Goal: Task Accomplishment & Management: Complete application form

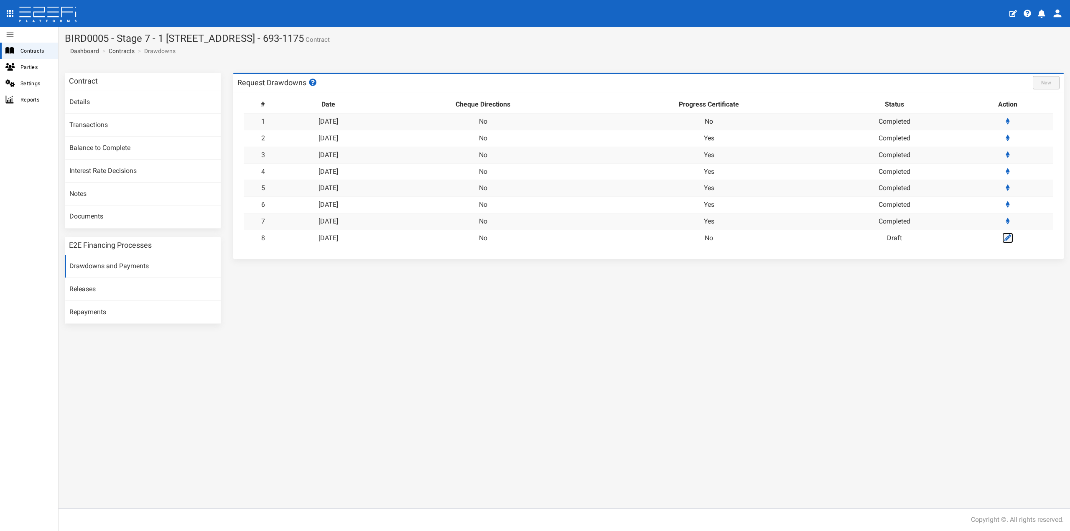
click at [1006, 239] on link at bounding box center [1007, 238] width 11 height 10
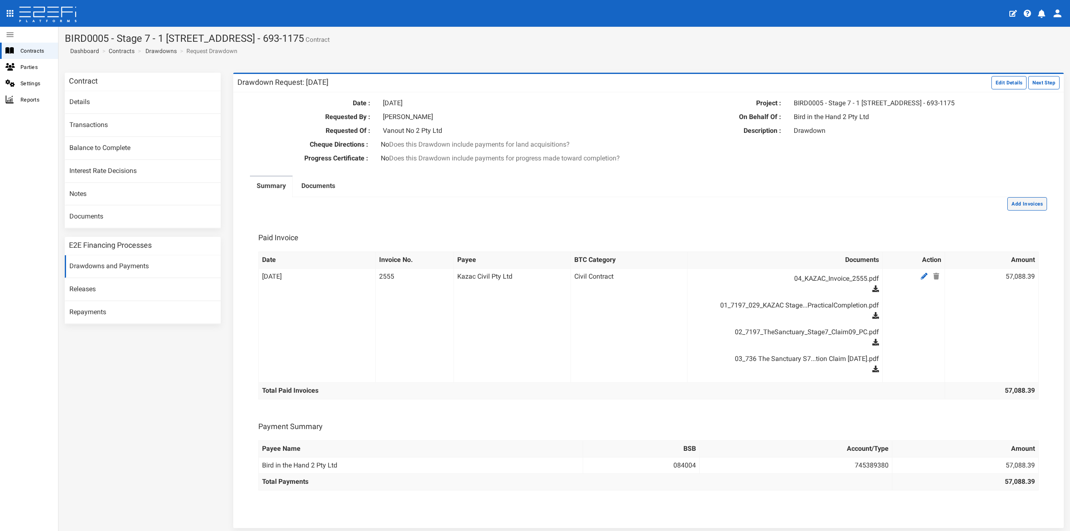
click at [1020, 211] on button "Add Invoices" at bounding box center [1027, 203] width 40 height 13
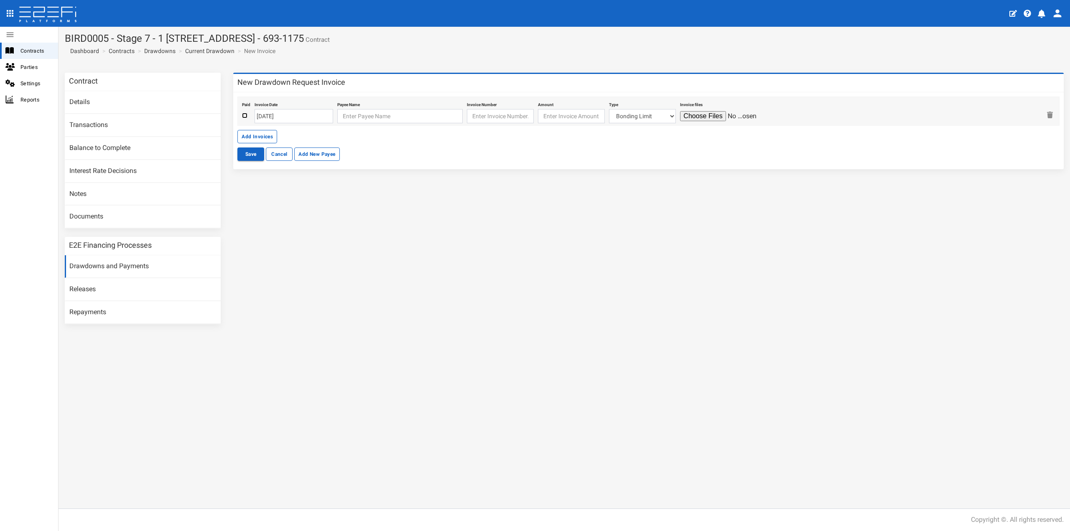
click at [244, 118] on input "checkbox" at bounding box center [244, 115] width 5 height 5
checkbox input "true"
click at [274, 117] on input "[DATE]" at bounding box center [294, 116] width 79 height 14
click at [259, 130] on th "«" at bounding box center [262, 132] width 13 height 13
click at [288, 193] on td "19" at bounding box center [288, 195] width 13 height 13
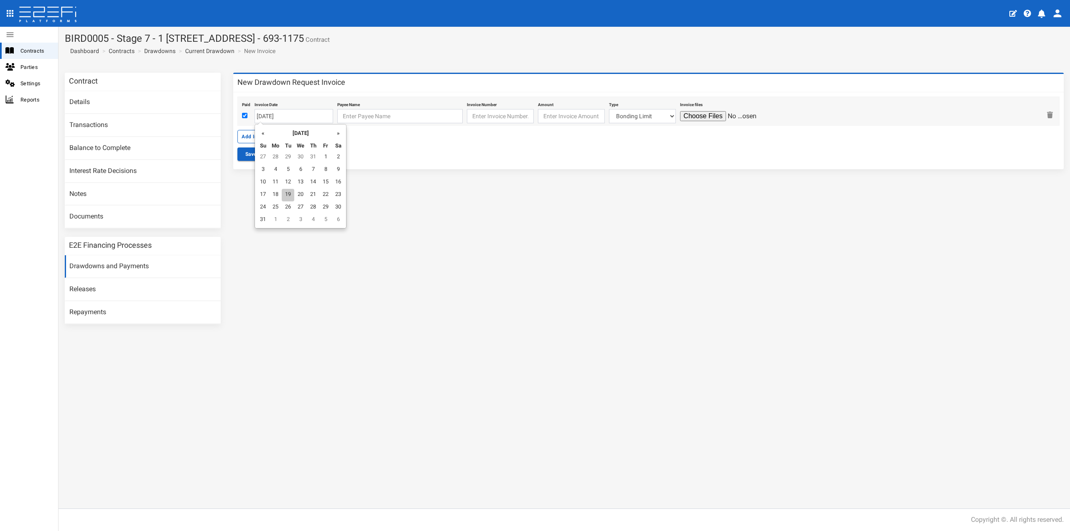
type input "[DATE]"
click at [358, 117] on input "text" at bounding box center [399, 116] width 125 height 14
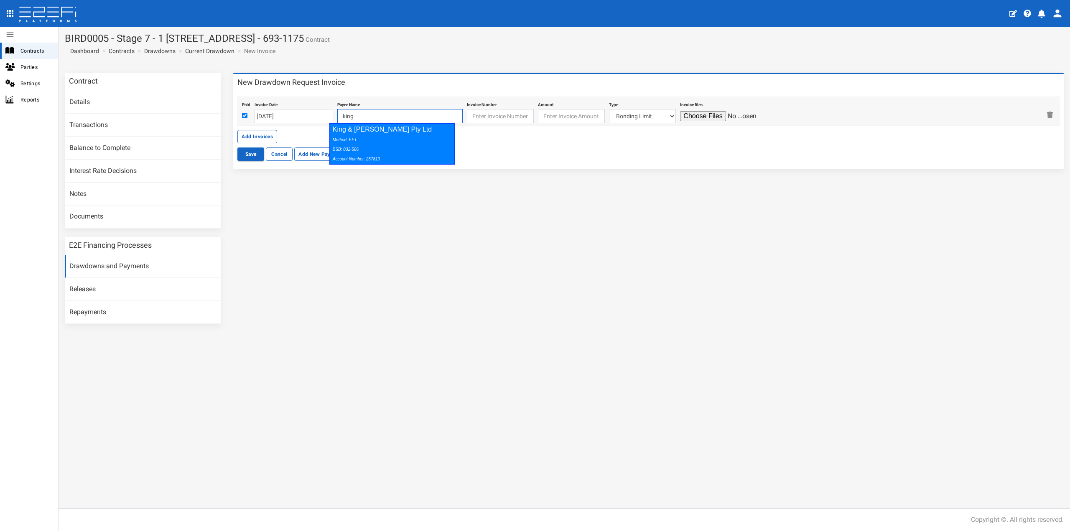
click at [359, 137] on div "Method: EFT BSB: 032-586 Account Number: 257810" at bounding box center [390, 149] width 115 height 29
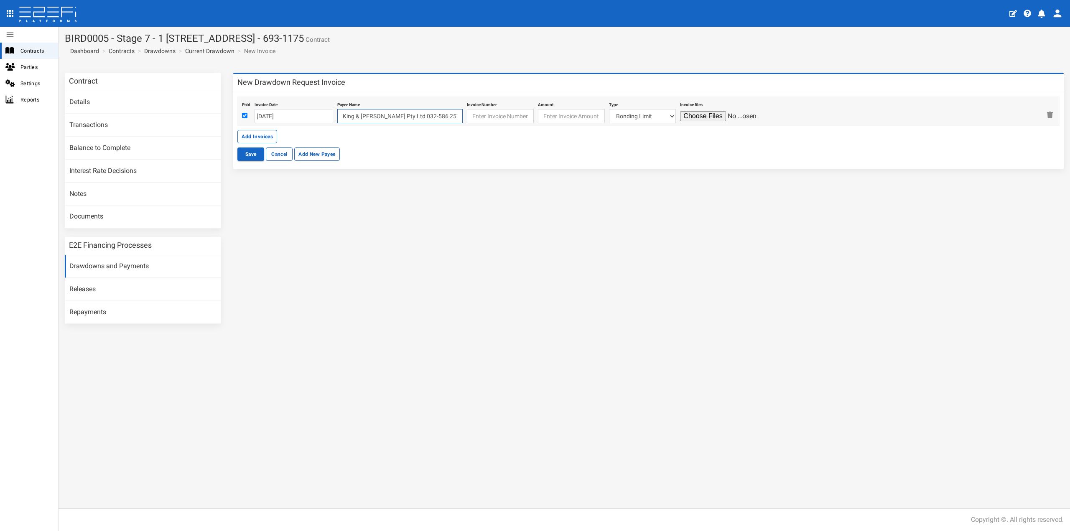
type input "King & Campbell Pty Ltd 032-586 257810"
click at [494, 116] on input "text" at bounding box center [500, 116] width 67 height 14
type input "250511"
type input "3880"
click at [611, 119] on select "Bonding Limit Civil Contract Electricity Telecommunications Landscaping Profess…" at bounding box center [642, 116] width 67 height 14
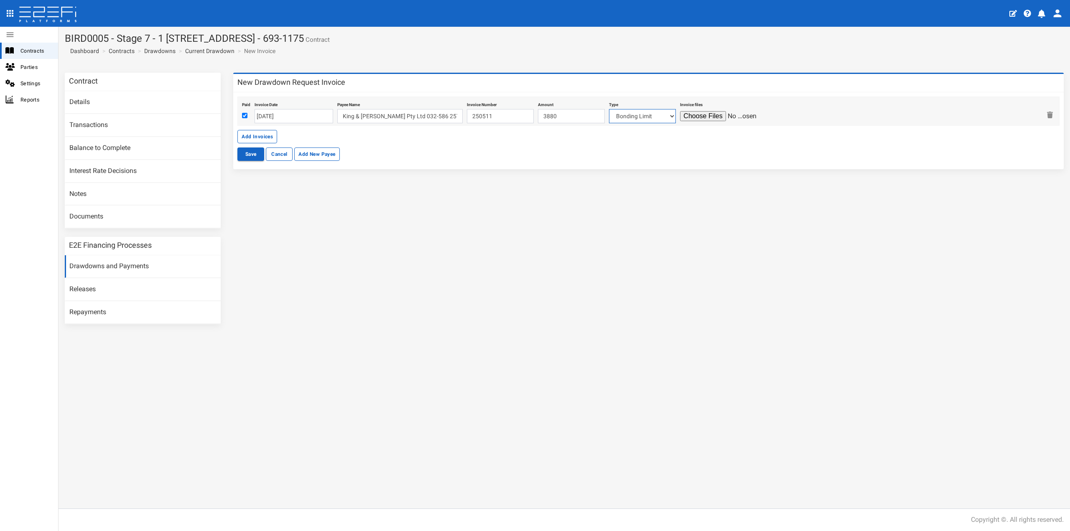
select select "Professional Fees~115~CONSULTANT/PROFESSIONAL FEES"
click at [609, 109] on select "Bonding Limit Civil Contract Electricity Telecommunications Landscaping Profess…" at bounding box center [642, 116] width 67 height 14
click at [698, 115] on input "file" at bounding box center [719, 116] width 79 height 10
type input "C:\fakepath\7197_938.pdf"
click at [249, 153] on button "Save" at bounding box center [250, 154] width 27 height 13
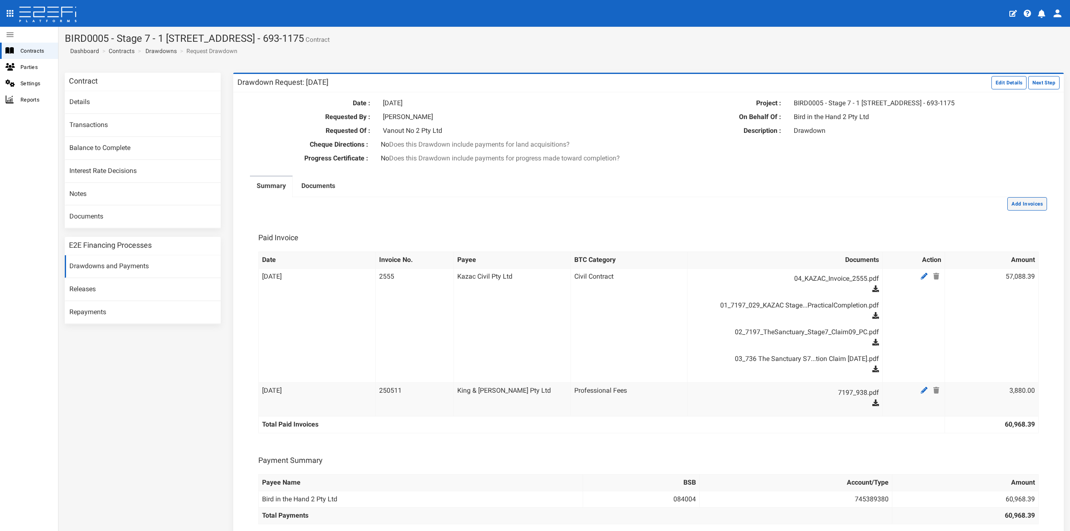
click at [1008, 209] on button "Add Invoices" at bounding box center [1027, 203] width 40 height 13
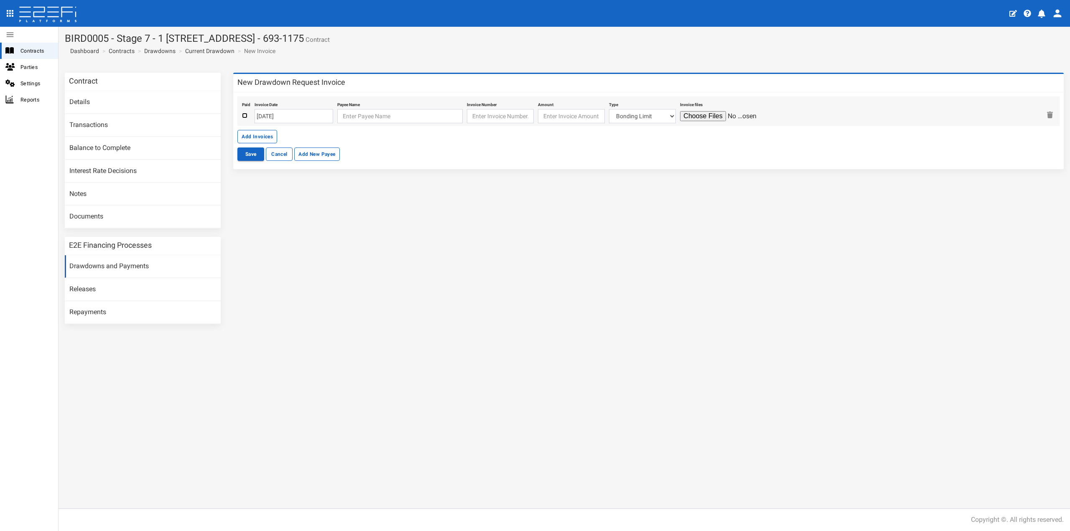
click at [246, 114] on input "checkbox" at bounding box center [244, 115] width 5 height 5
checkbox input "true"
click at [283, 115] on input "[DATE]" at bounding box center [294, 116] width 79 height 14
click at [260, 134] on th "«" at bounding box center [262, 132] width 13 height 13
click at [287, 192] on td "19" at bounding box center [288, 195] width 13 height 13
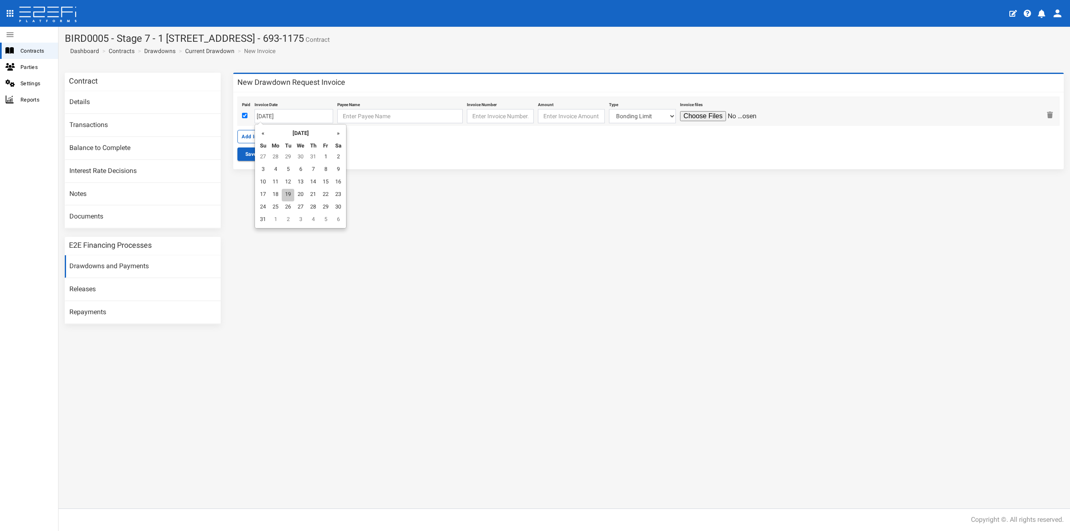
type input "19-08-2025"
click at [357, 116] on input "text" at bounding box center [399, 116] width 125 height 14
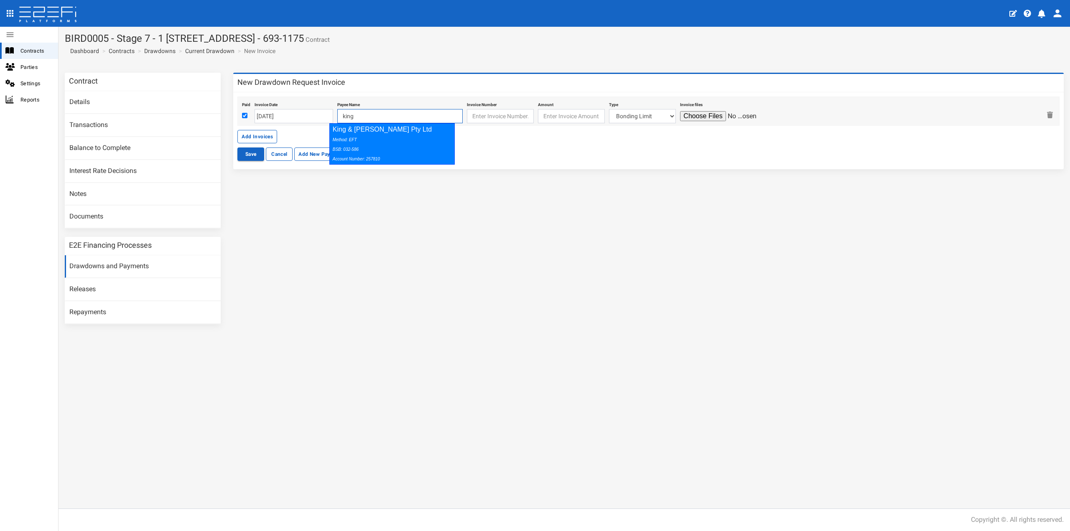
click at [348, 142] on icon "Method: EFT BSB: 032-586 Account Number: 257810" at bounding box center [356, 149] width 47 height 24
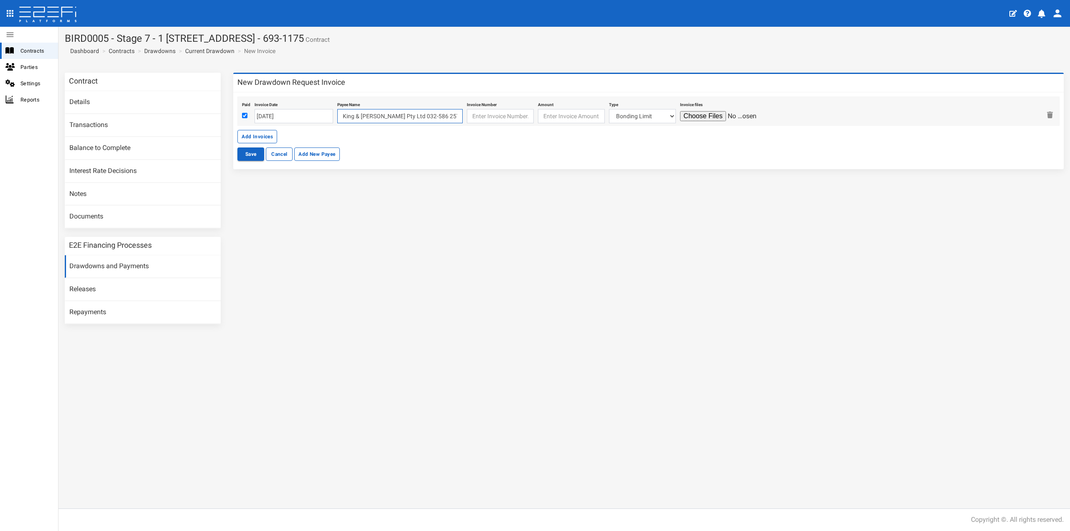
type input "King & Campbell Pty Ltd 032-586 257810"
click at [496, 109] on input "text" at bounding box center [500, 116] width 67 height 14
type input "250512"
click at [538, 112] on input "number" at bounding box center [571, 116] width 67 height 14
type input "22670"
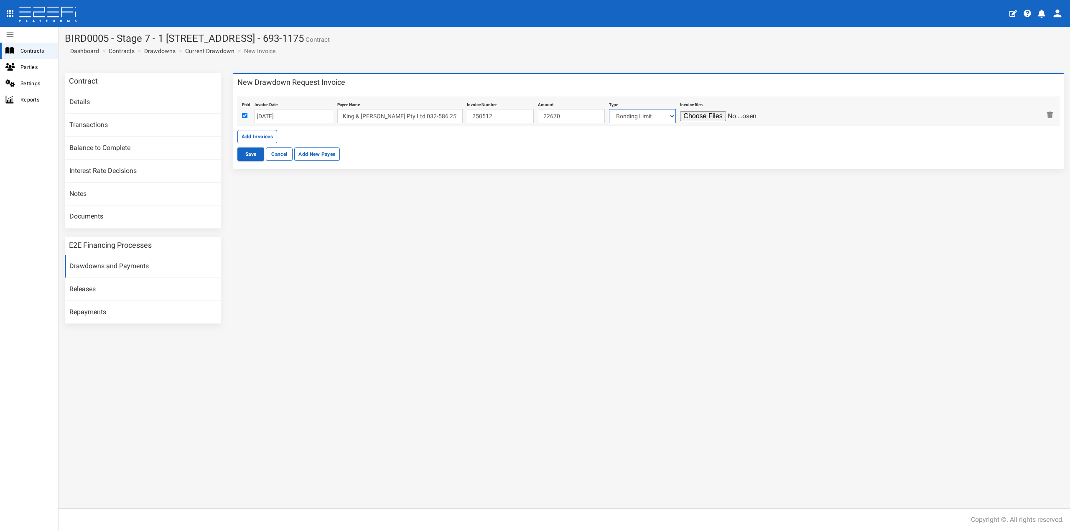
click at [615, 115] on select "Bonding Limit Civil Contract Electricity Telecommunications Landscaping Profess…" at bounding box center [642, 116] width 67 height 14
select select "Professional Fees~115~CONSULTANT/PROFESSIONAL FEES"
click at [609, 109] on select "Bonding Limit Civil Contract Electricity Telecommunications Landscaping Profess…" at bounding box center [642, 116] width 67 height 14
click at [698, 115] on input "file" at bounding box center [719, 116] width 79 height 10
type input "C:\fakepath\7197_939.pdf"
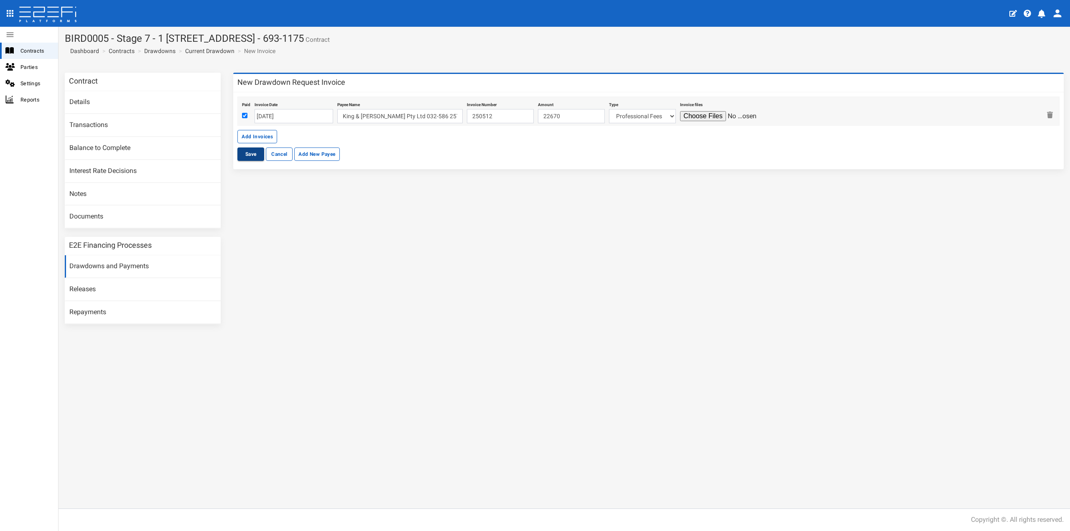
click at [246, 156] on button "Save" at bounding box center [250, 154] width 27 height 13
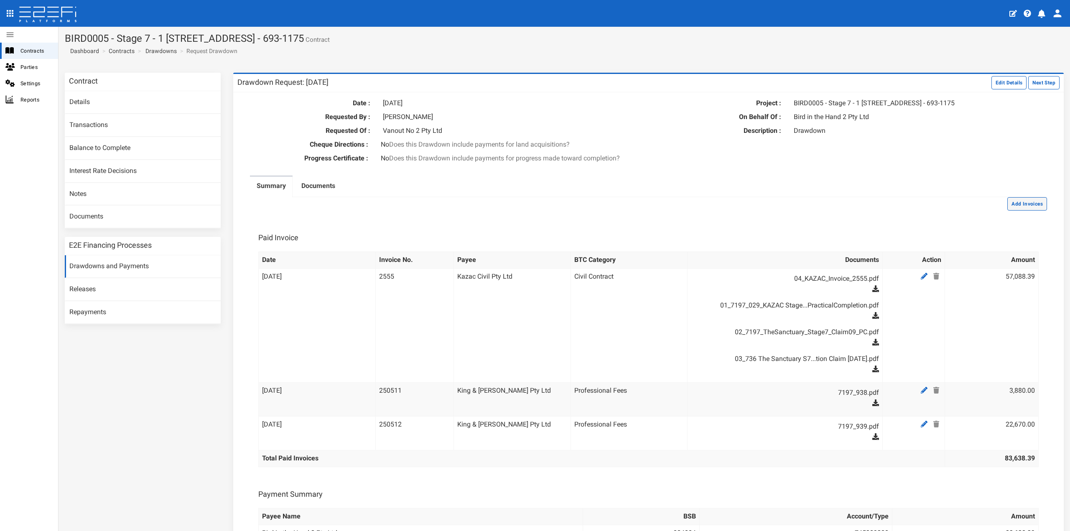
click at [1017, 211] on button "Add Invoices" at bounding box center [1027, 203] width 40 height 13
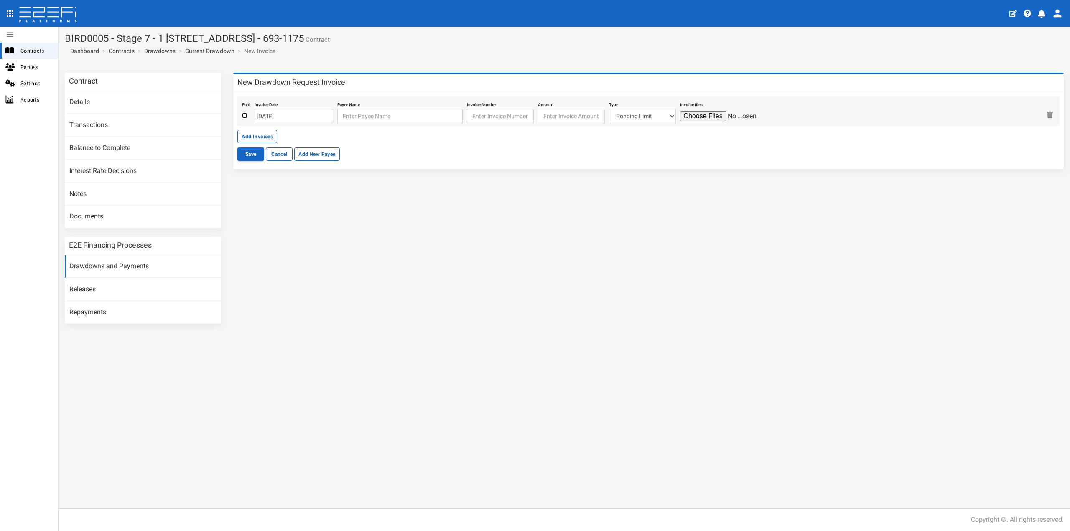
click at [244, 116] on input "checkbox" at bounding box center [244, 115] width 5 height 5
checkbox input "true"
click at [280, 117] on input "[DATE]" at bounding box center [294, 116] width 79 height 14
click at [301, 168] on td "10" at bounding box center [299, 170] width 13 height 13
type input "[DATE]"
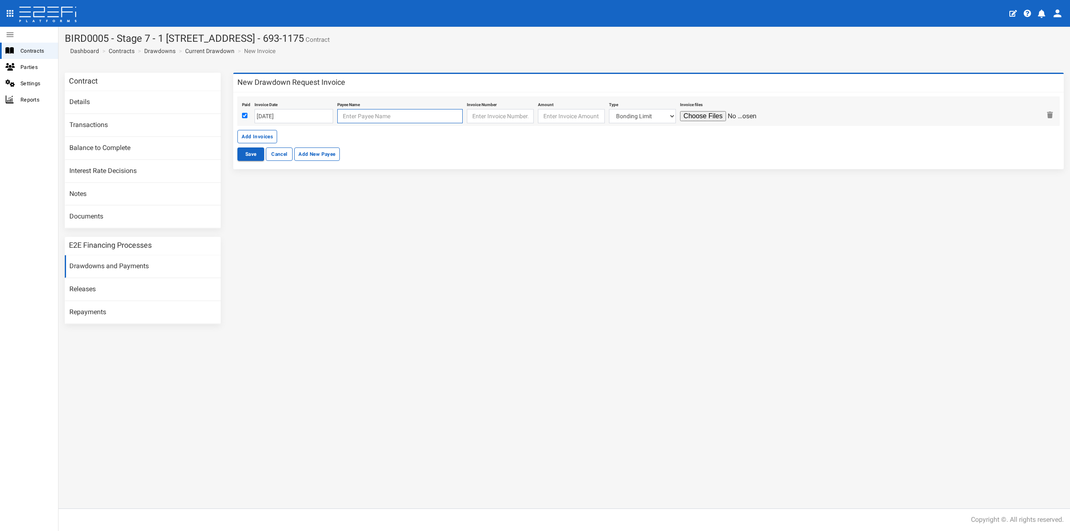
click at [349, 110] on input "text" at bounding box center [399, 116] width 125 height 14
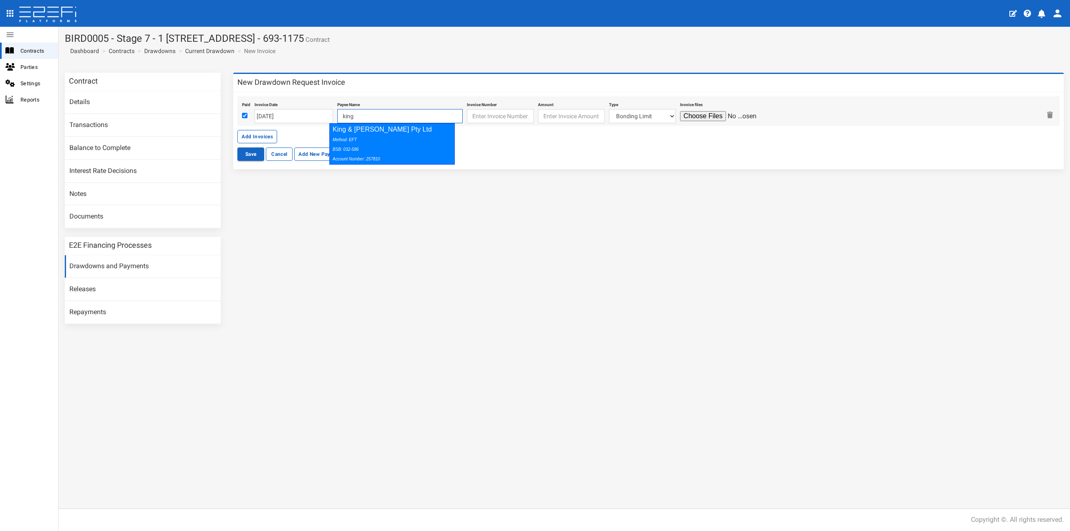
click at [370, 141] on div "Method: EFT BSB: 032-586 Account Number: 257810" at bounding box center [390, 149] width 115 height 29
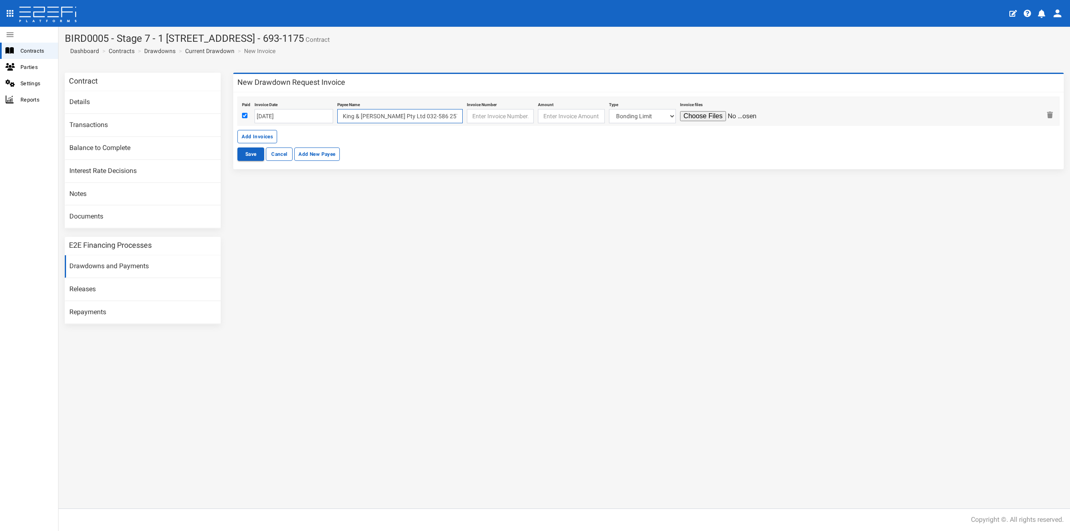
type input "King & Campbell Pty Ltd 032-586 257810"
click at [480, 115] on input "text" at bounding box center [500, 116] width 67 height 14
type input "250582"
click at [565, 115] on input "number" at bounding box center [571, 116] width 67 height 14
type input "4540"
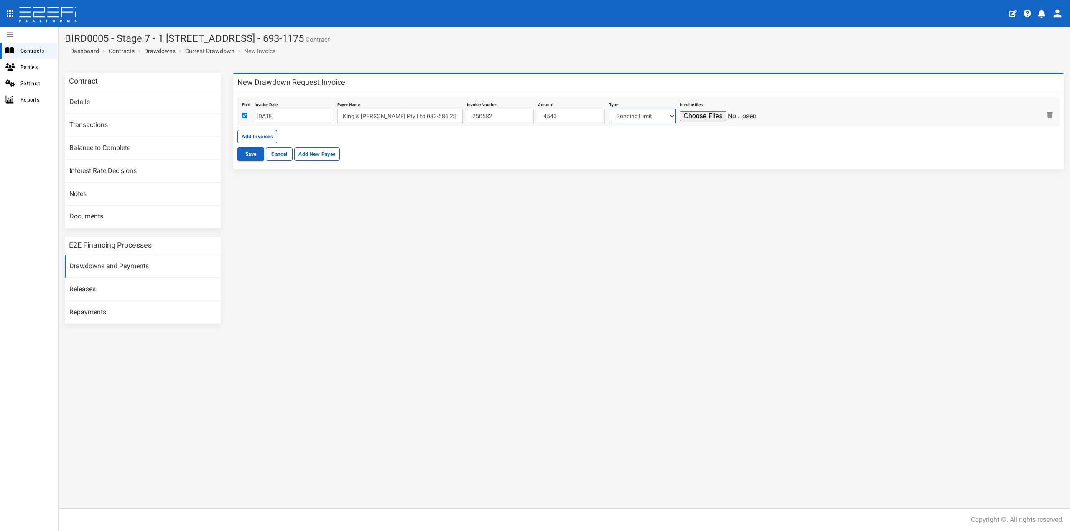
click at [611, 113] on select "Bonding Limit Civil Contract Electricity Telecommunications Landscaping Profess…" at bounding box center [642, 116] width 67 height 14
select select "Professional Fees~115~CONSULTANT/PROFESSIONAL FEES"
click at [609, 109] on select "Bonding Limit Civil Contract Electricity Telecommunications Landscaping Profess…" at bounding box center [642, 116] width 67 height 14
click at [694, 109] on div "Invoice files" at bounding box center [860, 111] width 361 height 24
click at [695, 115] on input "file" at bounding box center [719, 116] width 79 height 10
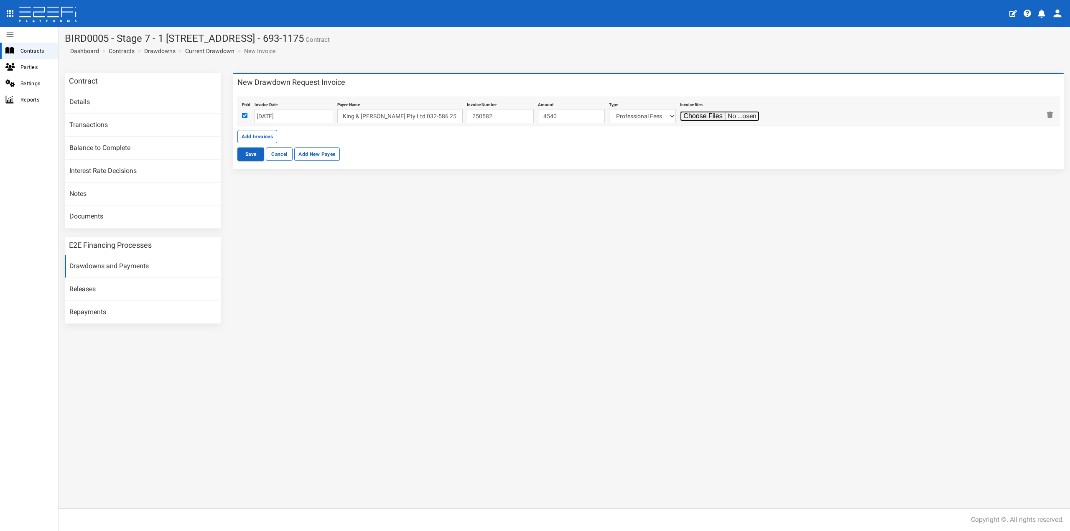
type input "C:\fakepath\7197_942.pdf"
click at [249, 155] on button "Save" at bounding box center [250, 154] width 27 height 13
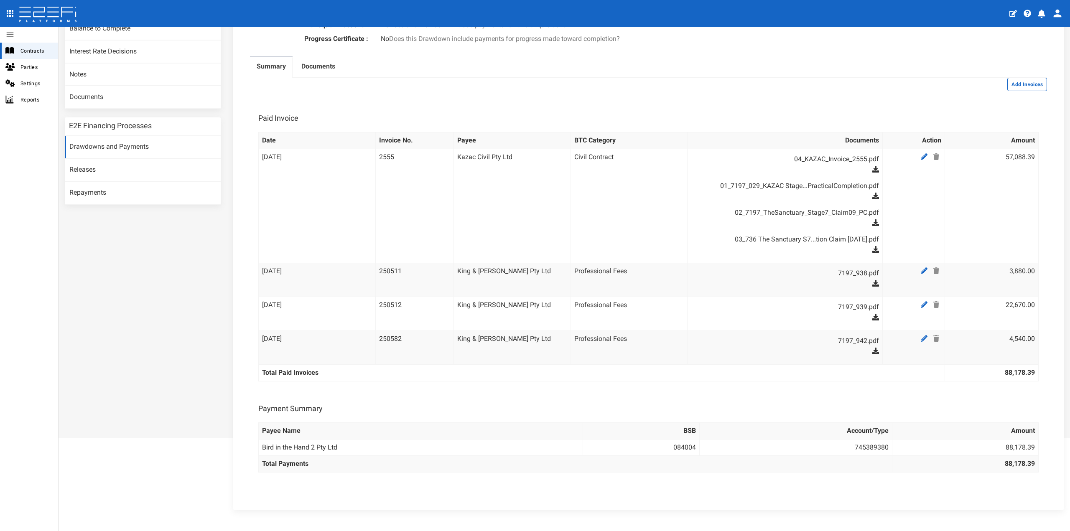
scroll to position [125, 0]
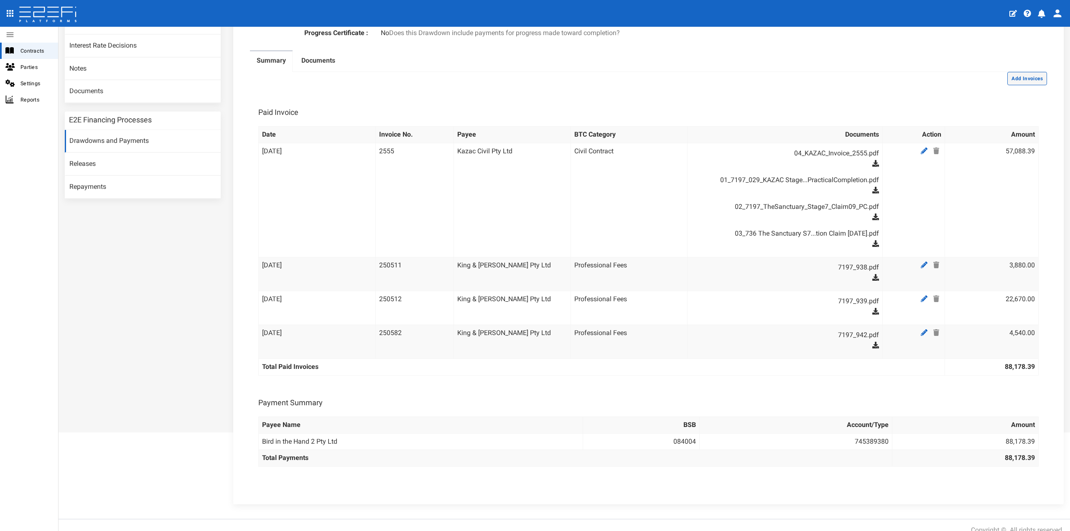
click at [1021, 85] on button "Add Invoices" at bounding box center [1027, 78] width 40 height 13
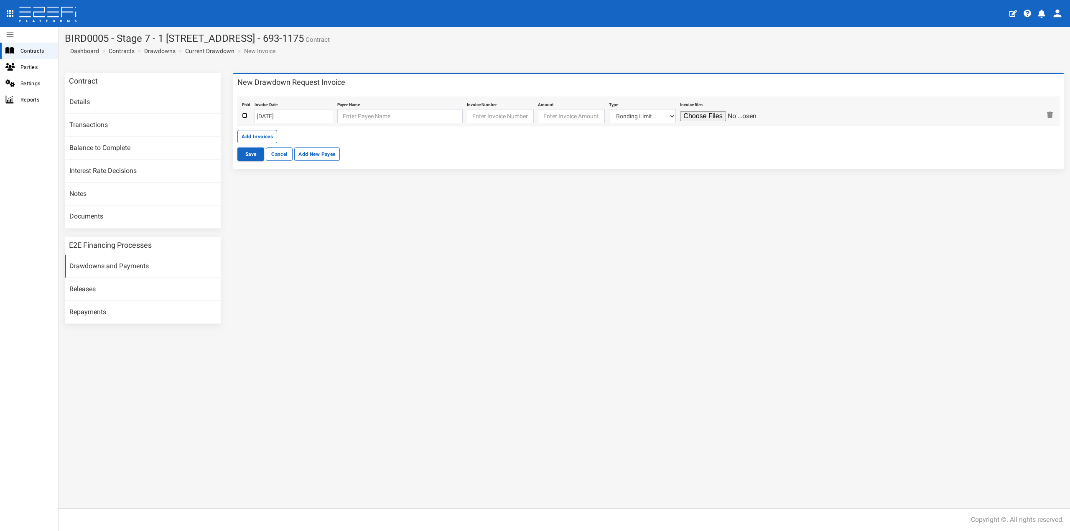
click at [244, 115] on input "checkbox" at bounding box center [244, 115] width 5 height 5
checkbox input "true"
click at [267, 116] on input "[DATE]" at bounding box center [294, 116] width 79 height 14
click at [300, 193] on td "24" at bounding box center [299, 195] width 13 height 13
type input "24-09-2025"
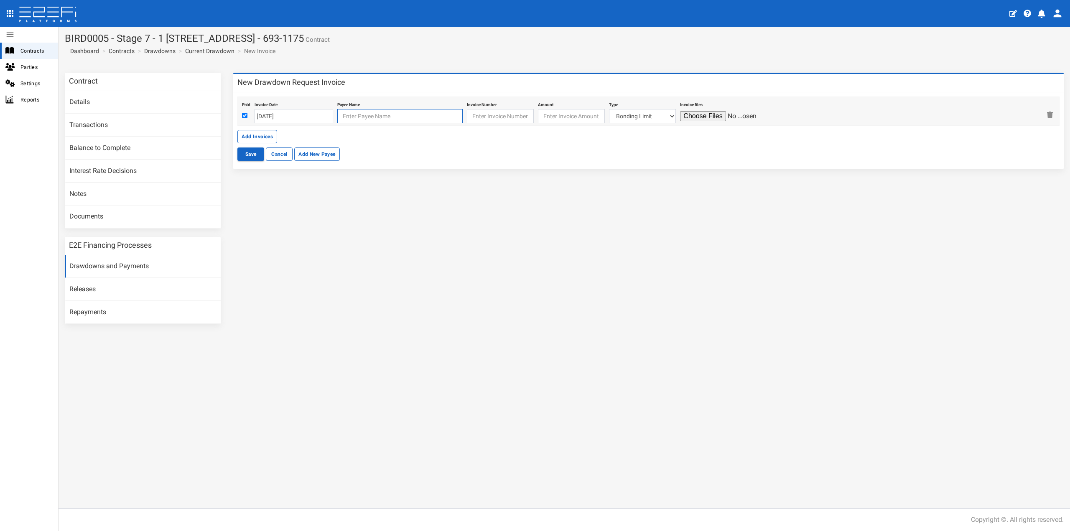
click at [361, 118] on input "text" at bounding box center [399, 116] width 125 height 14
type input "Douglas Partners Pty Ltd"
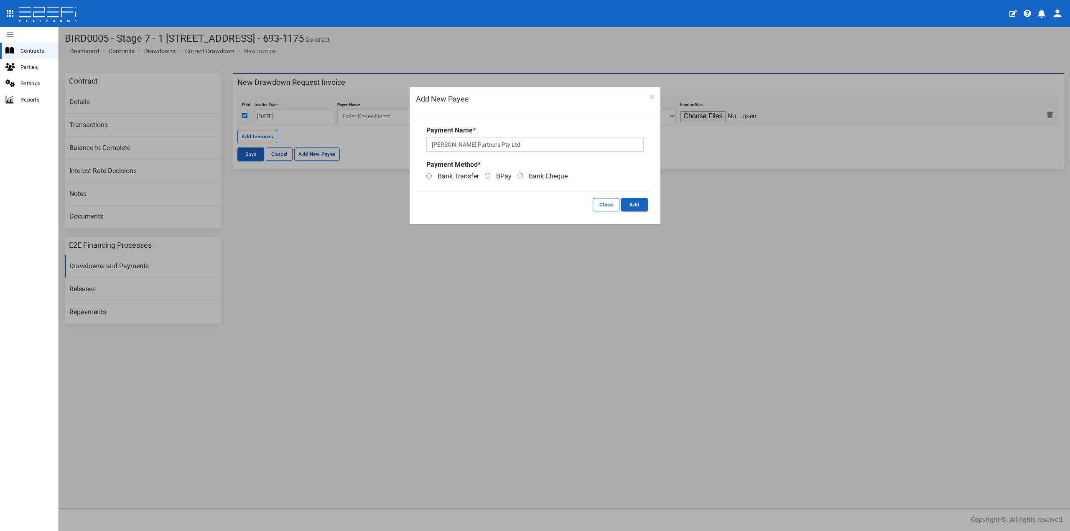
click at [447, 178] on span "Bank Transfer" at bounding box center [458, 176] width 41 height 8
click at [432, 178] on input "Bank Transfer" at bounding box center [428, 175] width 5 height 5
radio input "true"
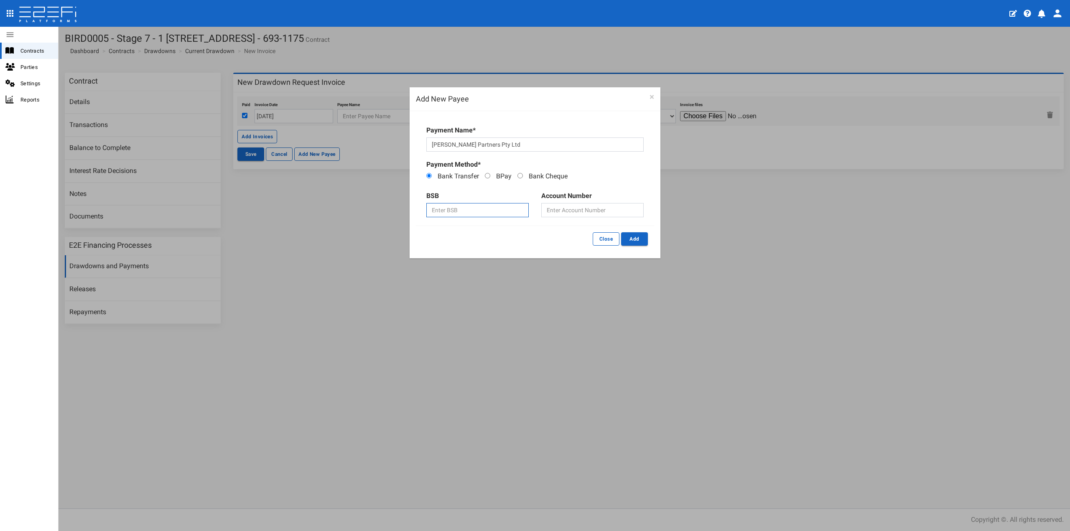
click at [451, 204] on input "text" at bounding box center [477, 210] width 102 height 14
type input "012327"
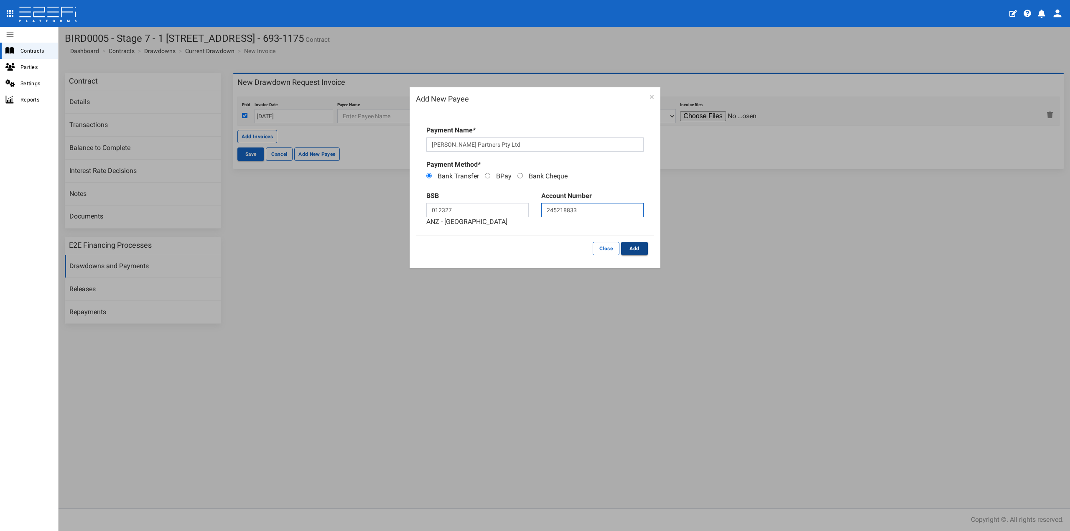
type input "245218833"
click at [628, 246] on button "Add" at bounding box center [634, 248] width 27 height 13
type input "Douglas Partners Pty Ltd 012-327 245218833"
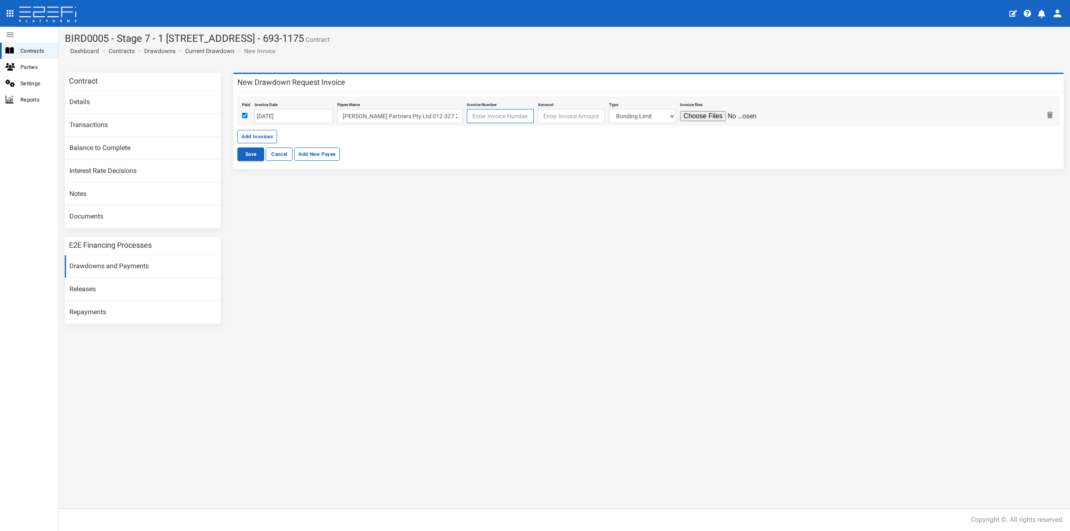
click at [485, 122] on input "text" at bounding box center [500, 116] width 67 height 14
type input "285769"
type input "9995"
click at [619, 112] on select "Bonding Limit Civil Contract Electricity Telecommunications Landscaping Profess…" at bounding box center [642, 116] width 67 height 14
select select "Professional Fees~115~CONSULTANT/PROFESSIONAL FEES"
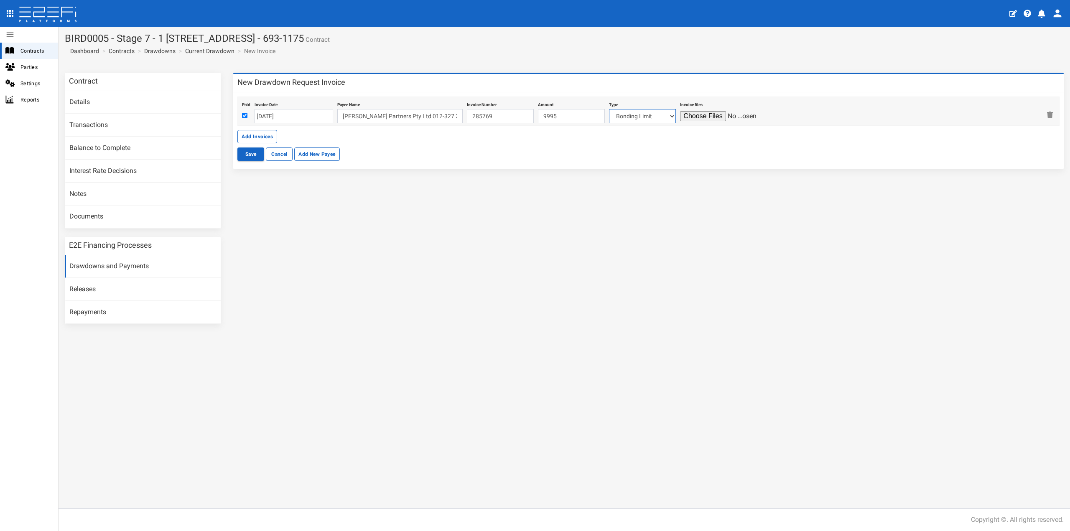
click at [609, 109] on select "Bonding Limit Civil Contract Electricity Telecommunications Landscaping Profess…" at bounding box center [642, 116] width 67 height 14
click at [690, 117] on input "file" at bounding box center [719, 116] width 79 height 10
click at [693, 119] on input "file" at bounding box center [719, 116] width 79 height 10
type input "C:\fakepath\234631.00.P.001.Rev0.pdf"
click at [255, 153] on button "Save" at bounding box center [250, 154] width 27 height 13
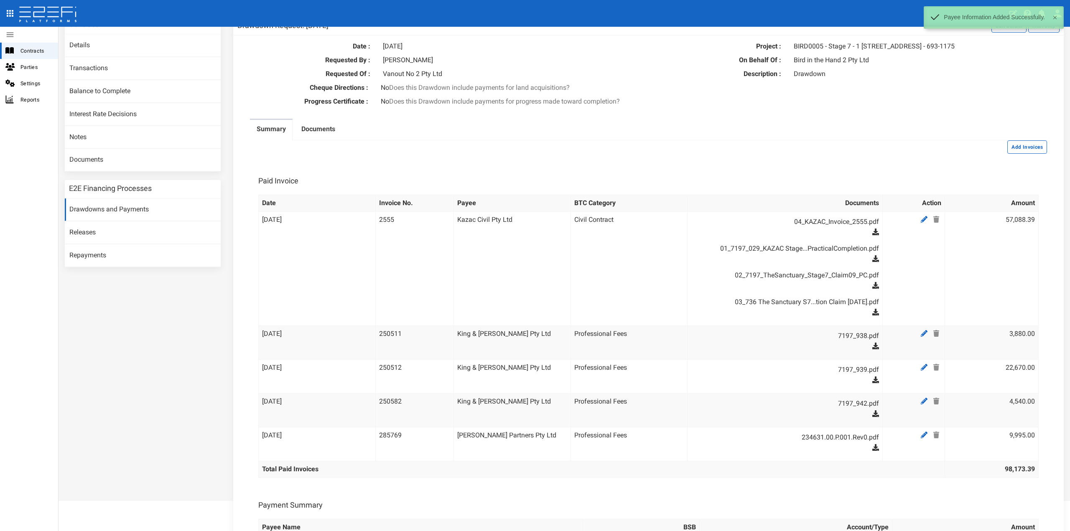
scroll to position [167, 0]
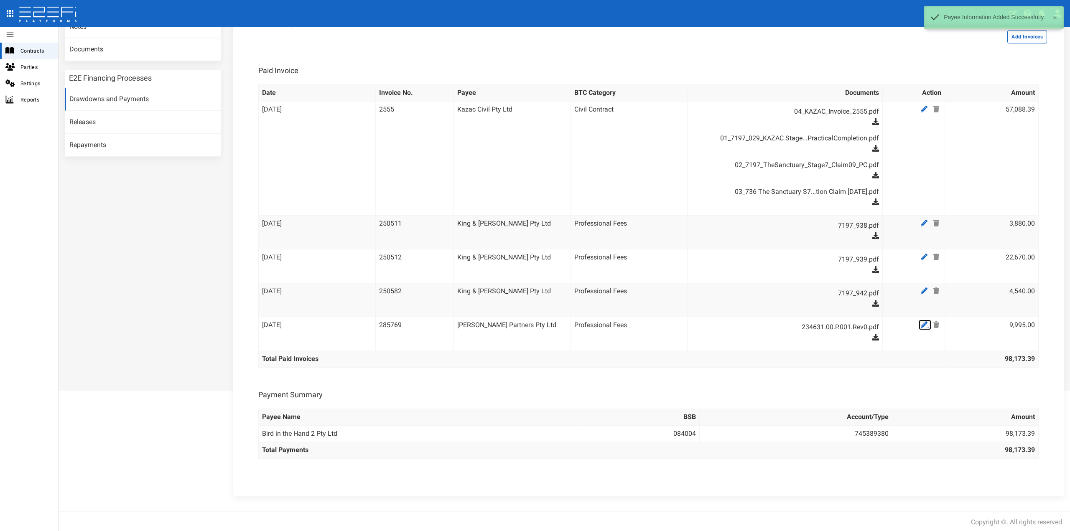
click at [921, 328] on icon at bounding box center [924, 324] width 7 height 7
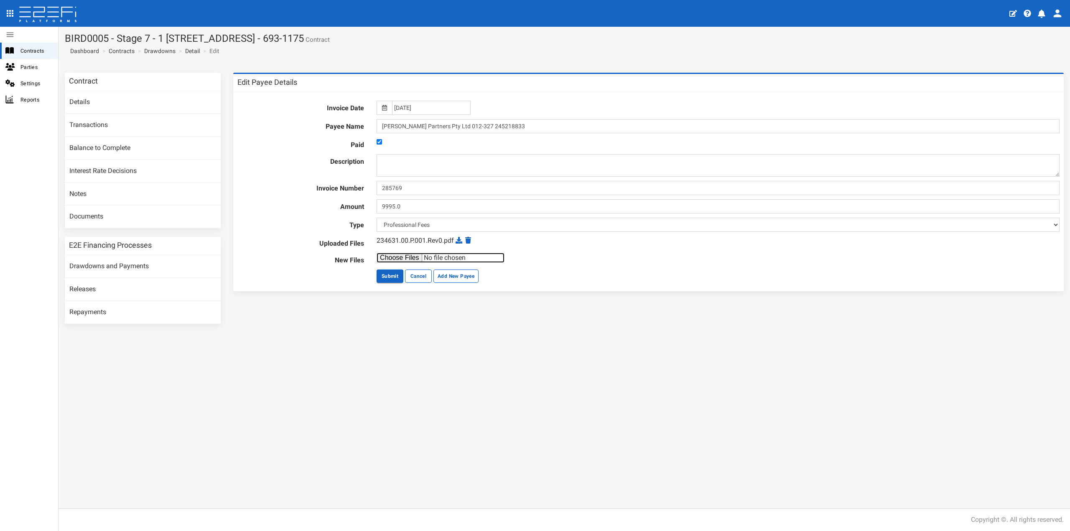
click at [400, 256] on input "file" at bounding box center [441, 258] width 128 height 10
type input "C:\fakepath\209310.05.M.001.Rev0.Invoice 285769.pdf"
click at [392, 272] on button "Submit" at bounding box center [390, 276] width 27 height 13
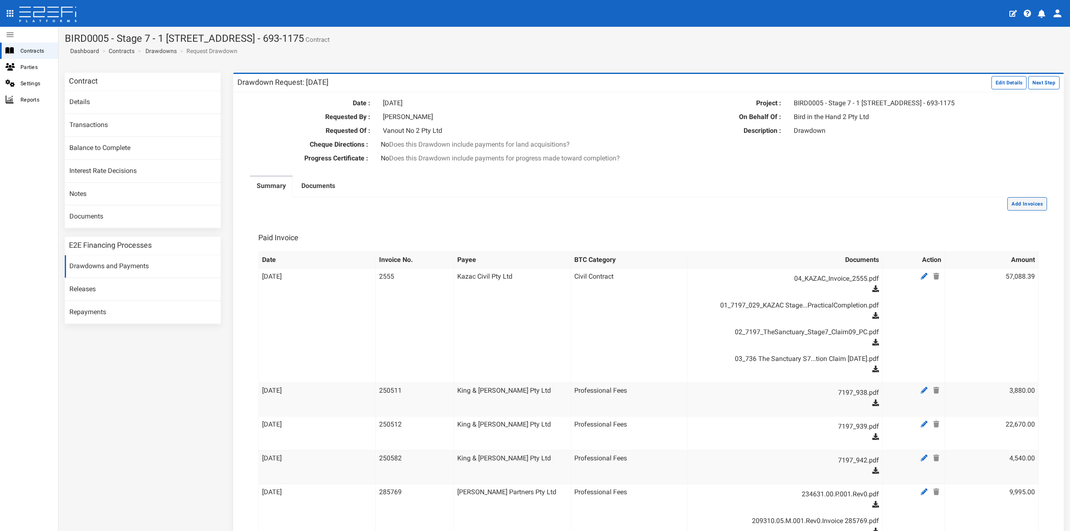
click at [1024, 209] on button "Add Invoices" at bounding box center [1027, 203] width 40 height 13
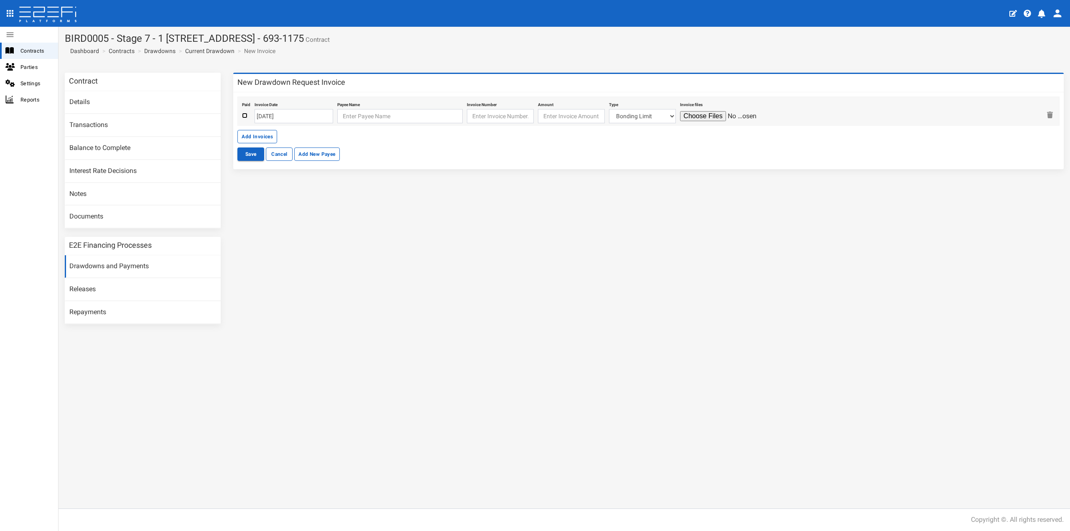
click at [246, 114] on input "checkbox" at bounding box center [244, 115] width 5 height 5
checkbox input "true"
click at [293, 126] on div "Paid Invoice Date [DATE] Payee Name Invoice Number Amount Type Bonding Limit Ci…" at bounding box center [648, 120] width 822 height 47
click at [277, 120] on input "[DATE]" at bounding box center [294, 116] width 79 height 14
click at [261, 133] on th "«" at bounding box center [262, 132] width 13 height 13
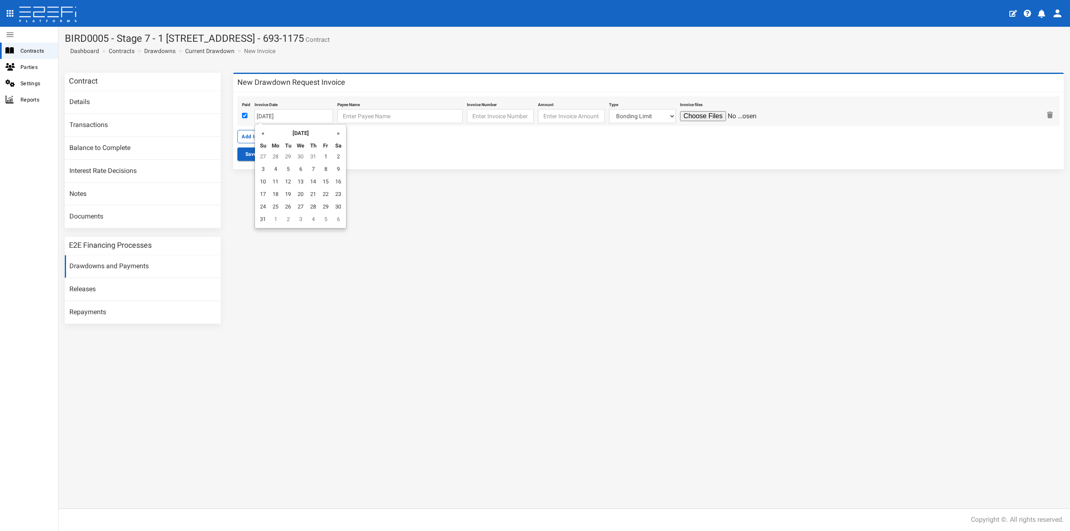
click at [261, 133] on th "«" at bounding box center [263, 132] width 13 height 13
click at [313, 195] on td "24" at bounding box center [313, 195] width 13 height 13
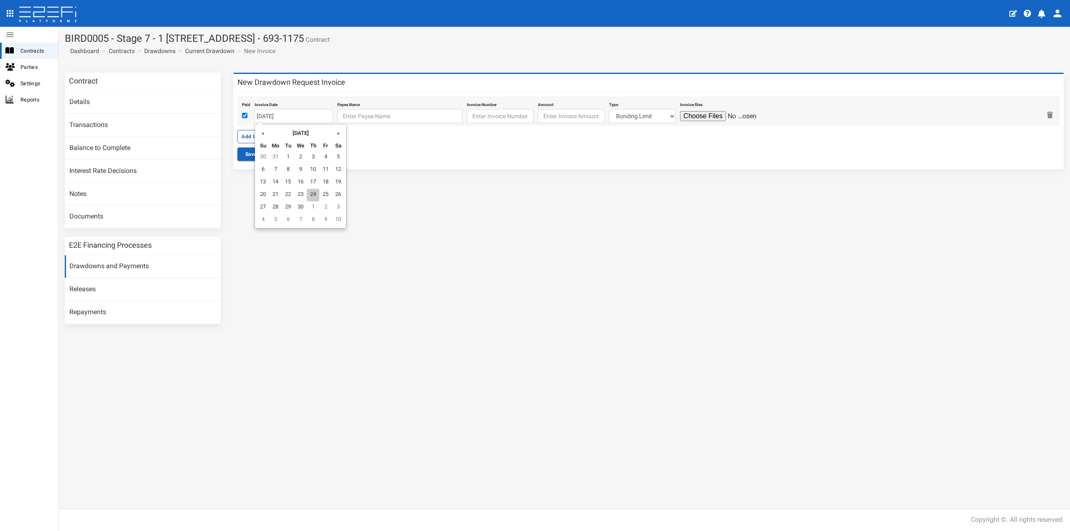
type input "24-04-2025"
click at [357, 116] on input "text" at bounding box center [399, 116] width 125 height 14
type input "W"
type input "KL Benson & JD McGahey"
type input "[PERSON_NAME] & [PERSON_NAME]"
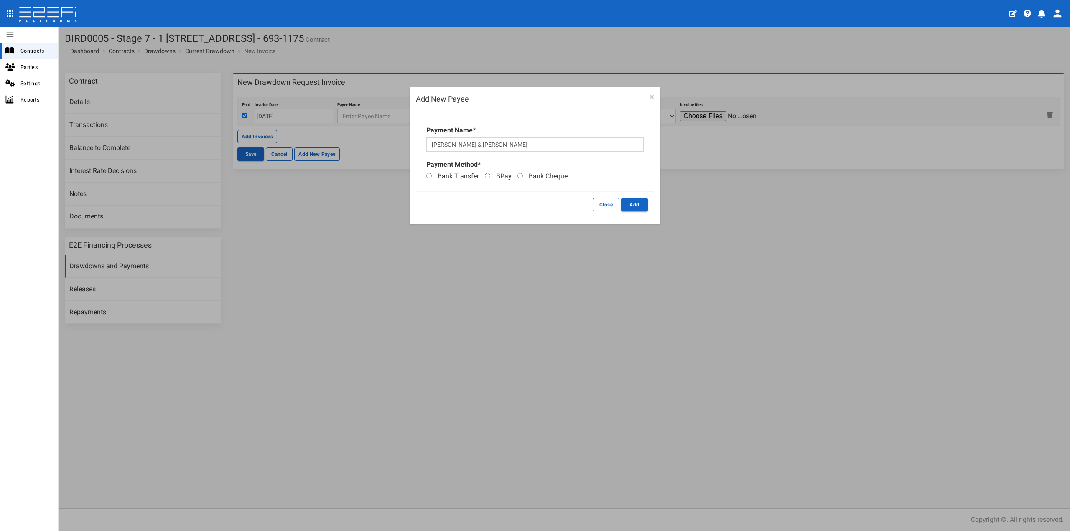
click at [442, 179] on span "Bank Transfer" at bounding box center [458, 176] width 41 height 8
click at [432, 178] on input "Bank Transfer" at bounding box center [428, 175] width 5 height 5
radio input "true"
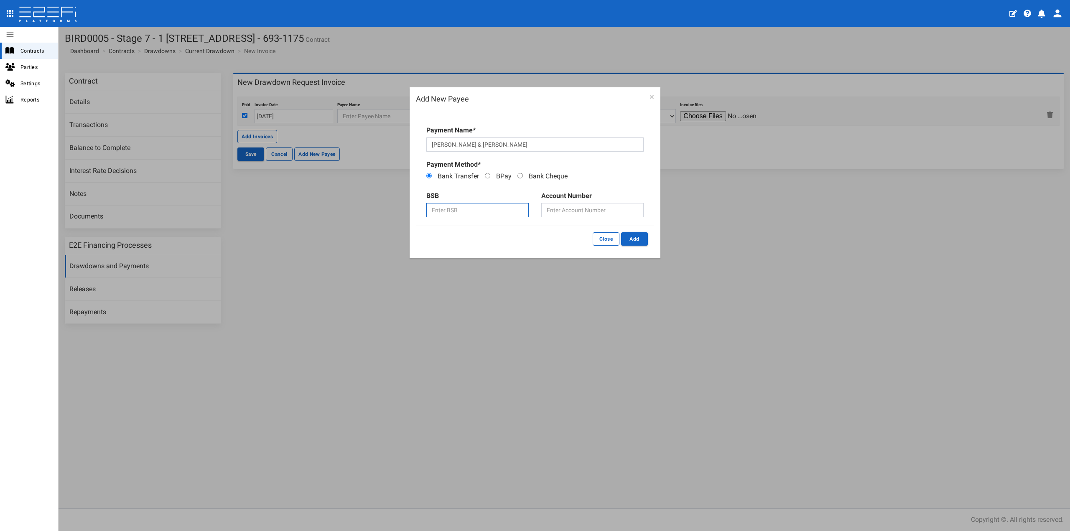
click at [476, 207] on input "text" at bounding box center [477, 210] width 102 height 14
type input "704189"
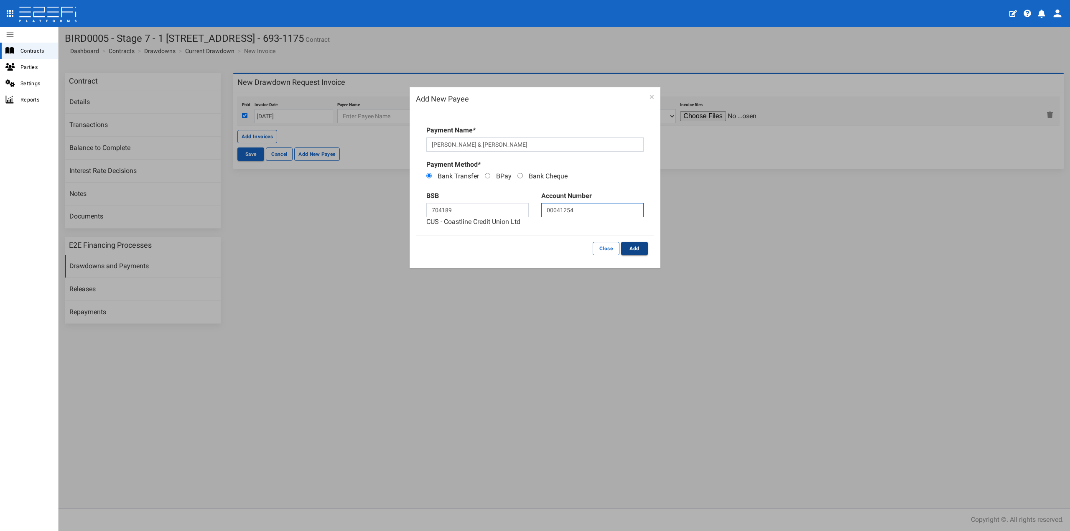
type input "00041254"
click at [635, 247] on button "Add" at bounding box center [634, 248] width 27 height 13
type input "KL Benson & JD McGahey 704-189 00041254"
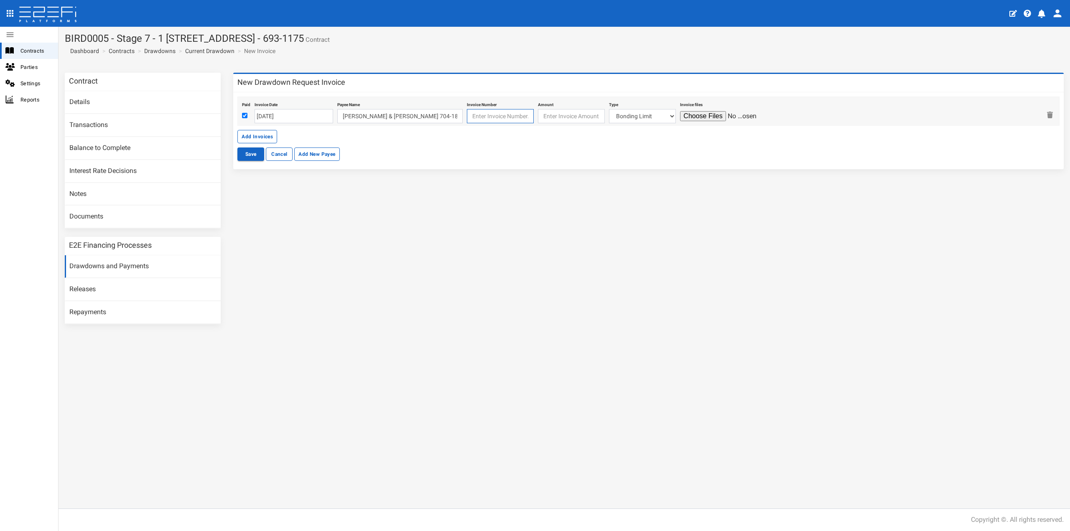
click at [511, 119] on input "text" at bounding box center [500, 116] width 67 height 14
type input "3527"
type input "1661.25"
click at [611, 115] on select "Bonding Limit Civil Contract Electricity Telecommunications Landscaping Profess…" at bounding box center [642, 116] width 67 height 14
select select "Professional Fees~115~CONSULTANT/PROFESSIONAL FEES"
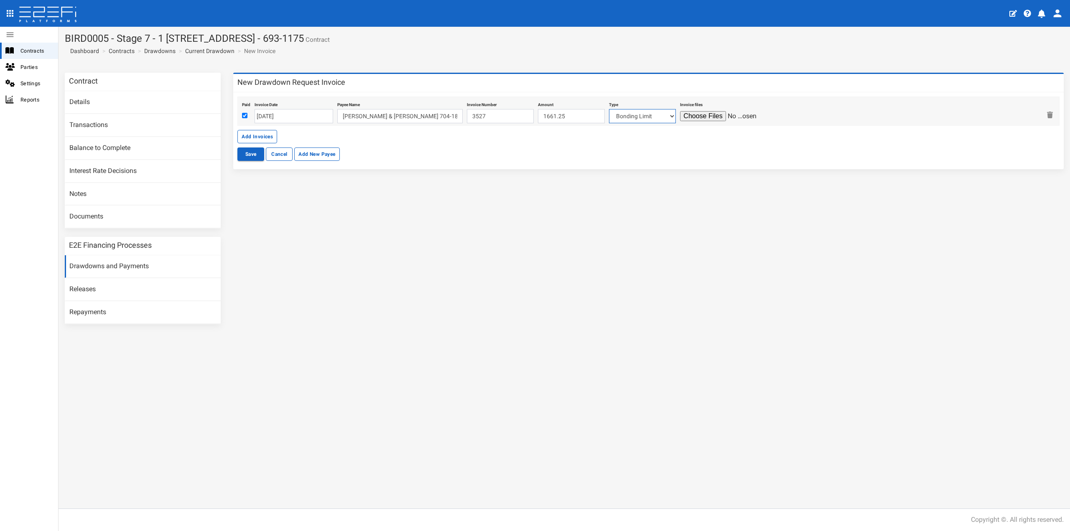
click at [609, 109] on select "Bonding Limit Civil Contract Electricity Telecommunications Landscaping Profess…" at bounding box center [642, 116] width 67 height 14
click at [708, 114] on input "file" at bounding box center [719, 116] width 79 height 10
type input "C:\fakepath\20250428_5153_Inv_3527_from_Wild_Things_Native_Gardens.pdf"
click at [251, 152] on button "Save" at bounding box center [250, 154] width 27 height 13
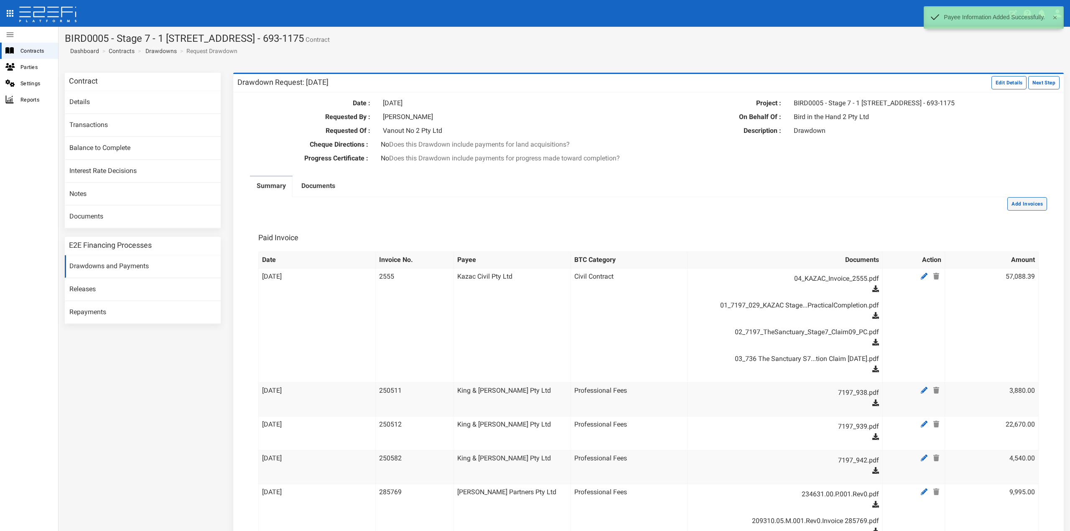
click at [1024, 211] on button "Add Invoices" at bounding box center [1027, 203] width 40 height 13
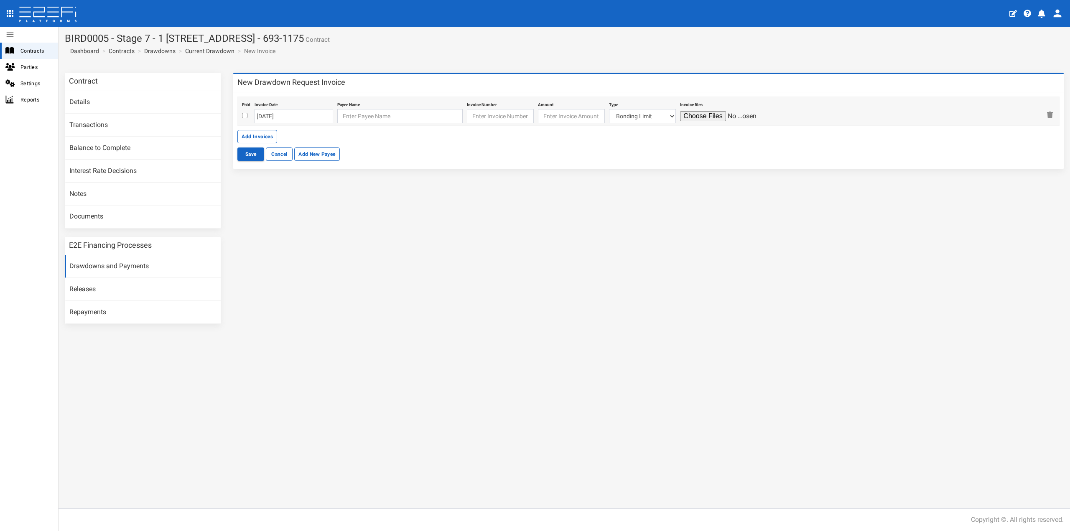
click at [243, 119] on div at bounding box center [246, 116] width 8 height 10
click at [245, 115] on input "checkbox" at bounding box center [244, 115] width 5 height 5
checkbox input "true"
click at [271, 116] on input "[DATE]" at bounding box center [294, 116] width 79 height 14
click at [257, 134] on th "«" at bounding box center [262, 132] width 13 height 13
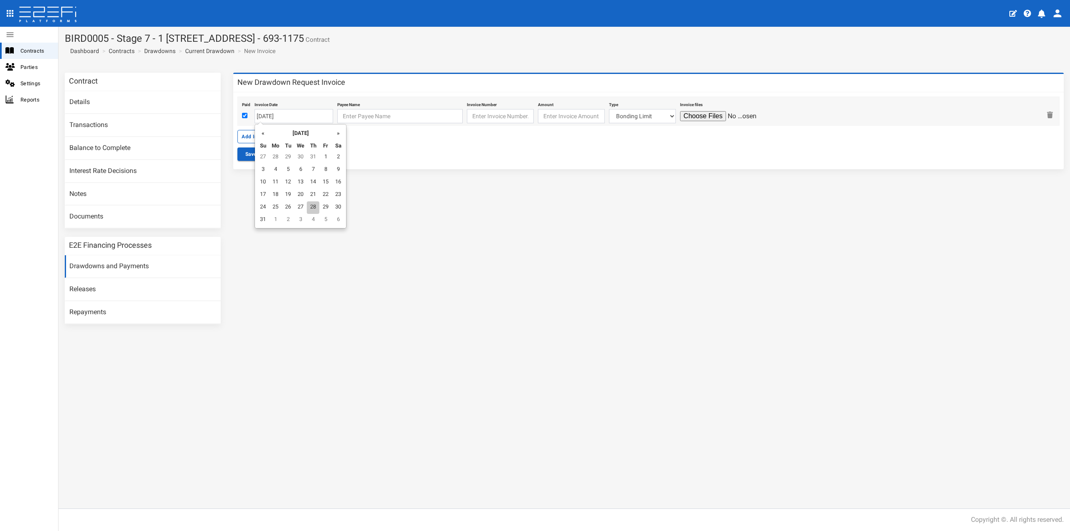
click at [317, 206] on td "28" at bounding box center [313, 207] width 13 height 13
type input "[DATE]"
click at [363, 122] on input "text" at bounding box center [399, 116] width 125 height 14
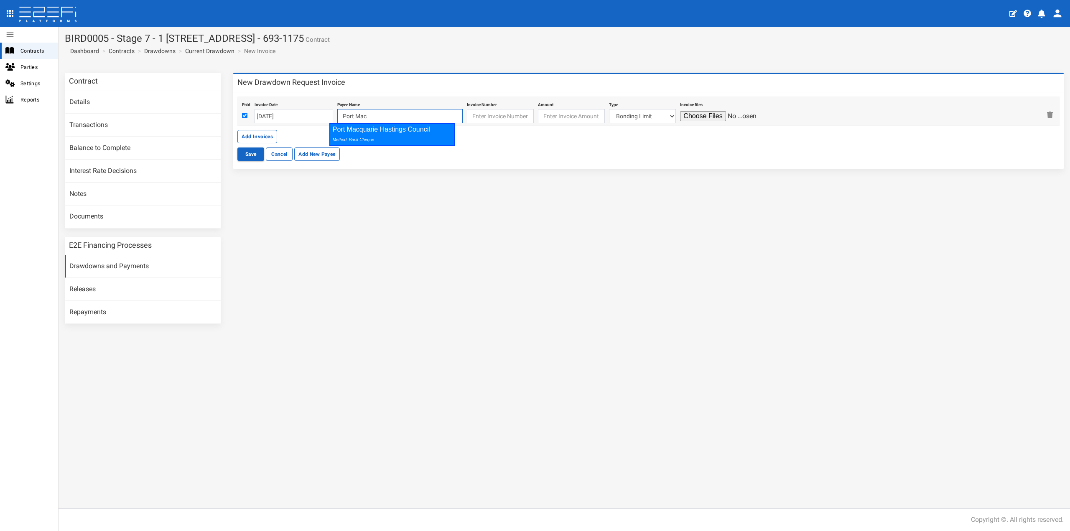
click at [373, 136] on div "Method: Bank Cheque" at bounding box center [390, 140] width 115 height 10
type input "Port Macquarie Hastings Council"
click at [478, 117] on input "text" at bounding box center [500, 116] width 67 height 14
type input "47960"
type input "106506.50"
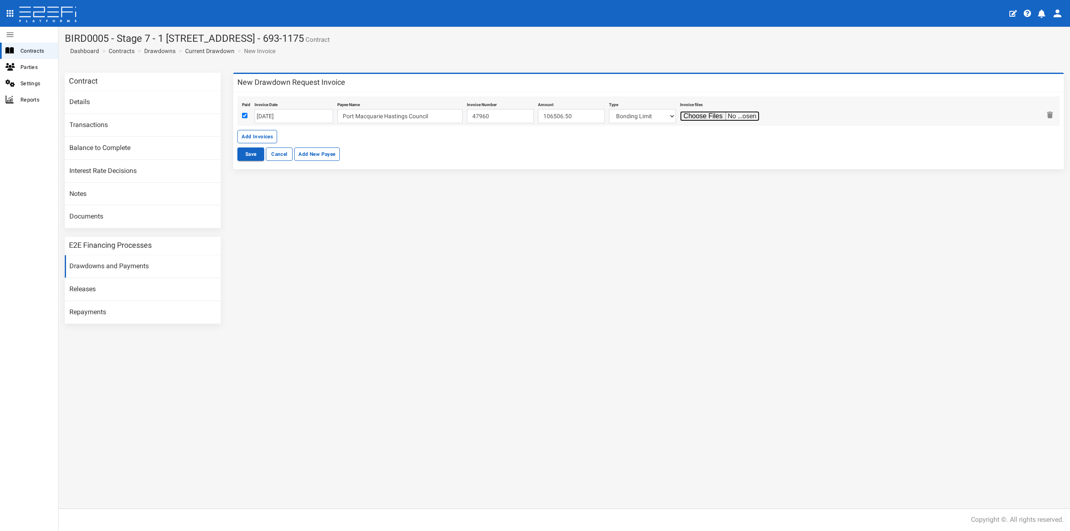
click at [689, 117] on input "file" at bounding box center [719, 116] width 79 height 10
type input "C:\fakepath\Application Fees - Bond - 47960_CFT-806669.pdf"
click at [254, 152] on button "Save" at bounding box center [250, 154] width 27 height 13
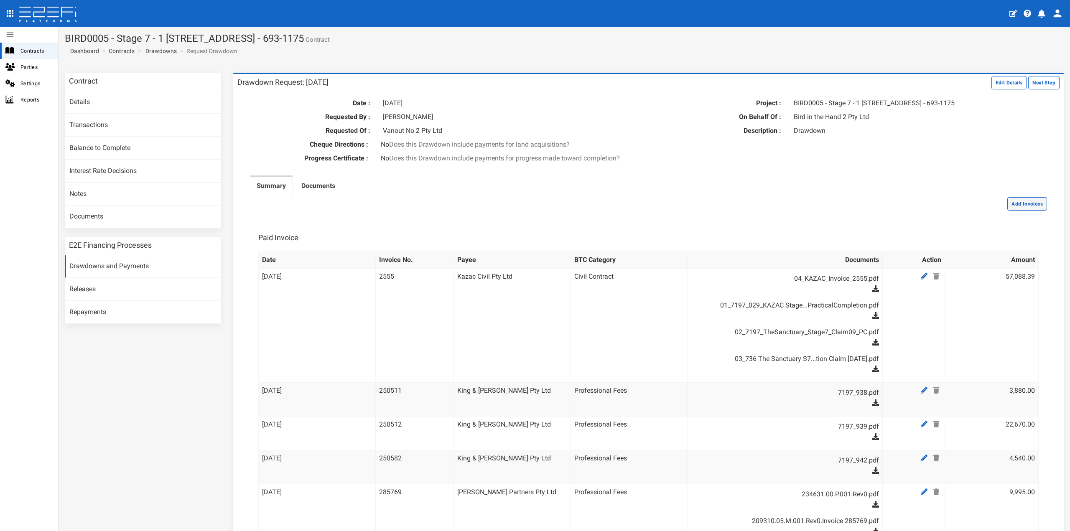
click at [1010, 211] on button "Add Invoices" at bounding box center [1027, 203] width 40 height 13
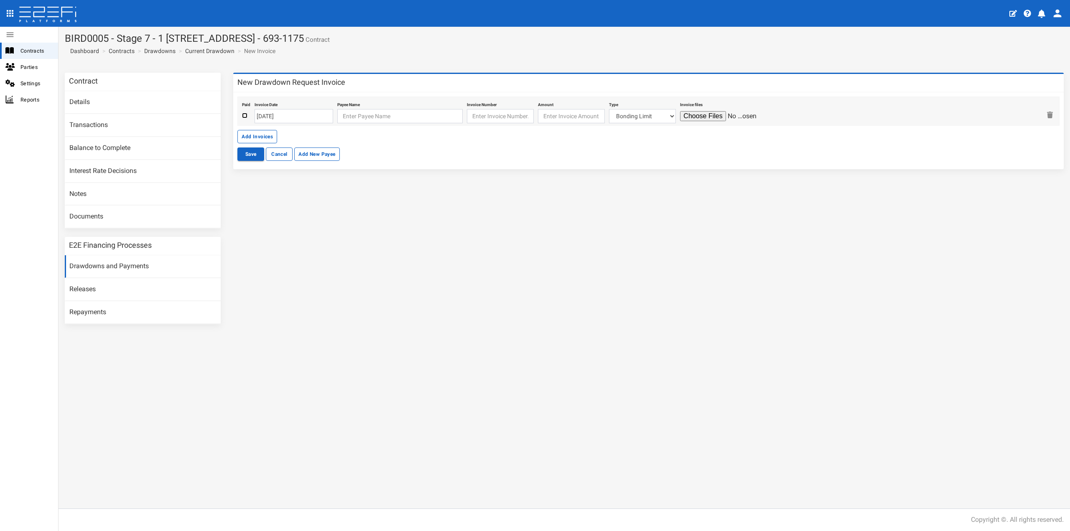
click at [244, 117] on input "checkbox" at bounding box center [244, 115] width 5 height 5
checkbox input "true"
click at [289, 117] on input "[DATE]" at bounding box center [294, 116] width 79 height 14
click at [262, 132] on th "«" at bounding box center [262, 132] width 13 height 13
click at [319, 189] on td "22" at bounding box center [325, 195] width 13 height 13
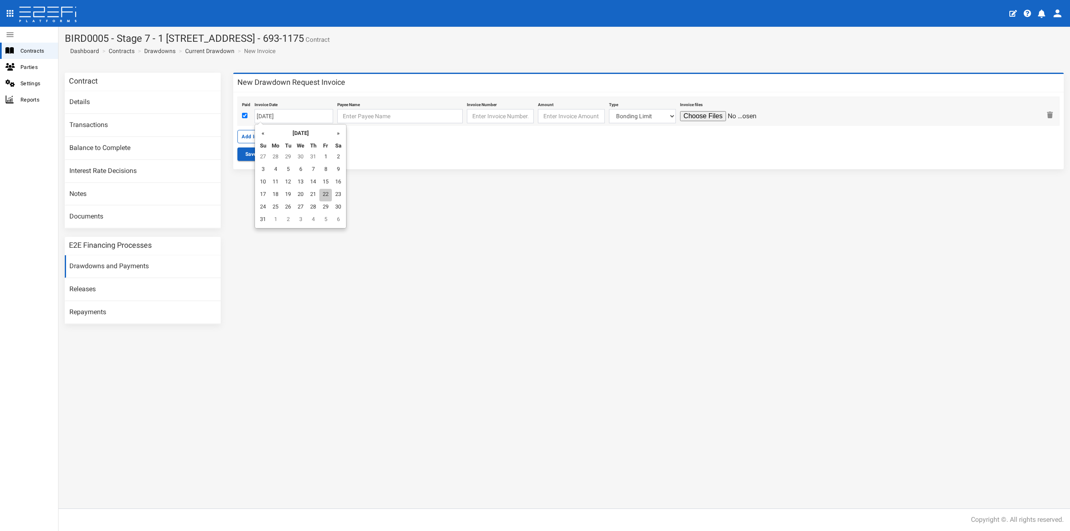
type input "[DATE]"
click at [361, 120] on input "text" at bounding box center [399, 116] width 125 height 14
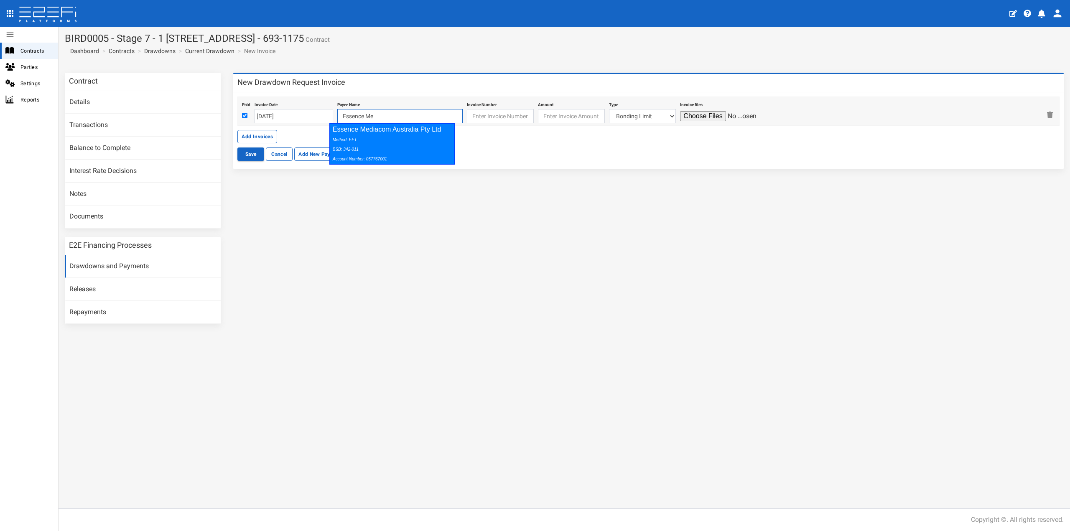
click at [379, 139] on div "Method: EFT BSB: 342-011 Account Number: 057767001" at bounding box center [390, 149] width 115 height 29
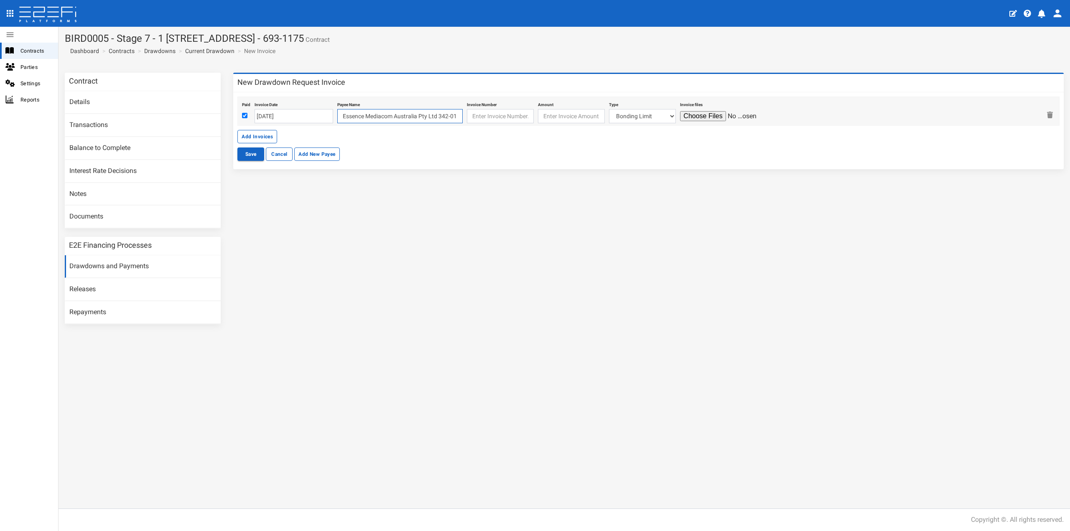
type input "Essence Mediacom Australia Pty Ltd 342-011 057767001"
click at [468, 118] on input "text" at bounding box center [500, 116] width 67 height 14
type input "195456"
type input "6718.95"
click at [624, 116] on select "Bonding Limit Civil Contract Electricity Telecommunications Landscaping Profess…" at bounding box center [642, 116] width 67 height 14
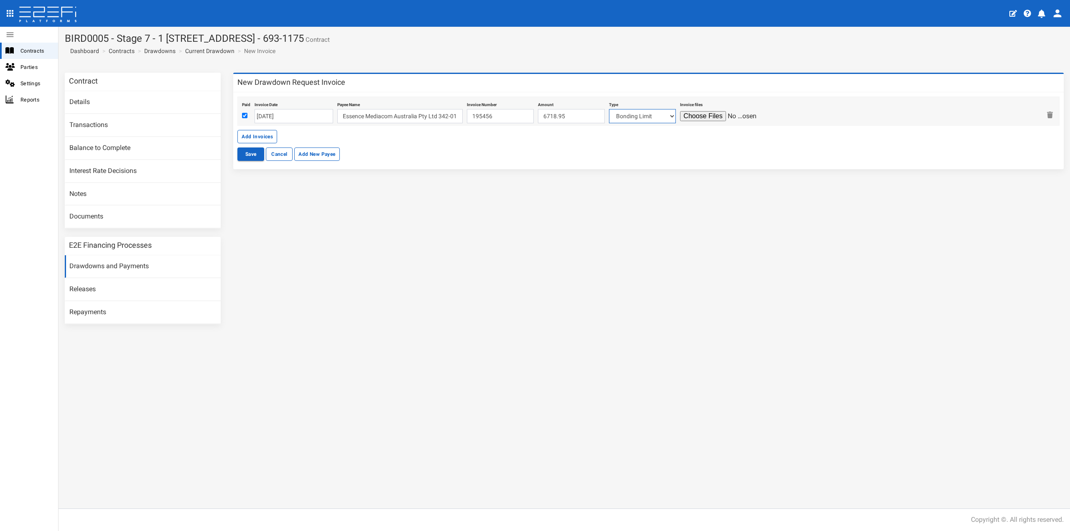
select select "Marketing Costs~116~CONSULTANT/PROFESSIONAL FEES"
click at [609, 109] on select "Bonding Limit Civil Contract Electricity Telecommunications Landscaping Profess…" at bounding box center [642, 116] width 67 height 14
click at [692, 115] on input "file" at bounding box center [719, 116] width 79 height 10
type input "C:\fakepath\BINTHA_EMBRIS_20250825_142039.PDF"
click at [249, 154] on button "Save" at bounding box center [250, 154] width 27 height 13
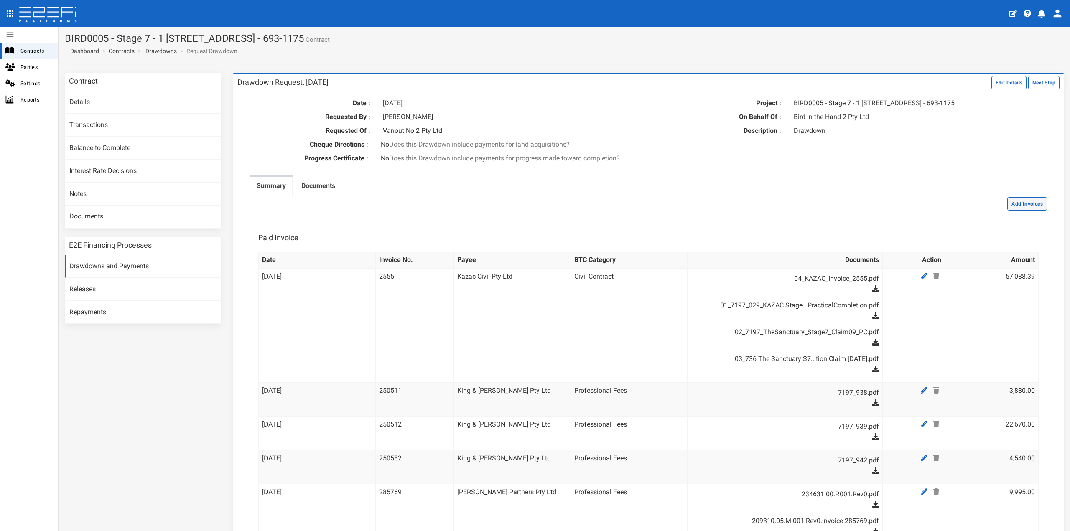
click at [1021, 211] on button "Add Invoices" at bounding box center [1027, 203] width 40 height 13
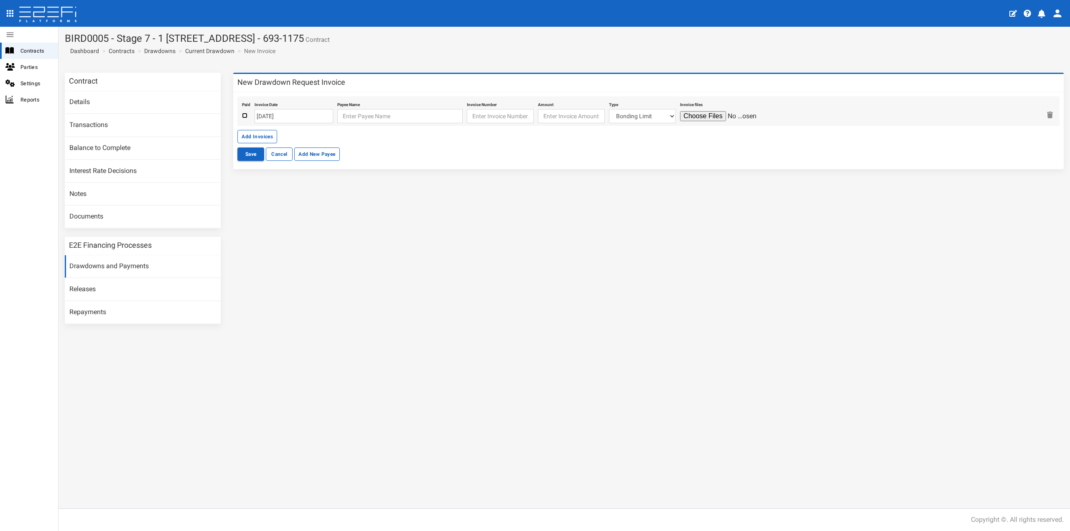
click at [245, 115] on input "checkbox" at bounding box center [244, 115] width 5 height 5
checkbox input "true"
click at [271, 117] on input "[DATE]" at bounding box center [294, 116] width 79 height 14
click at [288, 195] on td "23" at bounding box center [287, 195] width 13 height 13
type input "[DATE]"
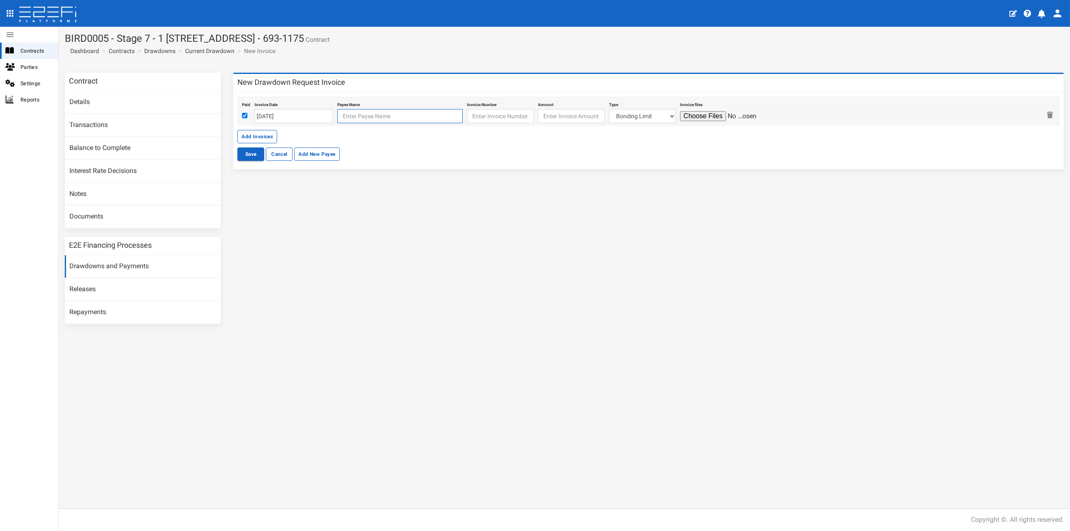
click at [339, 119] on input "text" at bounding box center [399, 116] width 125 height 14
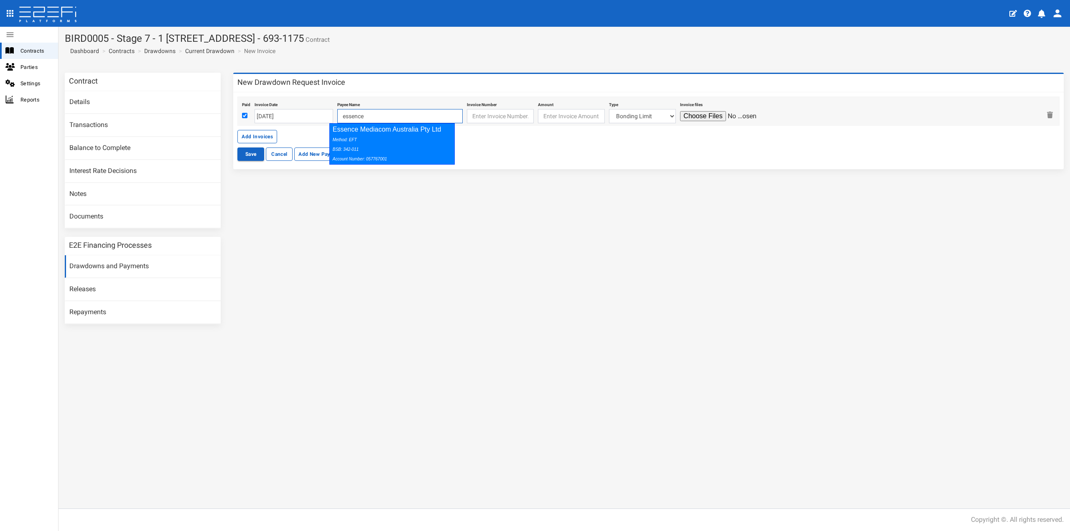
click at [346, 132] on div "Essence Mediacom Australia Pty Ltd Method: EFT BSB: 342-011 Account Number: 057…" at bounding box center [391, 143] width 125 height 41
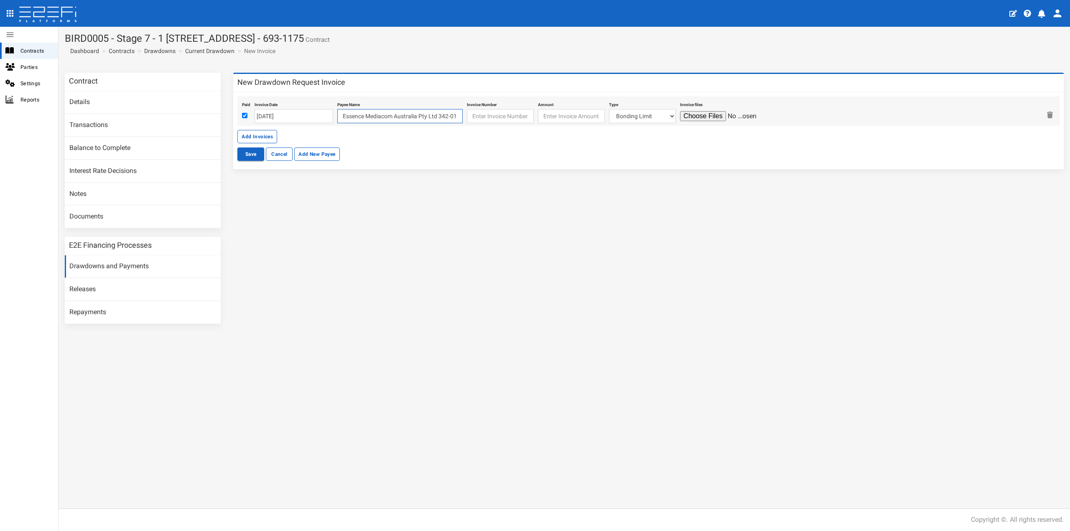
type input "Essence Mediacom Australia Pty Ltd 342-011 057767001"
click at [472, 114] on input "text" at bounding box center [500, 116] width 67 height 14
type input "196895"
click at [538, 117] on input "number" at bounding box center [571, 116] width 67 height 14
type input "6718.95"
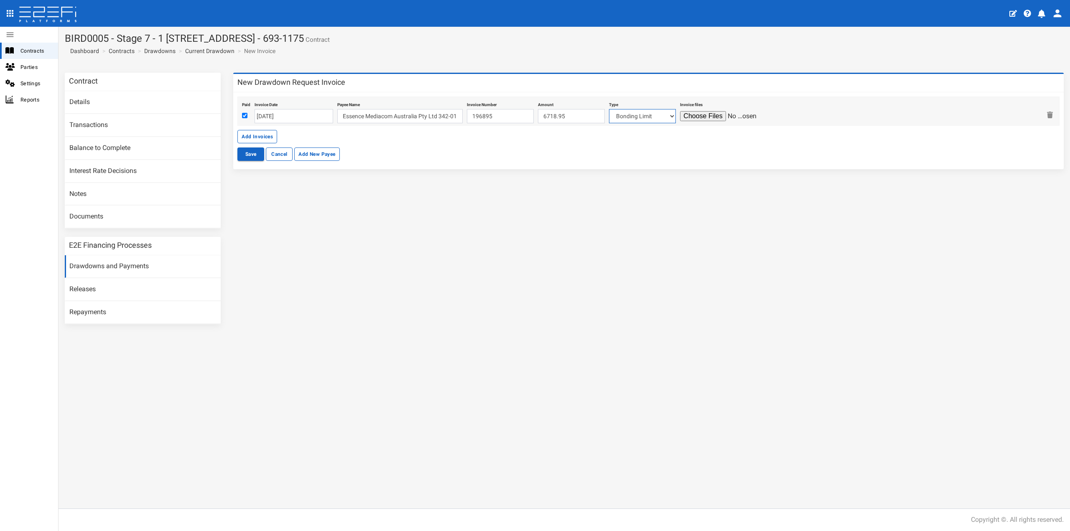
click at [628, 116] on select "Bonding Limit Civil Contract Electricity Telecommunications Landscaping Profess…" at bounding box center [642, 116] width 67 height 14
select select "Marketing Costs~116~CONSULTANT/PROFESSIONAL FEES"
click at [609, 109] on select "Bonding Limit Civil Contract Electricity Telecommunications Landscaping Profess…" at bounding box center [642, 116] width 67 height 14
click at [696, 117] on input "file" at bounding box center [719, 116] width 79 height 10
type input "C:\fakepath\BINTHA_EMBRIS_20250924_150046.PDF"
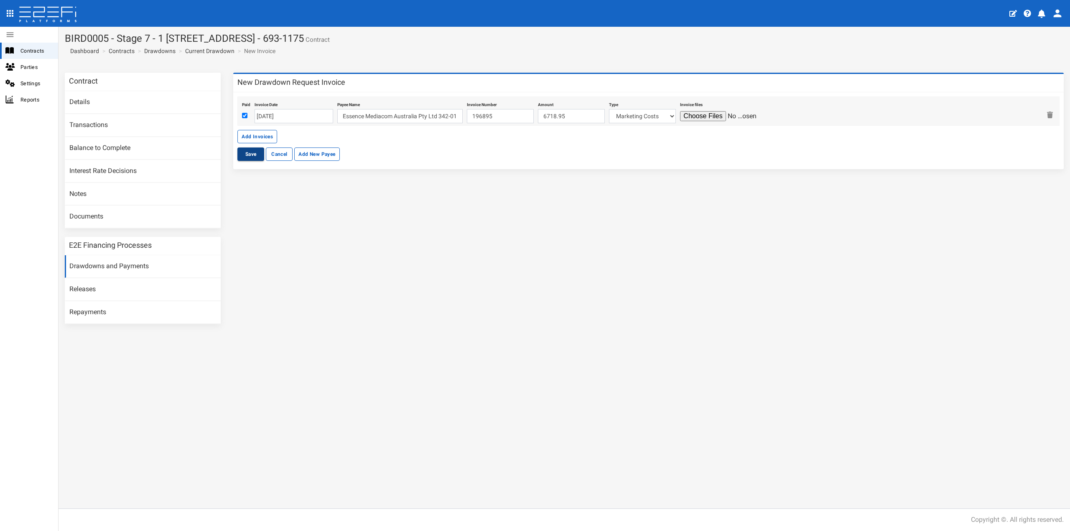
click at [251, 153] on button "Save" at bounding box center [250, 154] width 27 height 13
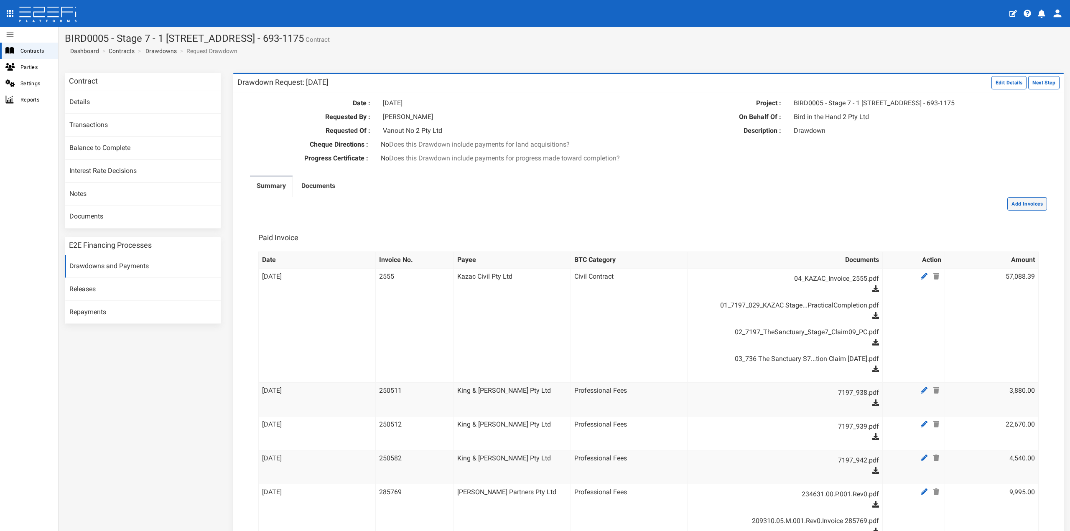
click at [1013, 211] on button "Add Invoices" at bounding box center [1027, 203] width 40 height 13
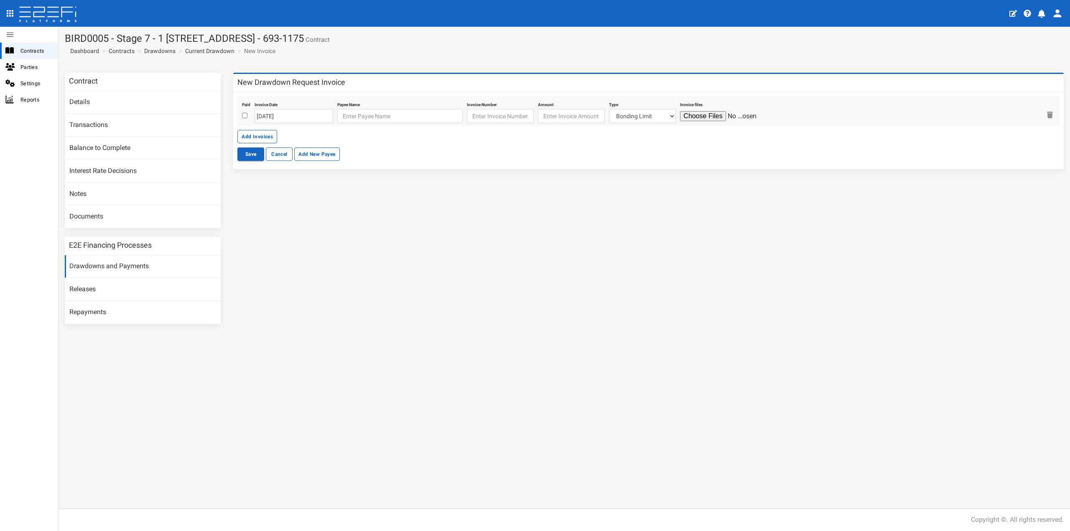
click at [242, 119] on div at bounding box center [246, 116] width 8 height 10
click at [245, 116] on input "checkbox" at bounding box center [244, 115] width 5 height 5
checkbox input "true"
click at [272, 120] on input "[DATE]" at bounding box center [294, 116] width 79 height 14
click at [260, 132] on th "«" at bounding box center [262, 132] width 13 height 13
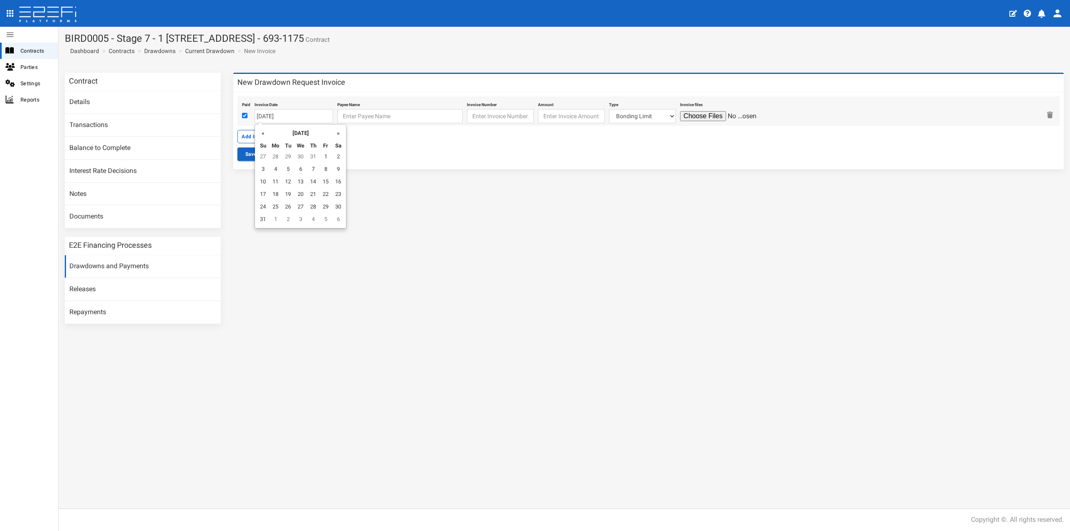
click at [260, 132] on th "«" at bounding box center [263, 132] width 13 height 13
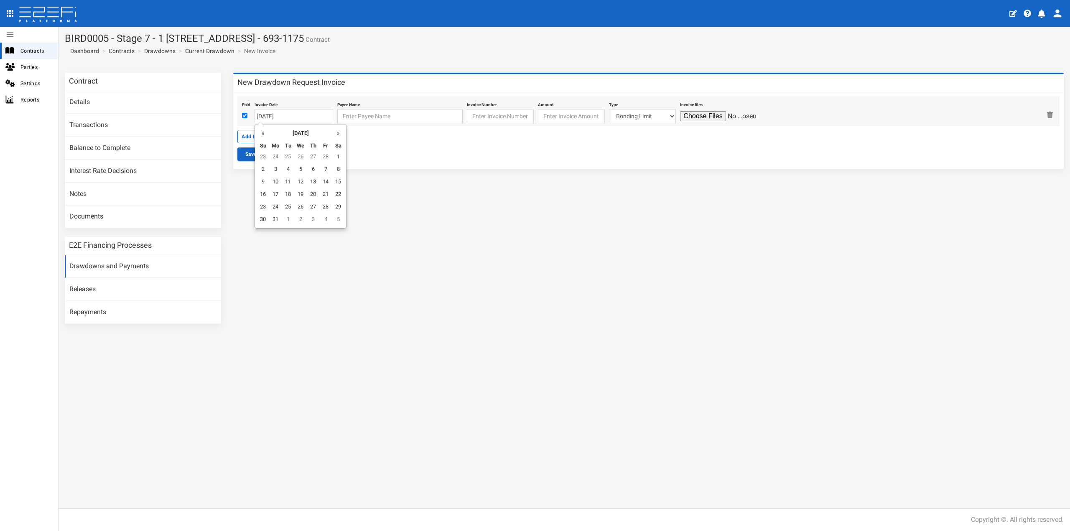
click at [260, 132] on th "«" at bounding box center [263, 132] width 13 height 13
click at [275, 178] on td "10" at bounding box center [275, 182] width 13 height 13
type input "10-02-2025"
click at [362, 119] on input "text" at bounding box center [399, 116] width 125 height 14
type input "You & I Project Marketing"
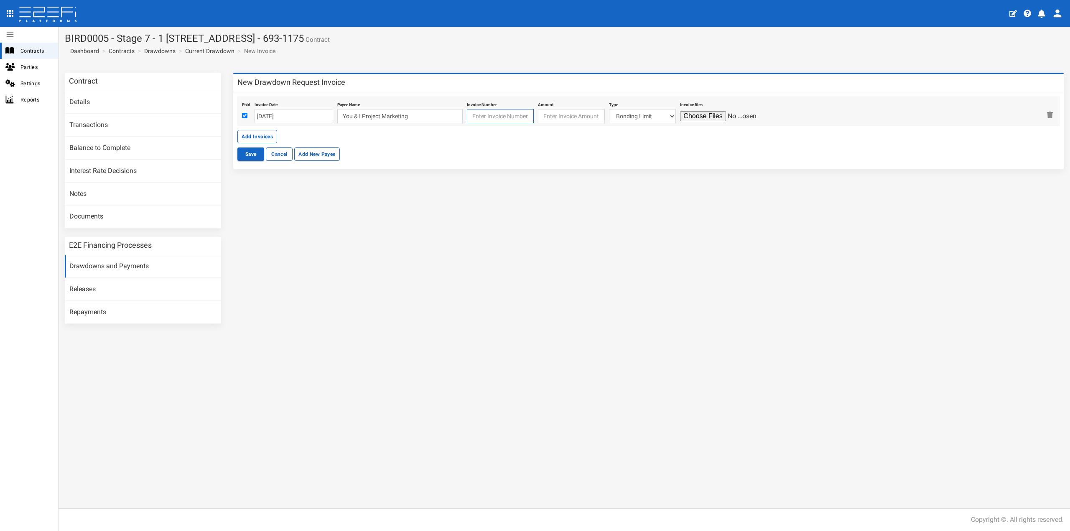
type input "You & I Project Marketing"
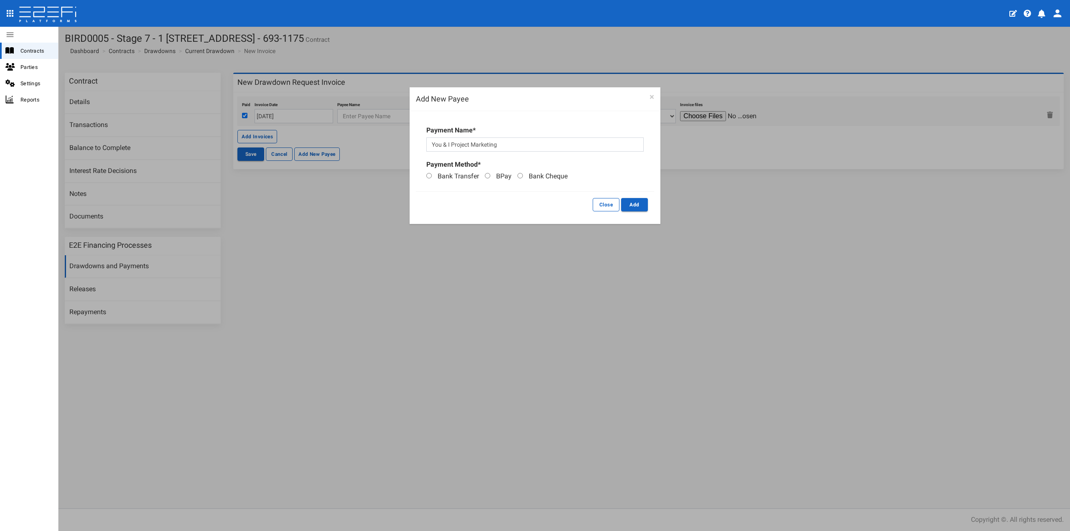
click at [457, 174] on span "Bank Transfer" at bounding box center [458, 176] width 41 height 8
click at [432, 174] on input "Bank Transfer" at bounding box center [428, 175] width 5 height 5
radio input "true"
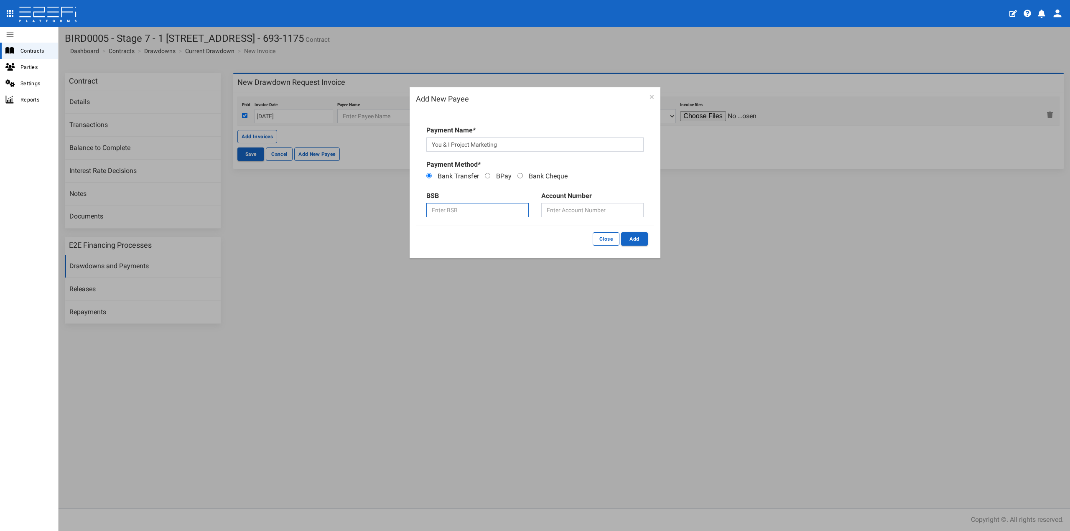
click at [456, 212] on input "text" at bounding box center [477, 210] width 102 height 14
type input "084572"
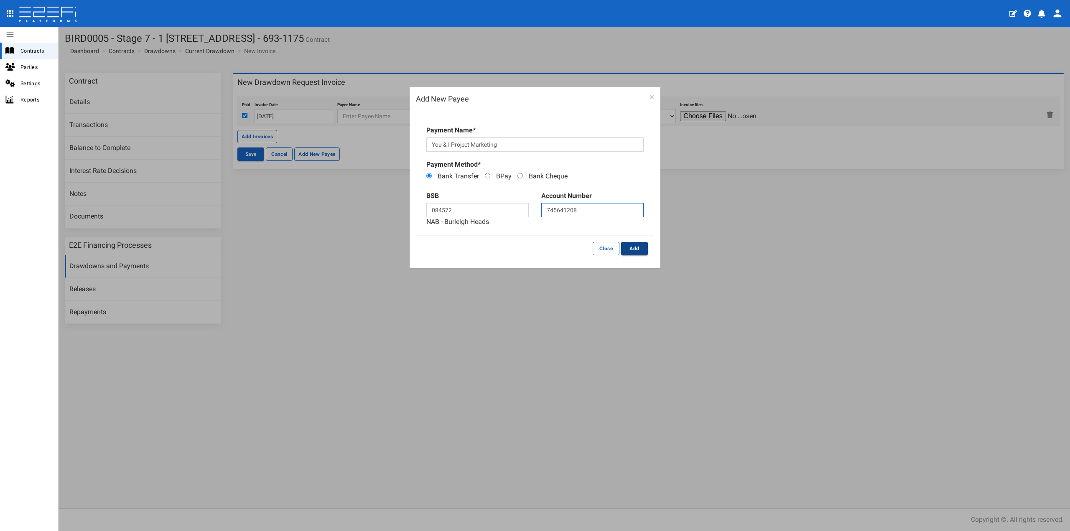
type input "745641208"
click at [635, 252] on button "Add" at bounding box center [634, 248] width 27 height 13
type input "You & I Project Marketing 084-572 745641208"
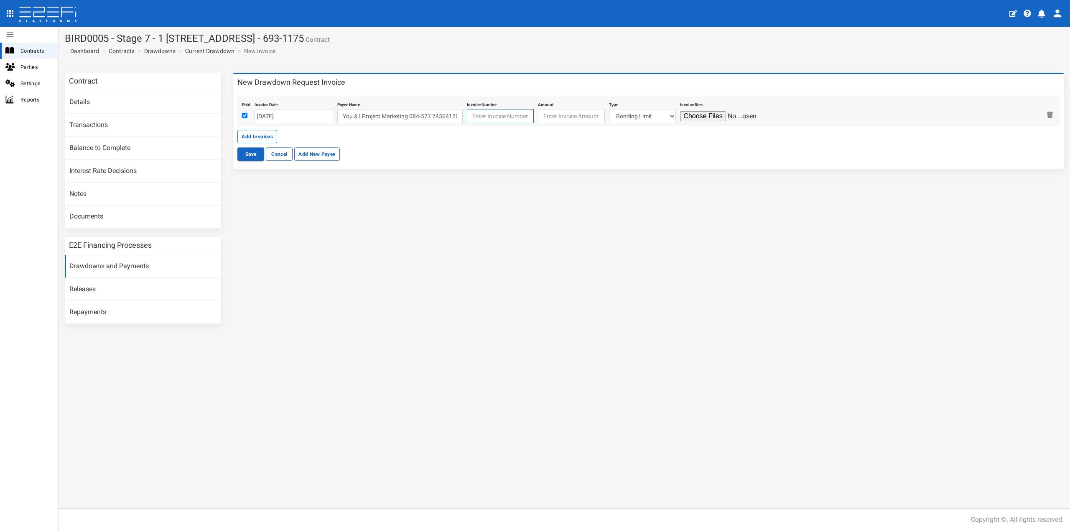
click at [504, 117] on input "text" at bounding box center [500, 116] width 67 height 14
type input "INV-2280"
type input "5049.01"
click at [614, 115] on select "Bonding Limit Civil Contract Electricity Telecommunications Landscaping Profess…" at bounding box center [642, 116] width 67 height 14
select select "Marketing Costs~116~CONSULTANT/PROFESSIONAL FEES"
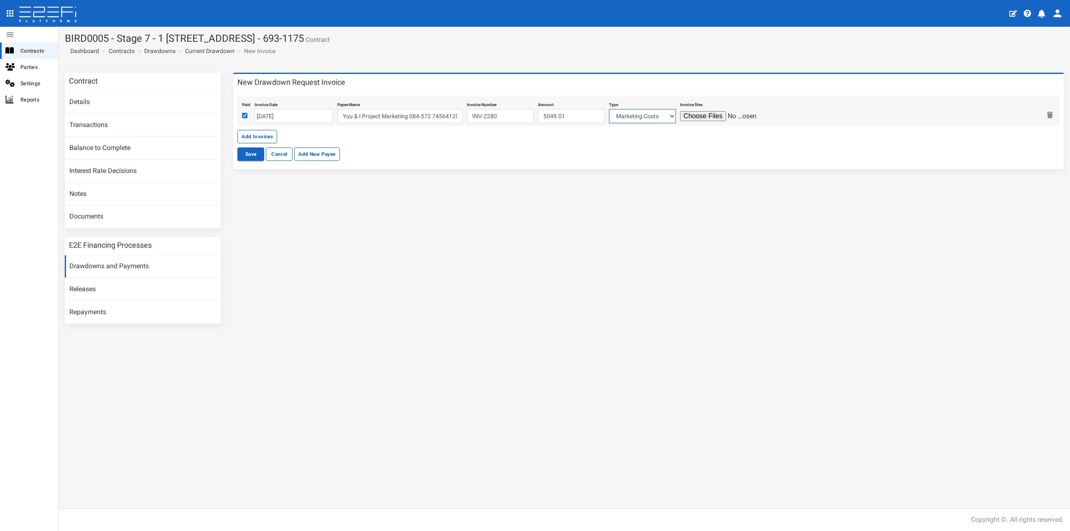
click at [609, 109] on select "Bonding Limit Civil Contract Electricity Telecommunications Landscaping Profess…" at bounding box center [642, 116] width 67 height 14
click at [685, 117] on input "file" at bounding box center [719, 116] width 79 height 10
type input "C:\fakepath\Invoice INV-2280.pdf"
click at [242, 157] on button "Save" at bounding box center [250, 154] width 27 height 13
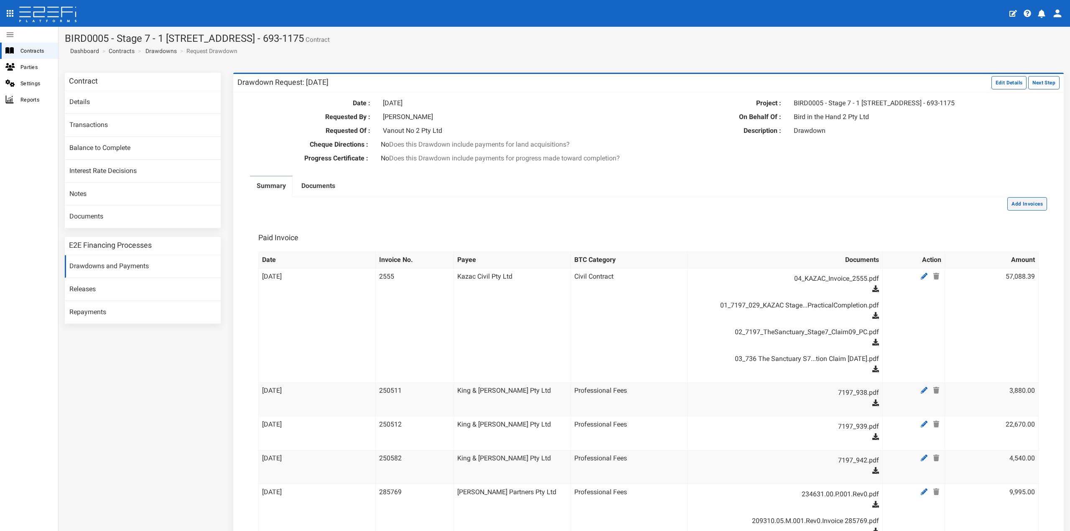
click at [1013, 209] on button "Add Invoices" at bounding box center [1027, 203] width 40 height 13
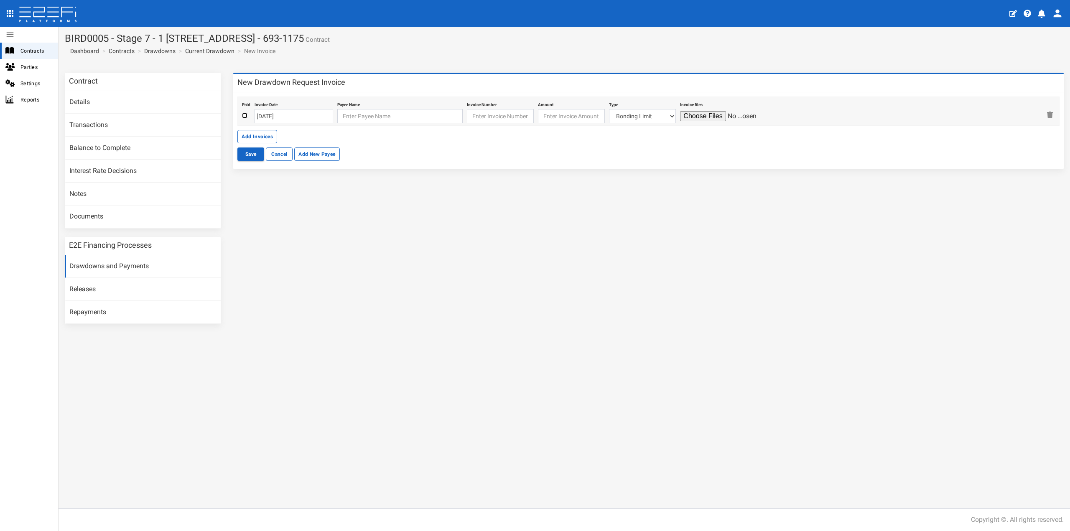
click at [247, 113] on input "checkbox" at bounding box center [244, 115] width 5 height 5
checkbox input "true"
click at [273, 117] on input "[DATE]" at bounding box center [294, 116] width 79 height 14
click at [260, 135] on th "«" at bounding box center [262, 132] width 13 height 13
click at [260, 135] on th "«" at bounding box center [263, 132] width 13 height 13
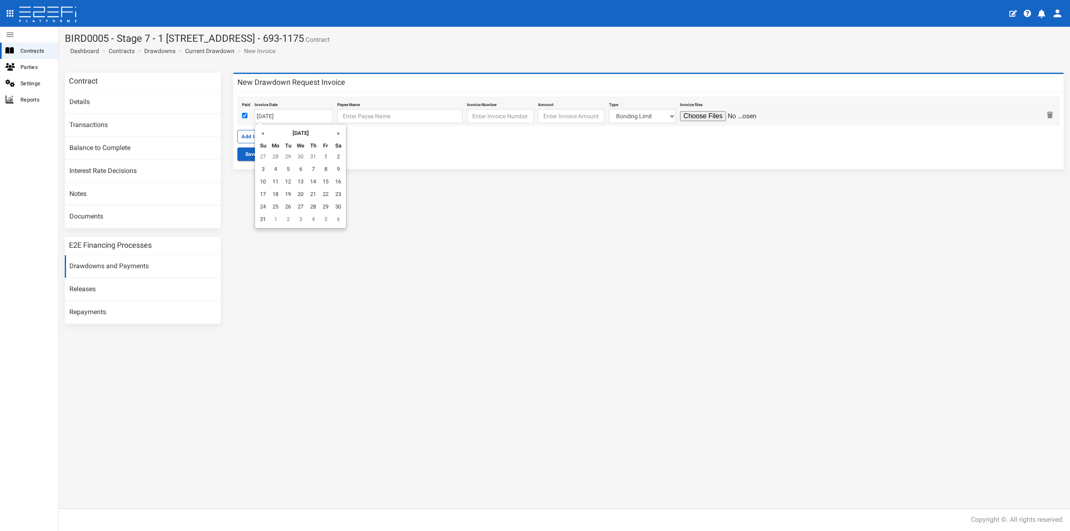
click at [260, 135] on th "«" at bounding box center [263, 132] width 13 height 13
click at [262, 135] on th "«" at bounding box center [263, 132] width 13 height 13
click at [277, 191] on td "17" at bounding box center [275, 195] width 13 height 13
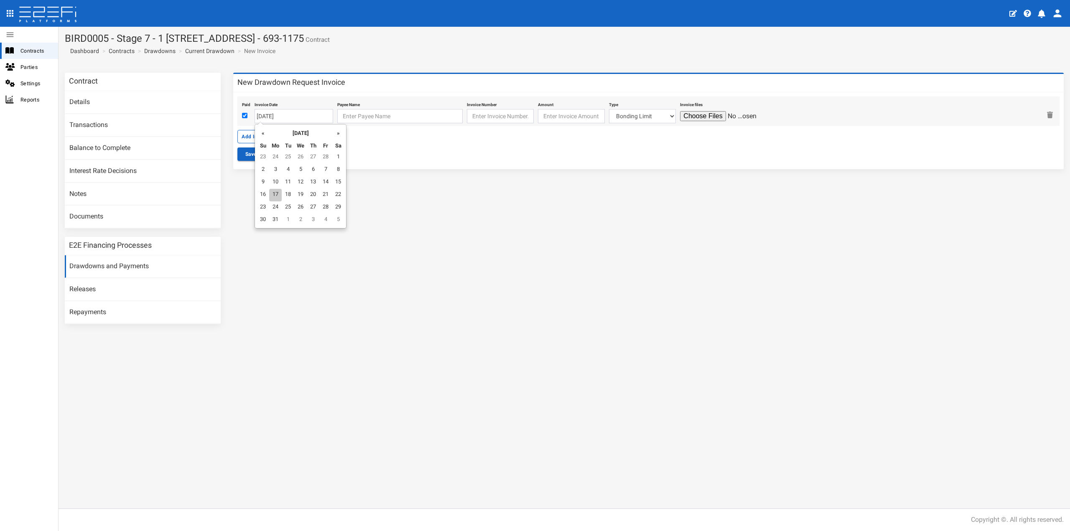
type input "17-03-2025"
click at [347, 119] on input "text" at bounding box center [399, 116] width 125 height 14
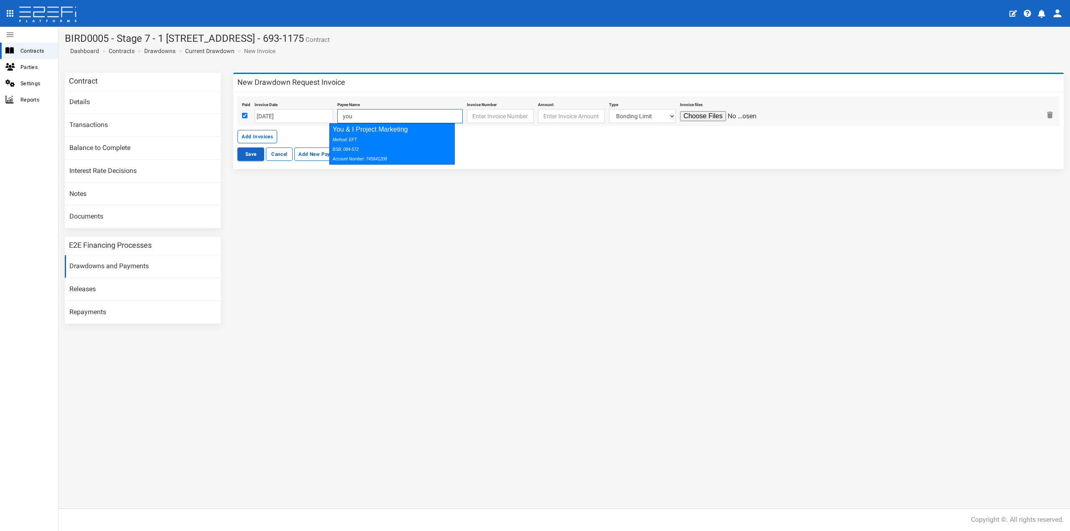
click at [375, 139] on div "Method: EFT BSB: 084-572 Account Number: 745641208" at bounding box center [390, 149] width 115 height 29
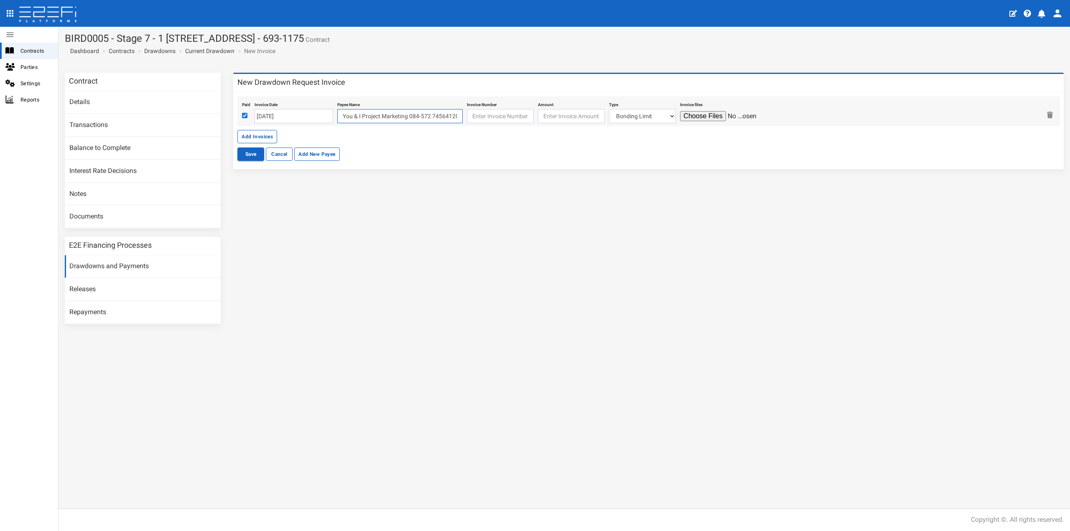
type input "You & I Project Marketing 084-572 745641208"
click at [479, 108] on div "Invoice Number" at bounding box center [500, 111] width 67 height 24
click at [479, 115] on input "text" at bounding box center [500, 116] width 67 height 14
type input "INV-2372"
click at [568, 116] on input "number" at bounding box center [571, 116] width 67 height 14
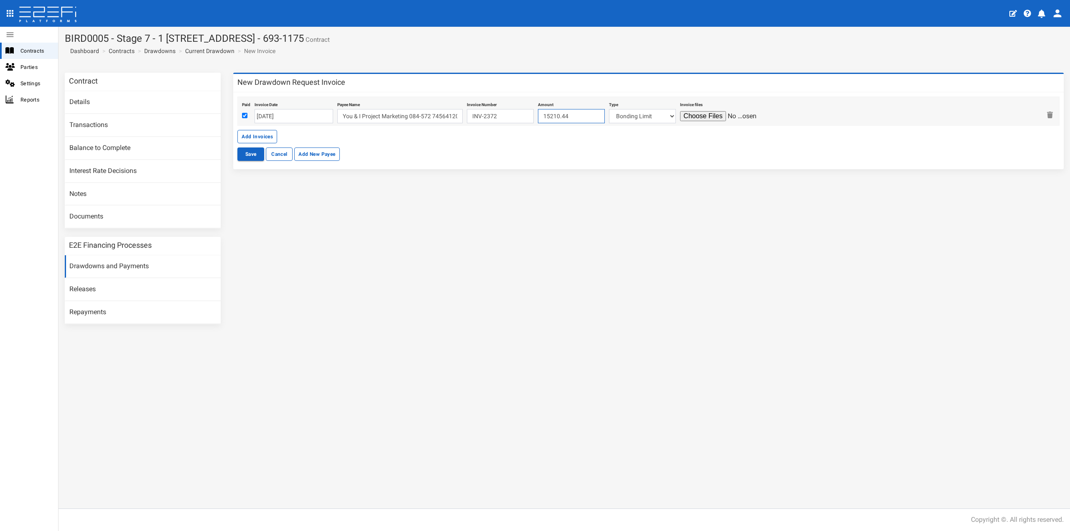
type input "15210.44"
click at [613, 116] on select "Bonding Limit Civil Contract Electricity Telecommunications Landscaping Profess…" at bounding box center [642, 116] width 67 height 14
select select "Marketing Costs~116~CONSULTANT/PROFESSIONAL FEES"
click at [609, 109] on select "Bonding Limit Civil Contract Electricity Telecommunications Landscaping Profess…" at bounding box center [642, 116] width 67 height 14
click at [699, 115] on input "file" at bounding box center [719, 116] width 79 height 10
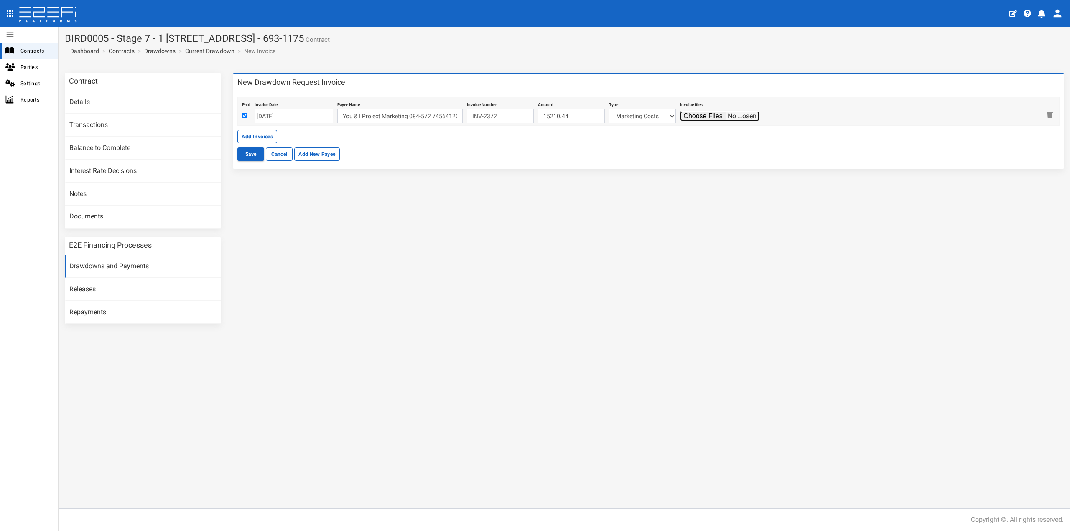
type input "C:\fakepath\Invoice INV-2372.pdf"
click at [255, 153] on button "Save" at bounding box center [250, 154] width 27 height 13
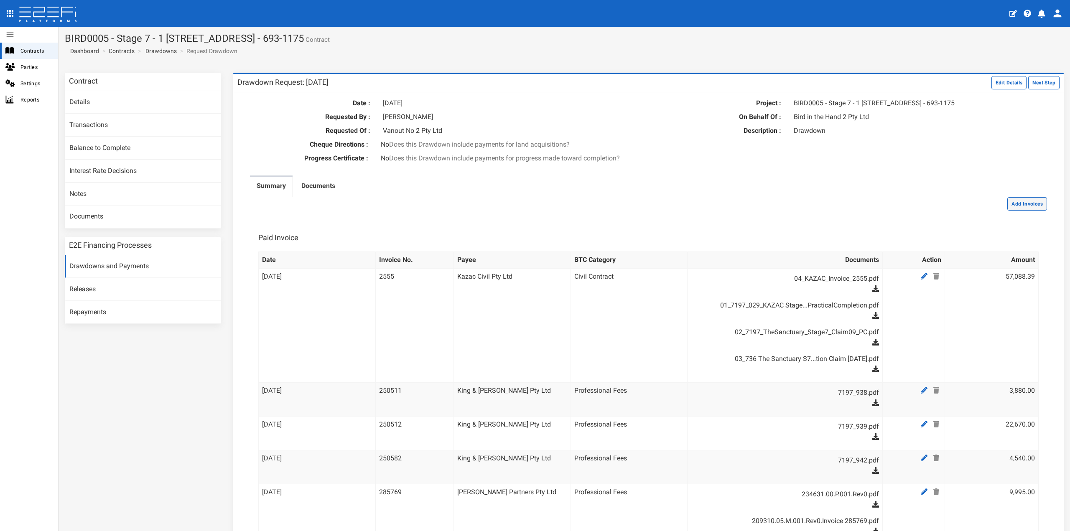
click at [1020, 209] on button "Add Invoices" at bounding box center [1027, 203] width 40 height 13
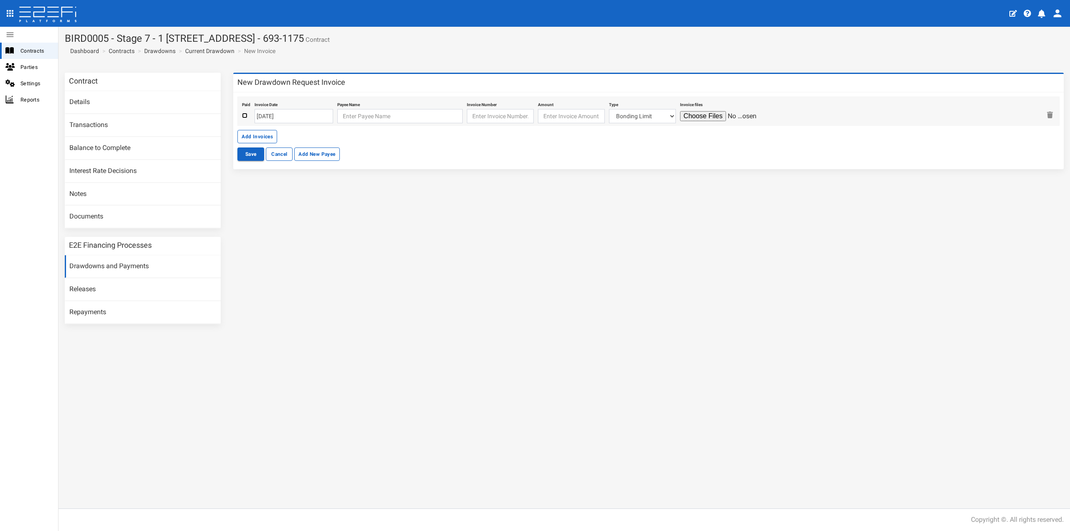
click at [245, 116] on input "checkbox" at bounding box center [244, 115] width 5 height 5
checkbox input "true"
click at [275, 117] on input "[DATE]" at bounding box center [294, 116] width 79 height 14
click at [264, 132] on th "«" at bounding box center [262, 132] width 13 height 13
click at [264, 132] on th "«" at bounding box center [263, 132] width 13 height 13
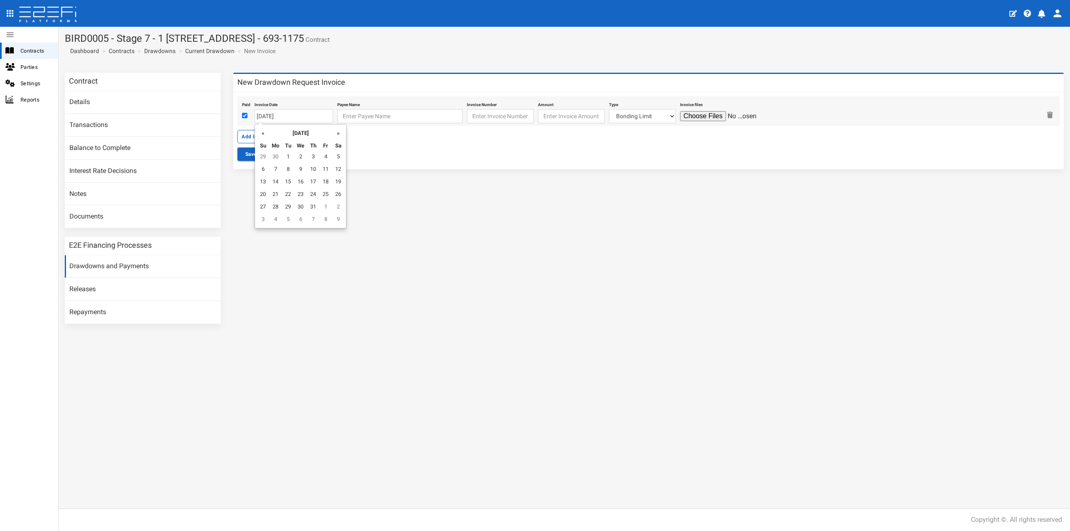
click at [264, 132] on th "«" at bounding box center [263, 132] width 13 height 13
click at [299, 181] on td "16" at bounding box center [300, 182] width 13 height 13
type input "[DATE]"
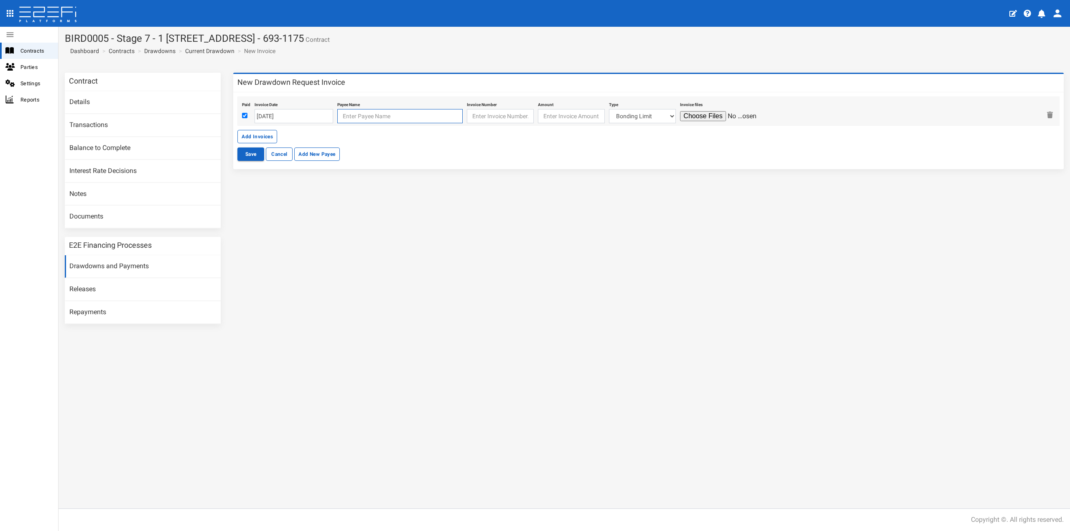
click at [343, 118] on input "text" at bounding box center [399, 116] width 125 height 14
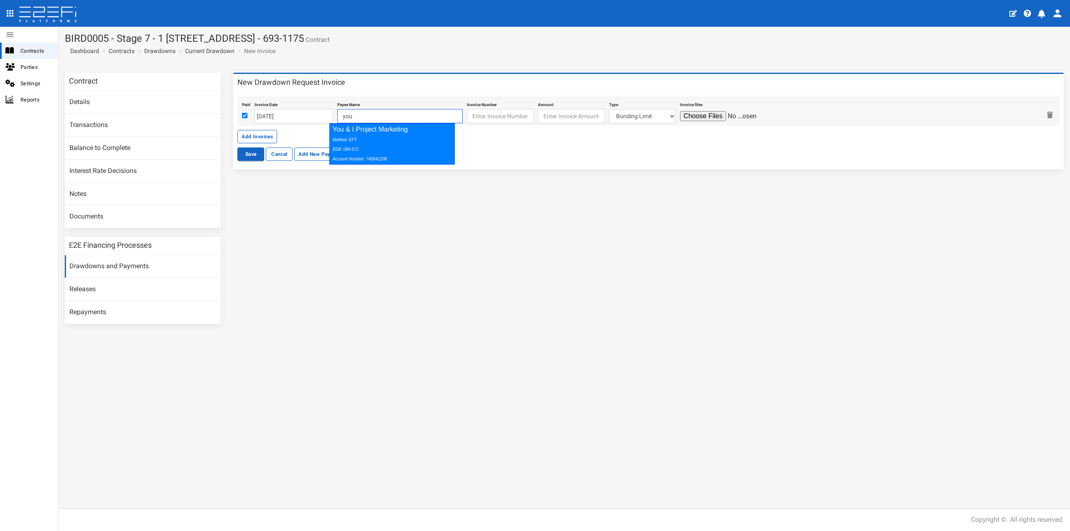
click at [359, 139] on div "Method: EFT BSB: 084-572 Account Number: 745641208" at bounding box center [390, 149] width 115 height 29
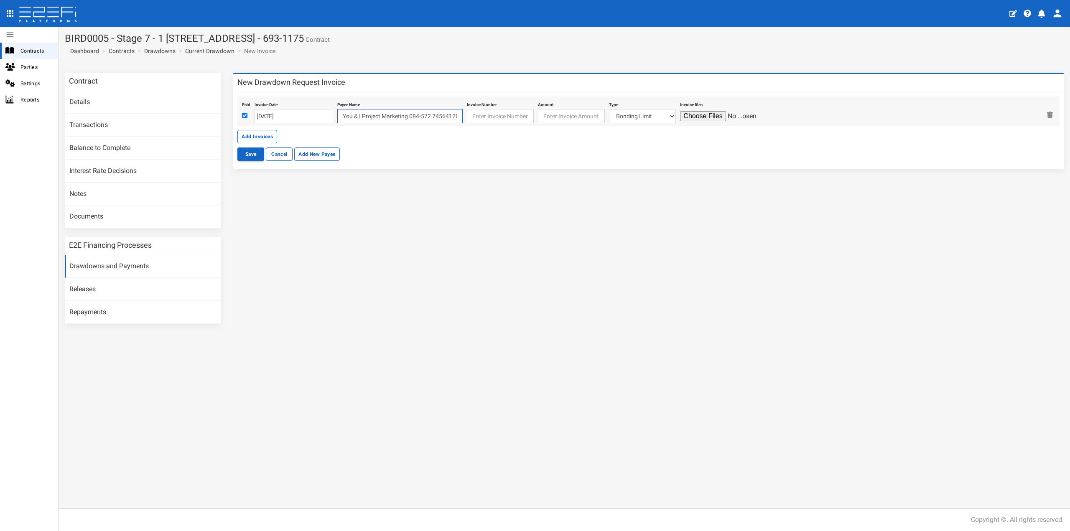
type input "You & I Project Marketing 084-572 745641208"
click at [475, 114] on input "text" at bounding box center [500, 116] width 67 height 14
type input "INV-2429"
click at [544, 121] on input "number" at bounding box center [571, 116] width 67 height 14
type input "3130.01"
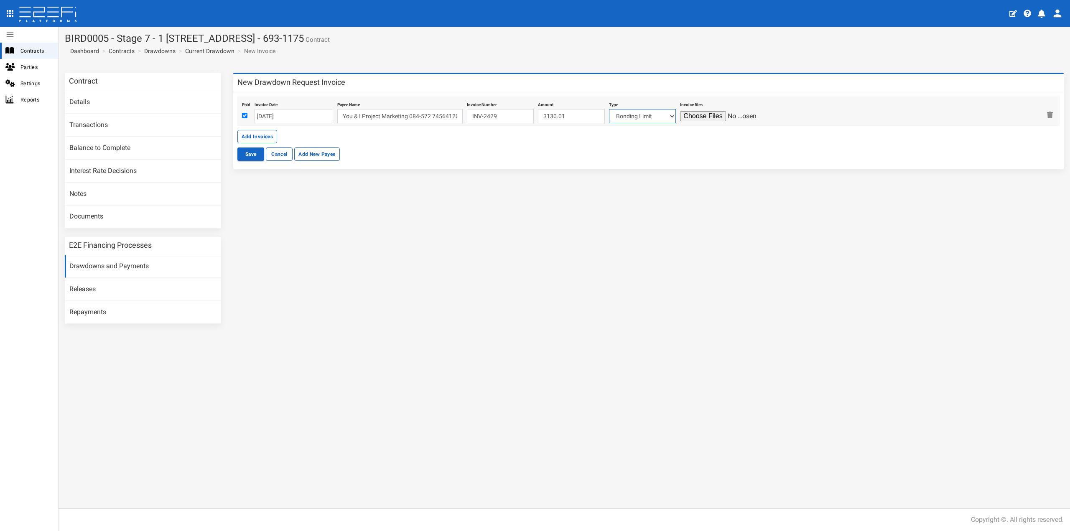
click at [626, 120] on select "Bonding Limit Civil Contract Electricity Telecommunications Landscaping Profess…" at bounding box center [642, 116] width 67 height 14
select select "Marketing Costs~116~CONSULTANT/PROFESSIONAL FEES"
click at [609, 109] on select "Bonding Limit Civil Contract Electricity Telecommunications Landscaping Profess…" at bounding box center [642, 116] width 67 height 14
click at [693, 118] on input "file" at bounding box center [719, 116] width 79 height 10
type input "C:\fakepath\Invoice INV-2429.pdf"
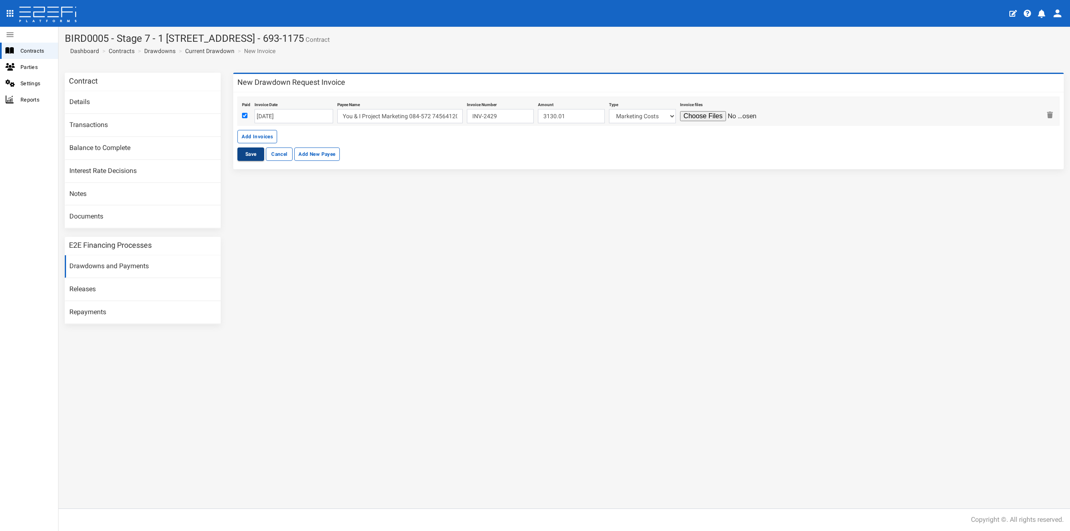
click at [250, 154] on button "Save" at bounding box center [250, 154] width 27 height 13
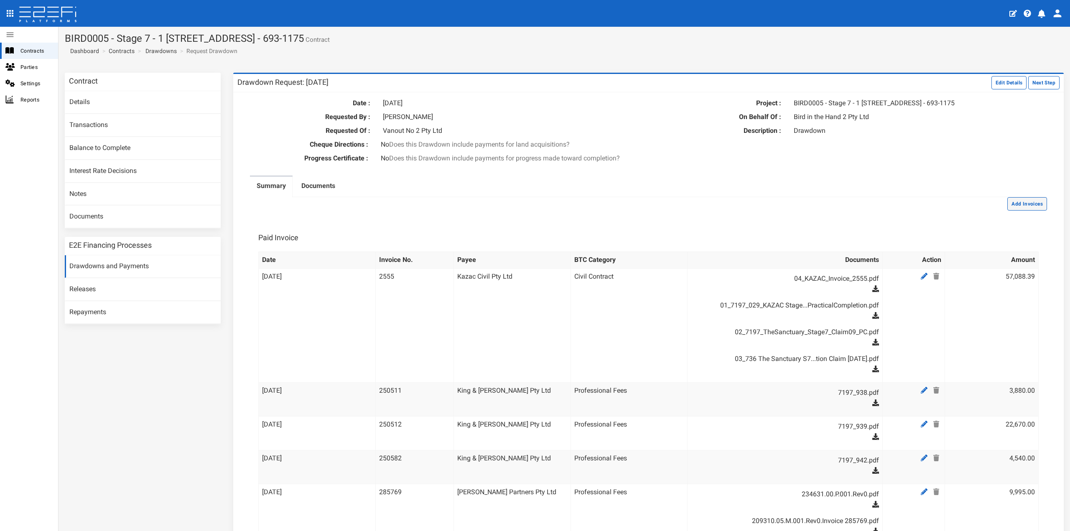
click at [1014, 211] on button "Add Invoices" at bounding box center [1027, 203] width 40 height 13
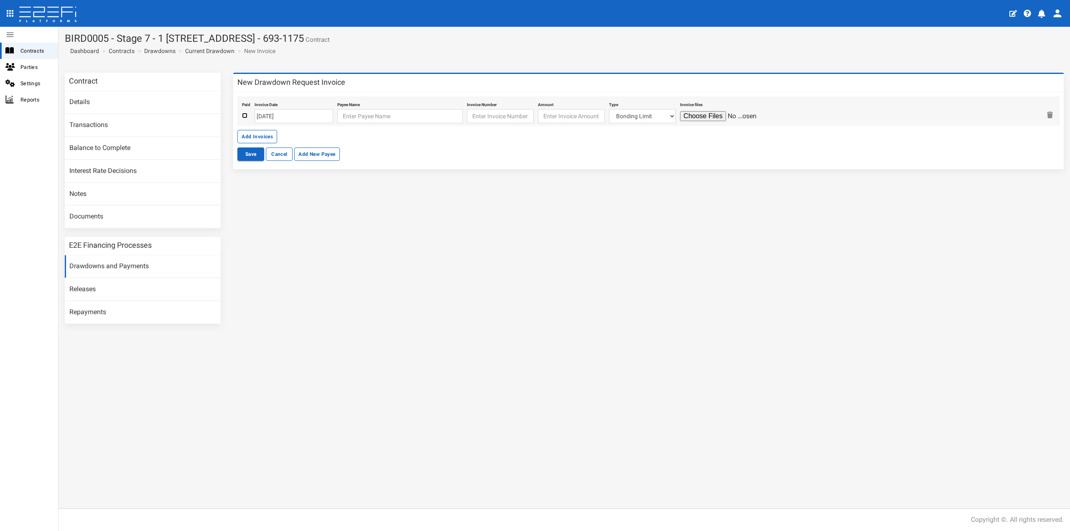
click at [244, 116] on input "checkbox" at bounding box center [244, 115] width 5 height 5
checkbox input "true"
click at [287, 116] on input "[DATE]" at bounding box center [294, 116] width 79 height 14
click at [265, 130] on th "«" at bounding box center [262, 132] width 13 height 13
click at [265, 130] on th "«" at bounding box center [263, 132] width 13 height 13
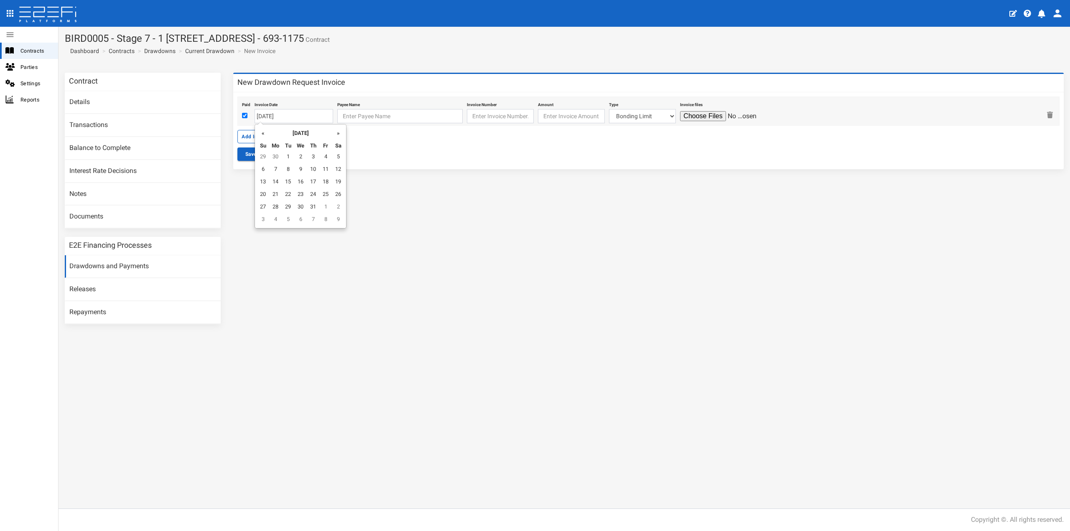
click at [265, 130] on th "«" at bounding box center [263, 132] width 13 height 13
click at [286, 208] on td "27" at bounding box center [288, 207] width 13 height 13
type input "[DATE]"
click at [355, 113] on input "text" at bounding box center [399, 116] width 125 height 14
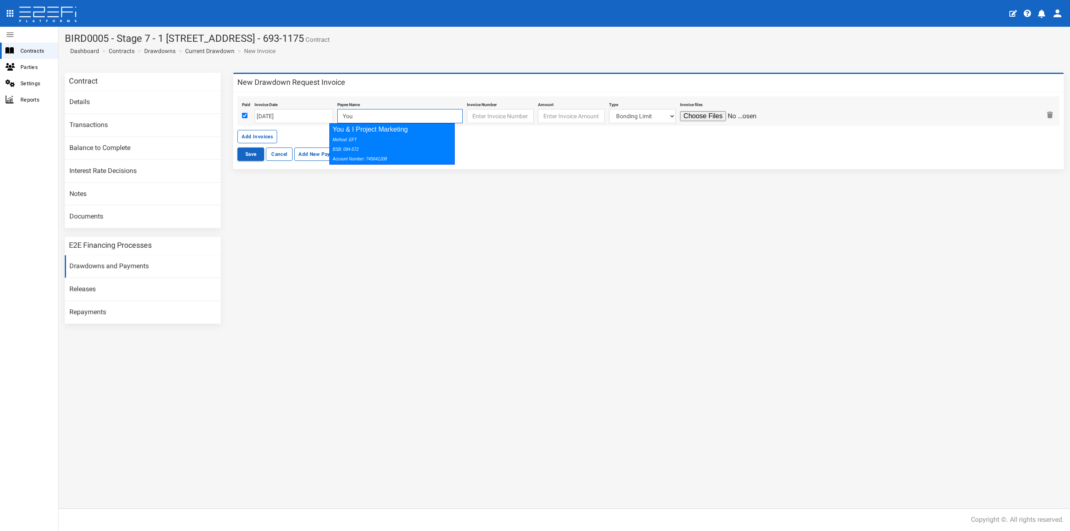
click at [356, 132] on div "You & I Project Marketing Method: EFT BSB: 084-572 Account Number: 745641208" at bounding box center [391, 143] width 125 height 41
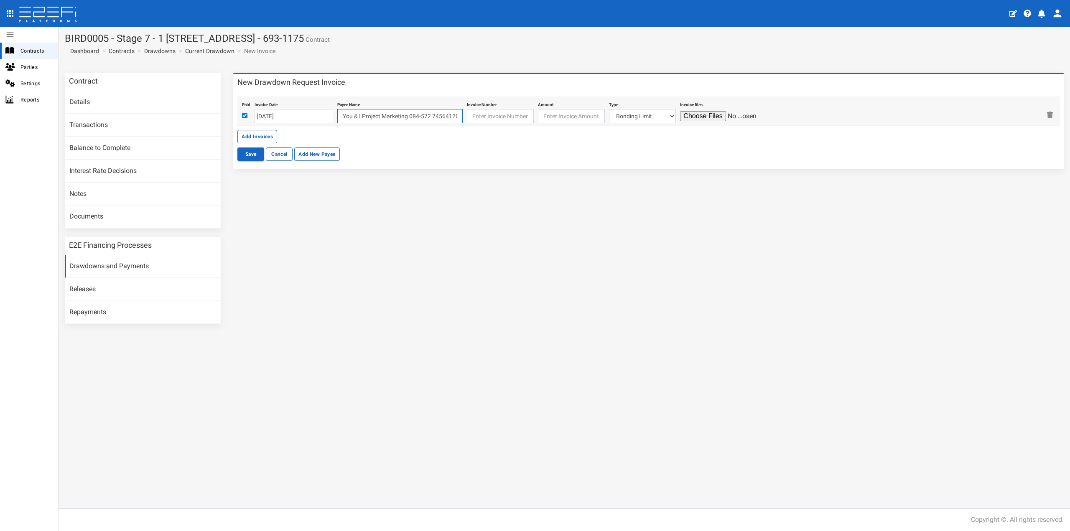
type input "You & I Project Marketing 084-572 745641208"
click at [499, 110] on input "text" at bounding box center [500, 116] width 67 height 14
type input "INV-2478"
click at [572, 117] on input "number" at bounding box center [571, 116] width 67 height 14
type input "1200"
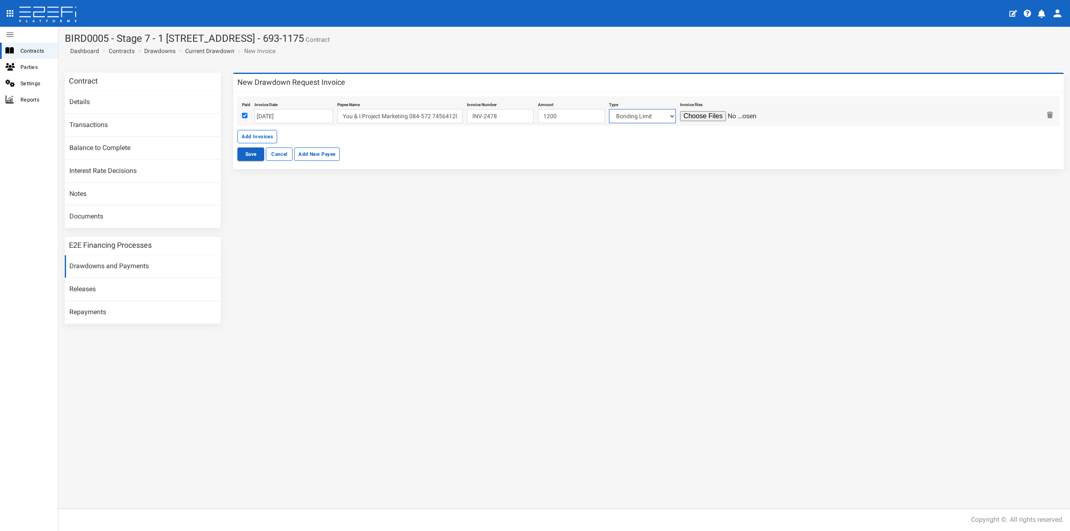
click at [627, 115] on select "Bonding Limit Civil Contract Electricity Telecommunications Landscaping Profess…" at bounding box center [642, 116] width 67 height 14
select select "Marketing Costs~116~CONSULTANT/PROFESSIONAL FEES"
click at [609, 109] on select "Bonding Limit Civil Contract Electricity Telecommunications Landscaping Profess…" at bounding box center [642, 116] width 67 height 14
click at [694, 114] on input "file" at bounding box center [719, 116] width 79 height 10
type input "C:\fakepath\Invoice INV-2478.pdf"
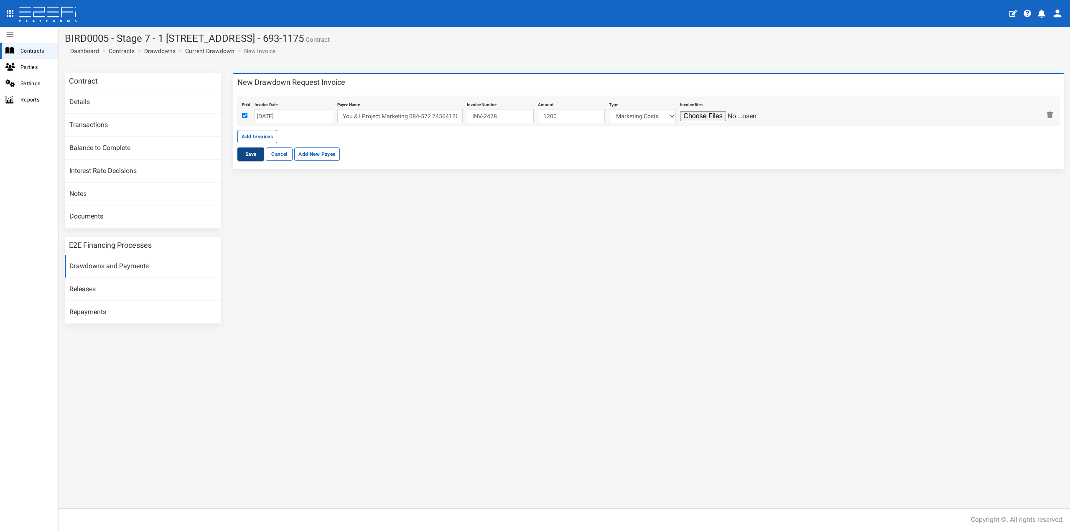
click at [243, 158] on button "Save" at bounding box center [250, 154] width 27 height 13
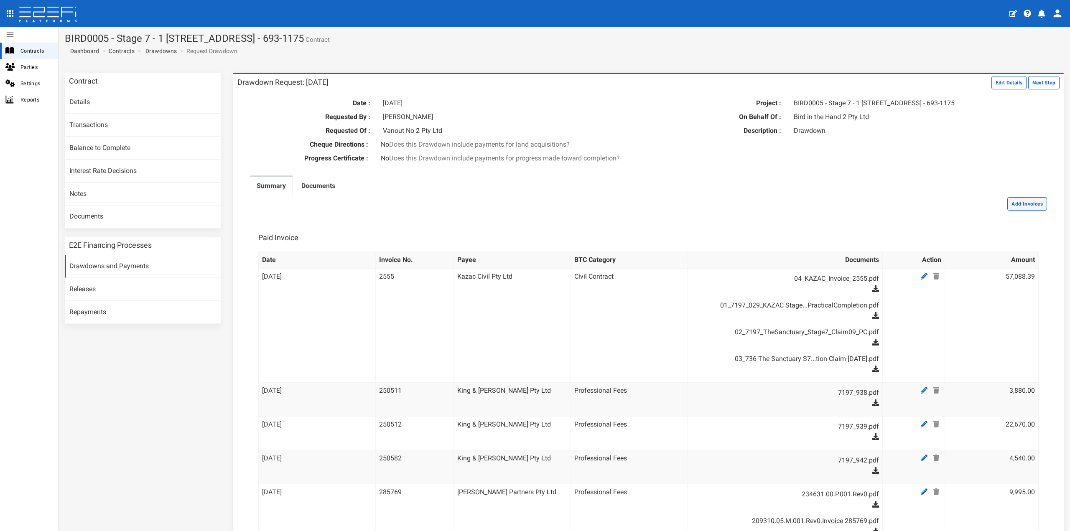
click at [1013, 211] on button "Add Invoices" at bounding box center [1027, 203] width 40 height 13
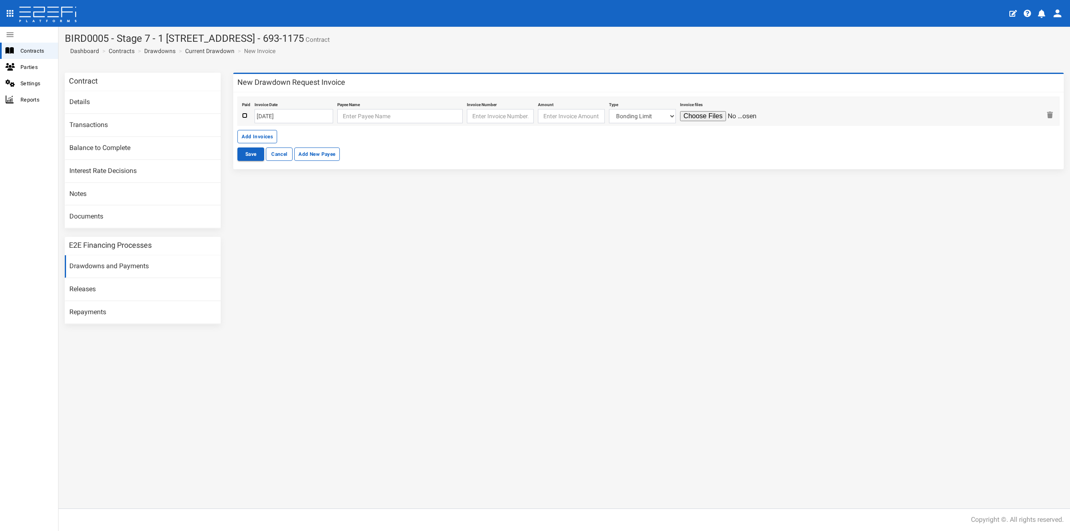
click at [243, 116] on input "checkbox" at bounding box center [244, 115] width 5 height 5
checkbox input "true"
click at [299, 117] on input "[DATE]" at bounding box center [294, 116] width 79 height 14
click at [263, 133] on th "«" at bounding box center [262, 132] width 13 height 13
click at [263, 133] on th "«" at bounding box center [263, 132] width 13 height 13
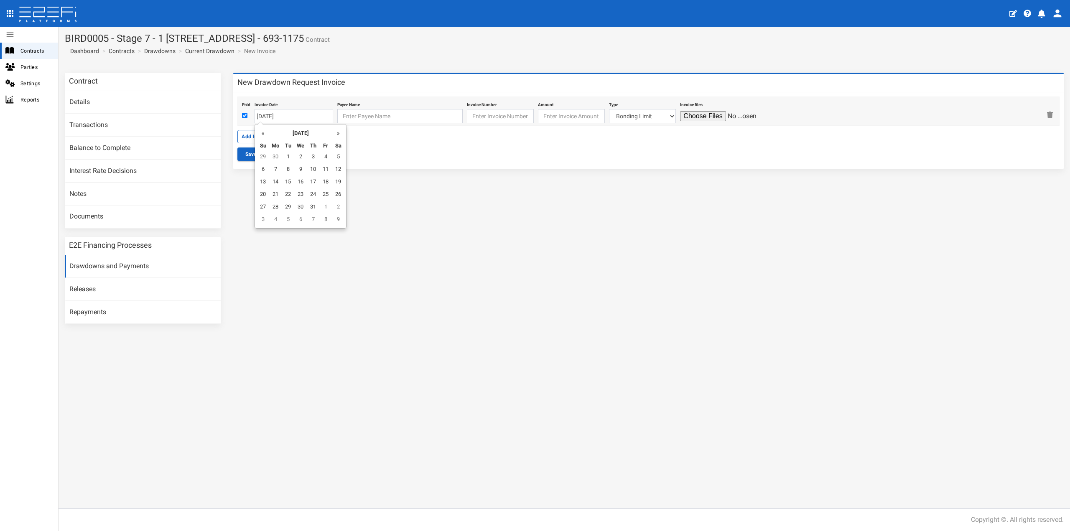
click at [263, 133] on th "«" at bounding box center [263, 132] width 13 height 13
click at [277, 192] on td "16" at bounding box center [275, 195] width 13 height 13
type input "[DATE]"
click at [344, 114] on input "text" at bounding box center [399, 116] width 125 height 14
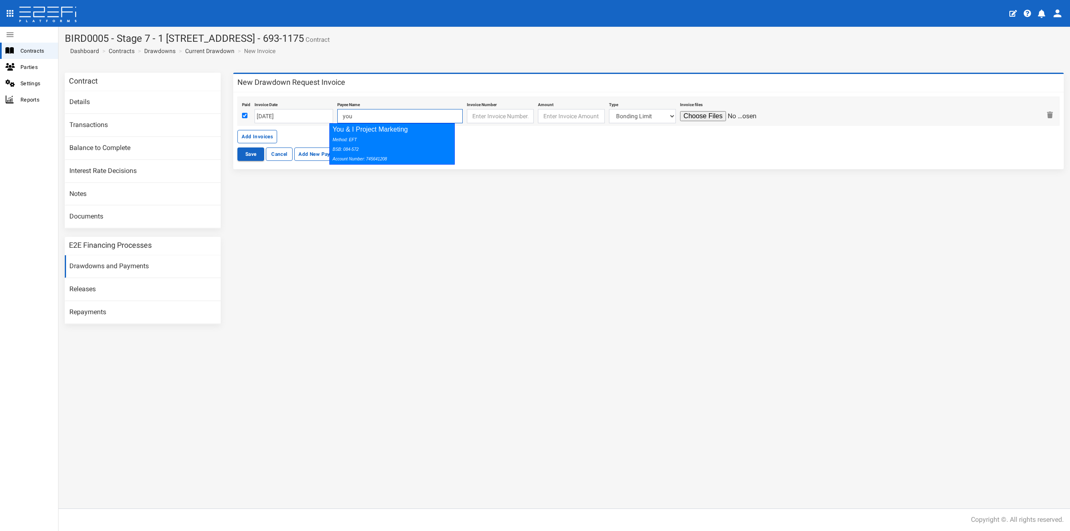
click at [371, 137] on div "Method: EFT BSB: 084-572 Account Number: 745641208" at bounding box center [390, 149] width 115 height 29
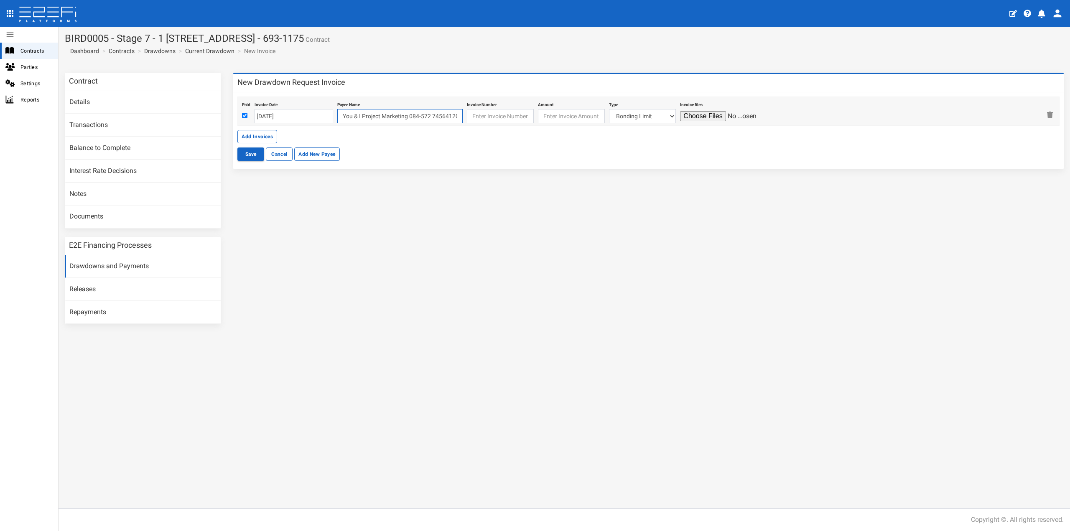
type input "You & I Project Marketing 084-572 745641208"
click at [473, 117] on input "text" at bounding box center [500, 116] width 67 height 14
type input "INV-2531"
click at [579, 117] on input "number" at bounding box center [571, 116] width 67 height 14
type input "1200"
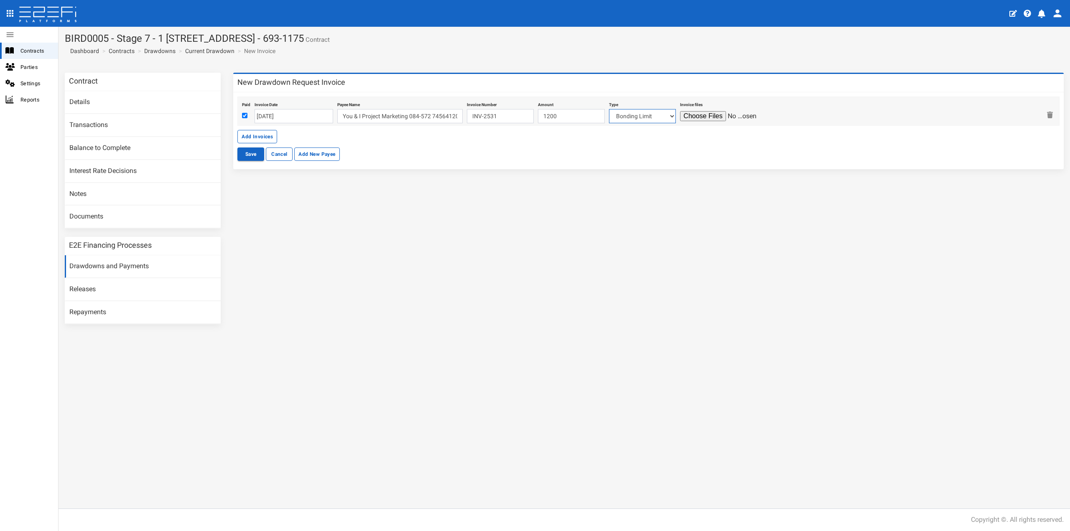
click at [619, 114] on select "Bonding Limit Civil Contract Electricity Telecommunications Landscaping Profess…" at bounding box center [642, 116] width 67 height 14
select select "Marketing Costs~116~CONSULTANT/PROFESSIONAL FEES"
click at [609, 109] on select "Bonding Limit Civil Contract Electricity Telecommunications Landscaping Profess…" at bounding box center [642, 116] width 67 height 14
click at [692, 114] on input "file" at bounding box center [719, 116] width 79 height 10
type input "C:\fakepath\Invoice INV-2531.pdf"
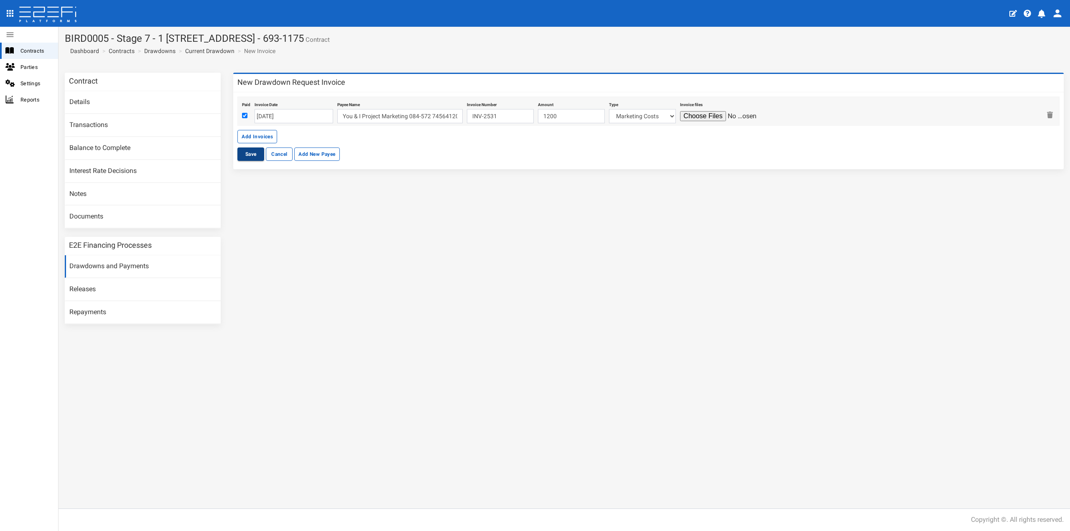
click at [246, 150] on button "Save" at bounding box center [250, 154] width 27 height 13
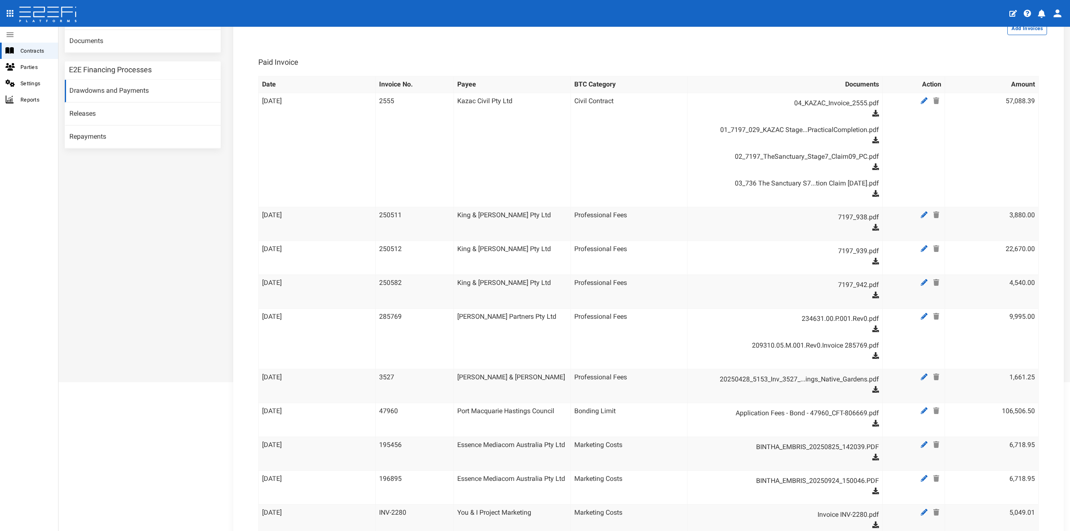
scroll to position [42, 0]
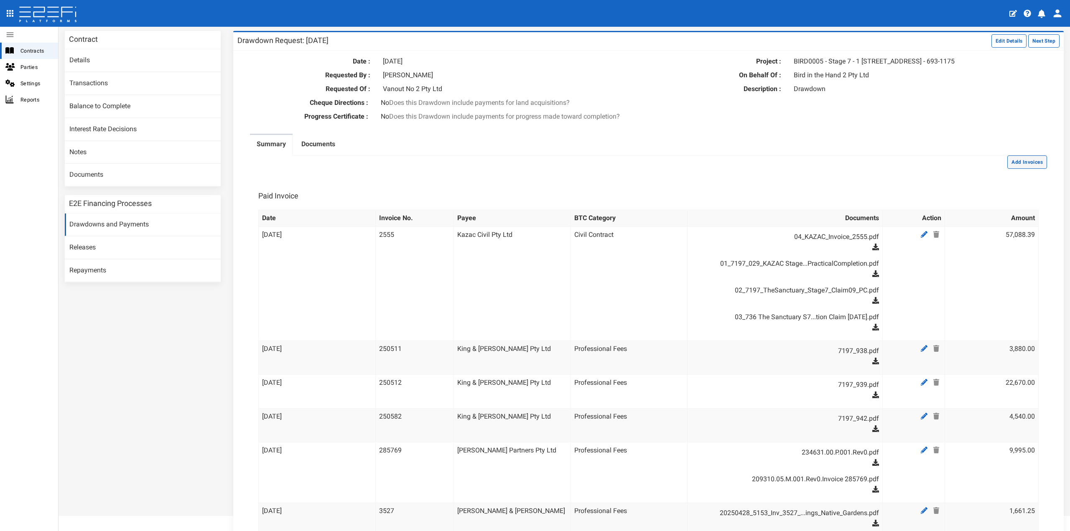
click at [1024, 165] on button "Add Invoices" at bounding box center [1027, 161] width 40 height 13
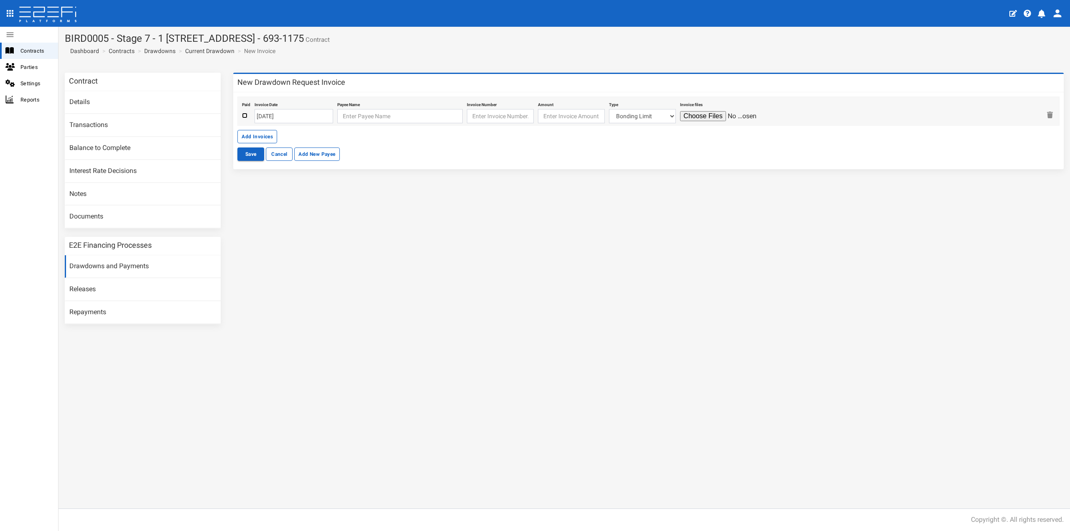
click at [245, 115] on input "checkbox" at bounding box center [244, 115] width 5 height 5
checkbox input "true"
click at [282, 114] on input "[DATE]" at bounding box center [294, 116] width 79 height 14
click at [261, 130] on th "«" at bounding box center [262, 132] width 13 height 13
click at [261, 130] on th "«" at bounding box center [263, 132] width 13 height 13
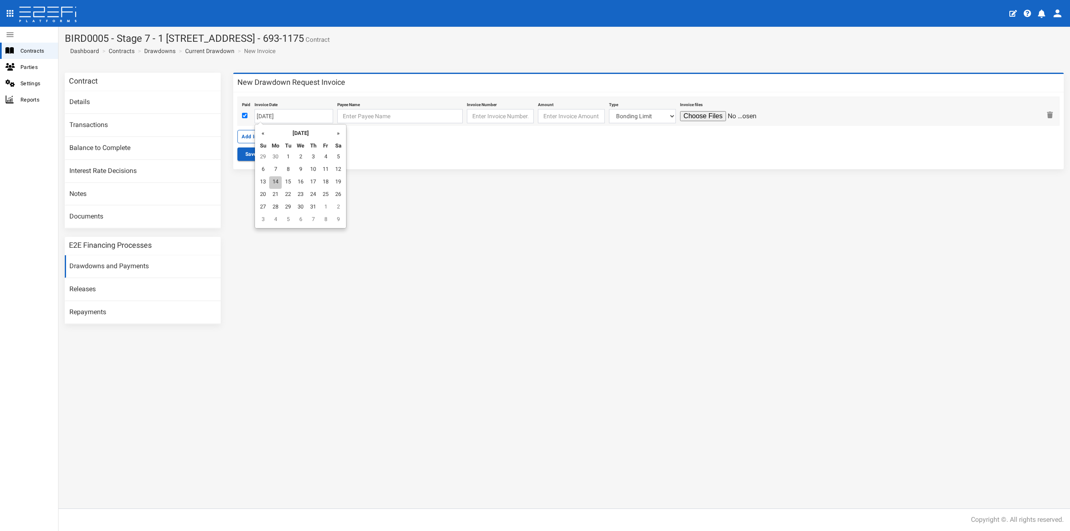
click at [275, 179] on td "14" at bounding box center [275, 182] width 13 height 13
type input "[DATE]"
click at [355, 115] on input "text" at bounding box center [399, 116] width 125 height 14
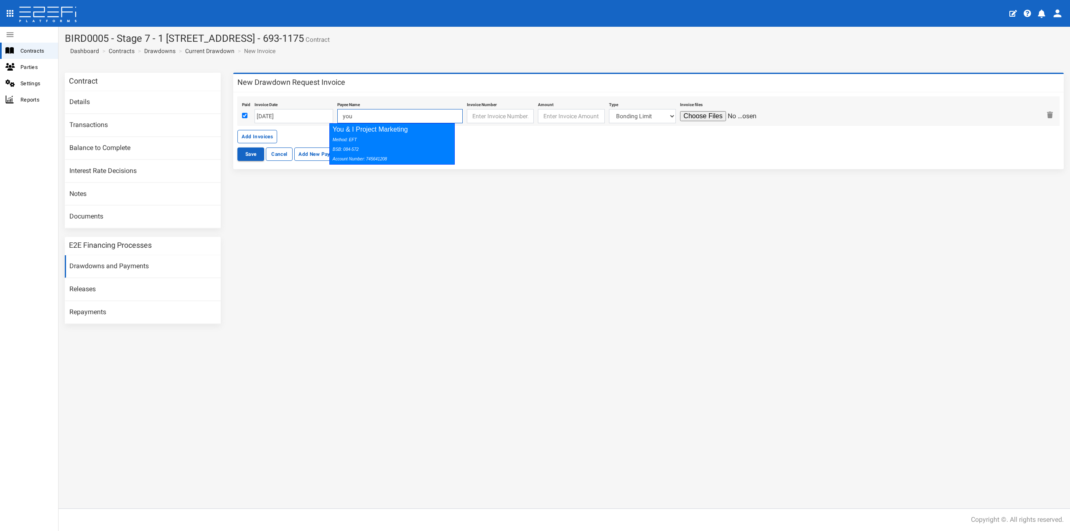
click at [378, 136] on div "Method: EFT BSB: 084-572 Account Number: 745641208" at bounding box center [390, 149] width 115 height 29
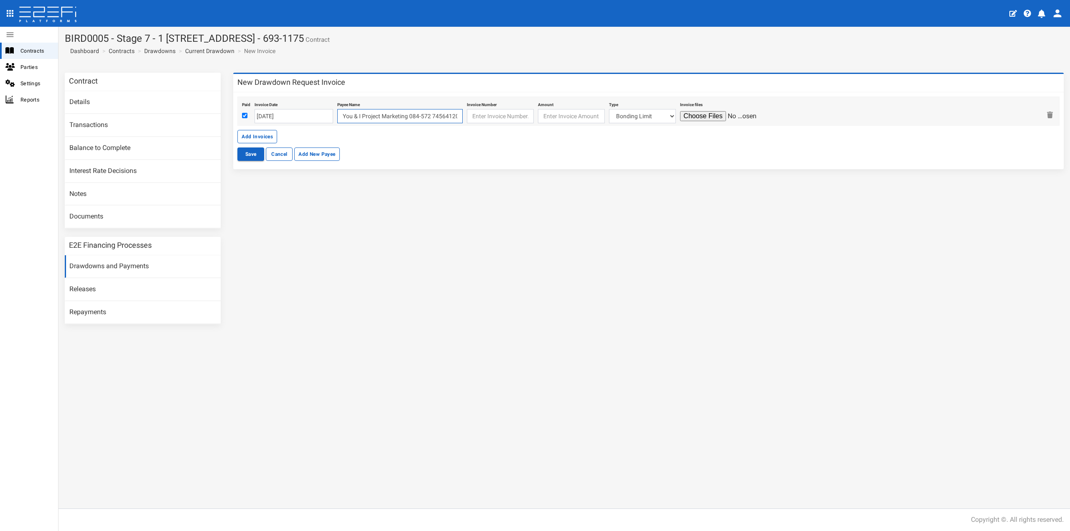
type input "You & I Project Marketing 084-572 745641208"
click at [479, 115] on input "text" at bounding box center [500, 116] width 67 height 14
type input "INV-2566"
click at [547, 117] on input "number" at bounding box center [571, 116] width 67 height 14
type input "1200"
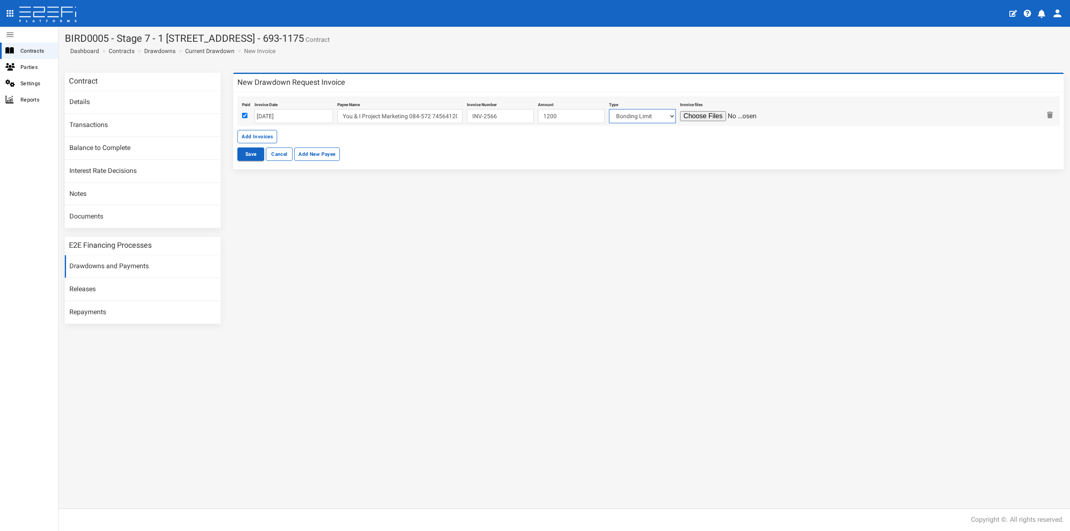
click at [622, 115] on select "Bonding Limit Civil Contract Electricity Telecommunications Landscaping Profess…" at bounding box center [642, 116] width 67 height 14
select select "Marketing Costs~116~CONSULTANT/PROFESSIONAL FEES"
click at [609, 109] on select "Bonding Limit Civil Contract Electricity Telecommunications Landscaping Profess…" at bounding box center [642, 116] width 67 height 14
click at [696, 118] on input "file" at bounding box center [719, 116] width 79 height 10
type input "C:\fakepath\Invoice INV-2566.pdf"
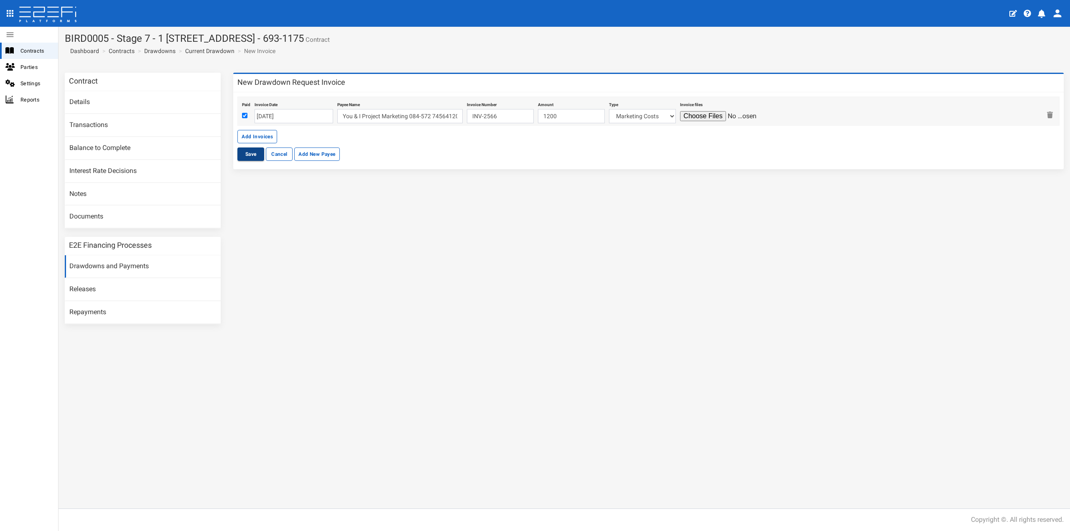
click at [241, 154] on button "Save" at bounding box center [250, 154] width 27 height 13
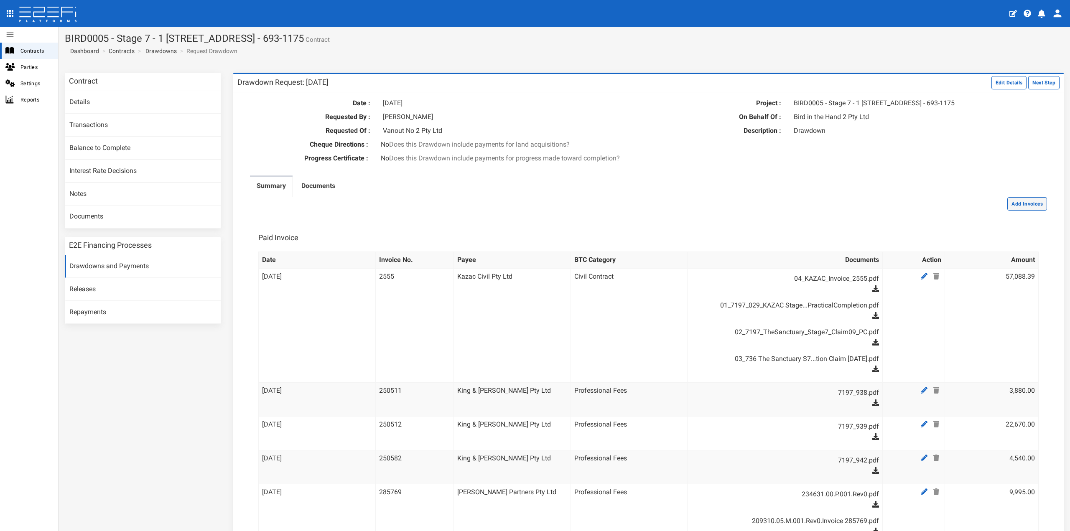
click at [1035, 211] on button "Add Invoices" at bounding box center [1027, 203] width 40 height 13
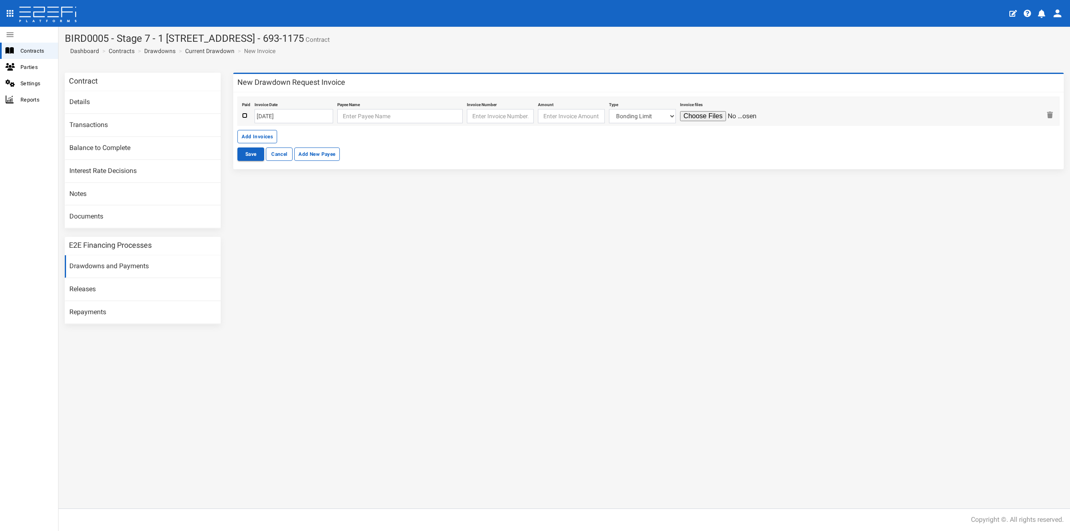
click at [245, 115] on input "checkbox" at bounding box center [244, 115] width 5 height 5
checkbox input "true"
click at [285, 117] on input "[DATE]" at bounding box center [294, 116] width 79 height 14
click at [270, 181] on td "15" at bounding box center [274, 182] width 13 height 13
type input "[DATE]"
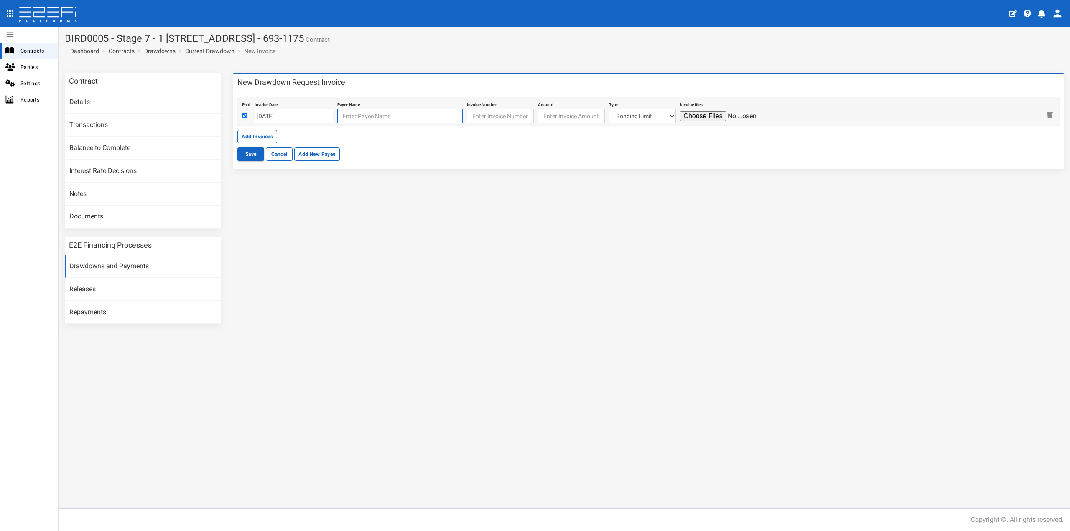
click at [345, 113] on input "text" at bounding box center [399, 116] width 125 height 14
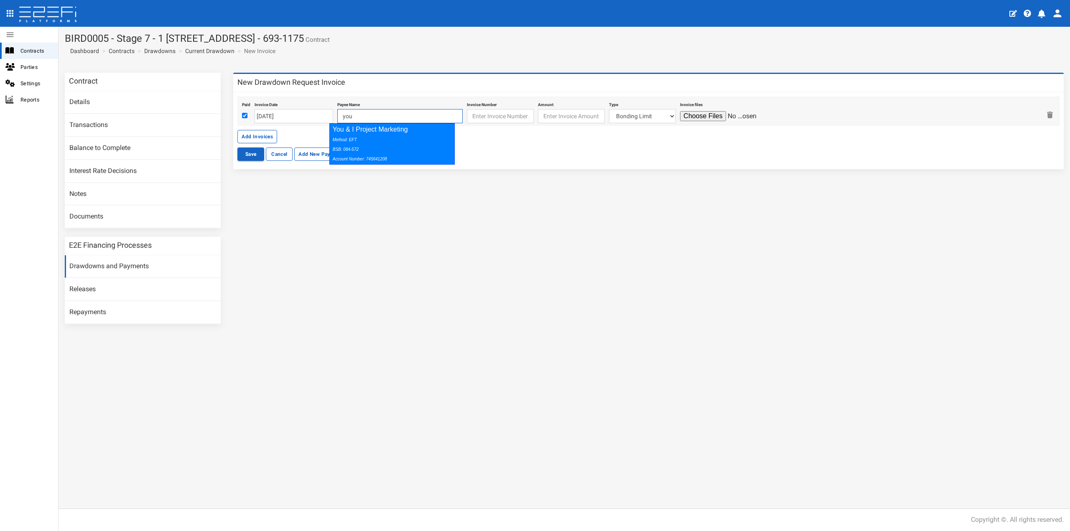
click at [354, 138] on icon "Method: EFT BSB: 084-572 Account Number: 745641208" at bounding box center [360, 149] width 54 height 24
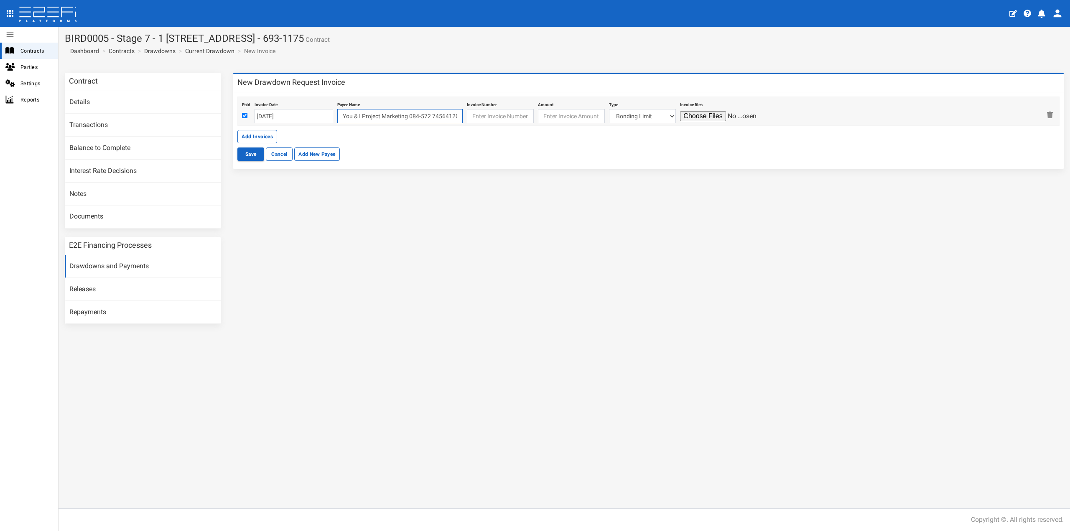
type input "You & I Project Marketing 084-572 745641208"
click at [493, 113] on input "text" at bounding box center [500, 116] width 67 height 14
type input "INV-2703"
click at [558, 120] on input "number" at bounding box center [571, 116] width 67 height 14
type input "1200"
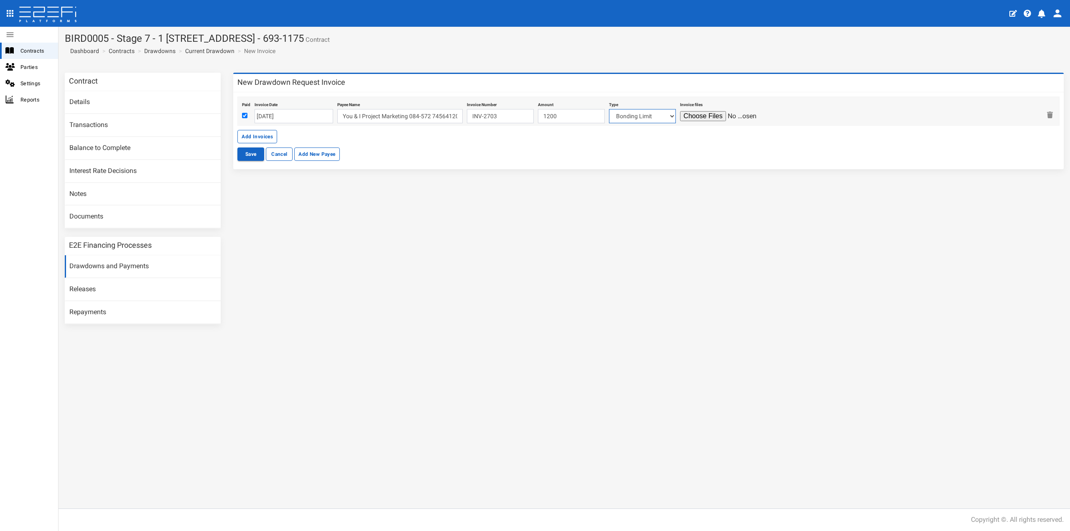
click at [631, 115] on select "Bonding Limit Civil Contract Electricity Telecommunications Landscaping Profess…" at bounding box center [642, 116] width 67 height 14
select select "Marketing Costs~116~CONSULTANT/PROFESSIONAL FEES"
click at [609, 109] on select "Bonding Limit Civil Contract Electricity Telecommunications Landscaping Profess…" at bounding box center [642, 116] width 67 height 14
click at [695, 117] on input "file" at bounding box center [719, 116] width 79 height 10
type input "C:\fakepath\Invoice INV-2703 (1).pdf"
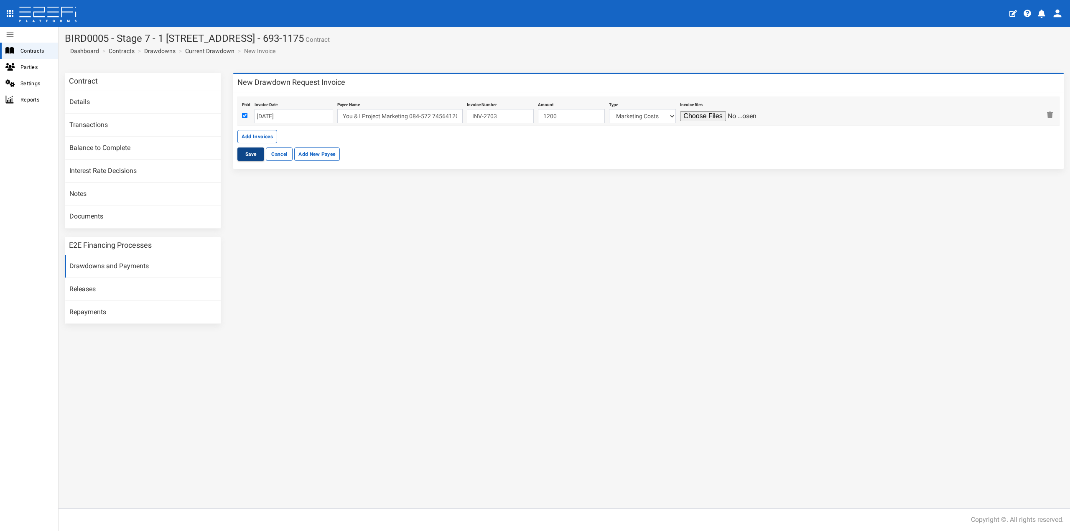
click at [251, 151] on button "Save" at bounding box center [250, 154] width 27 height 13
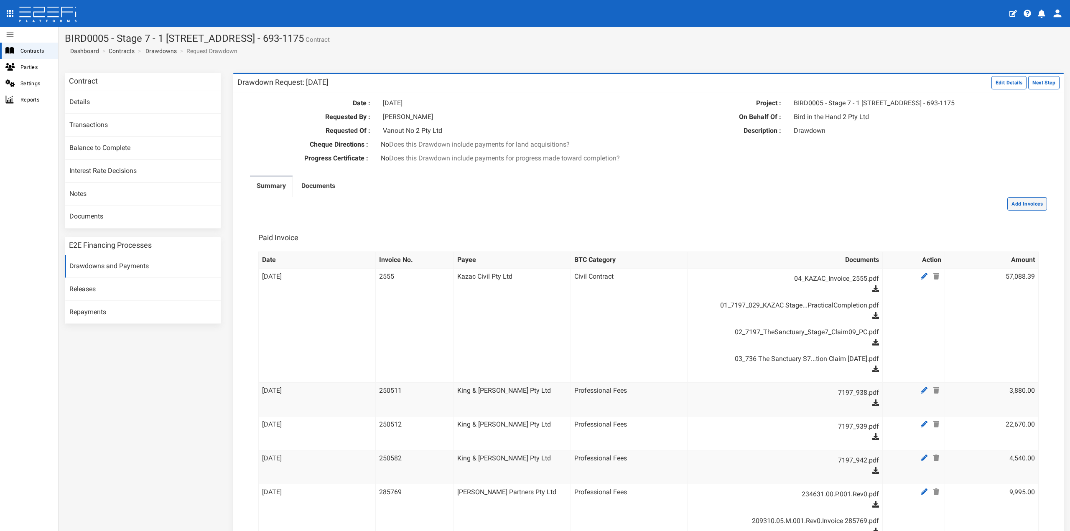
click at [1013, 211] on button "Add Invoices" at bounding box center [1027, 203] width 40 height 13
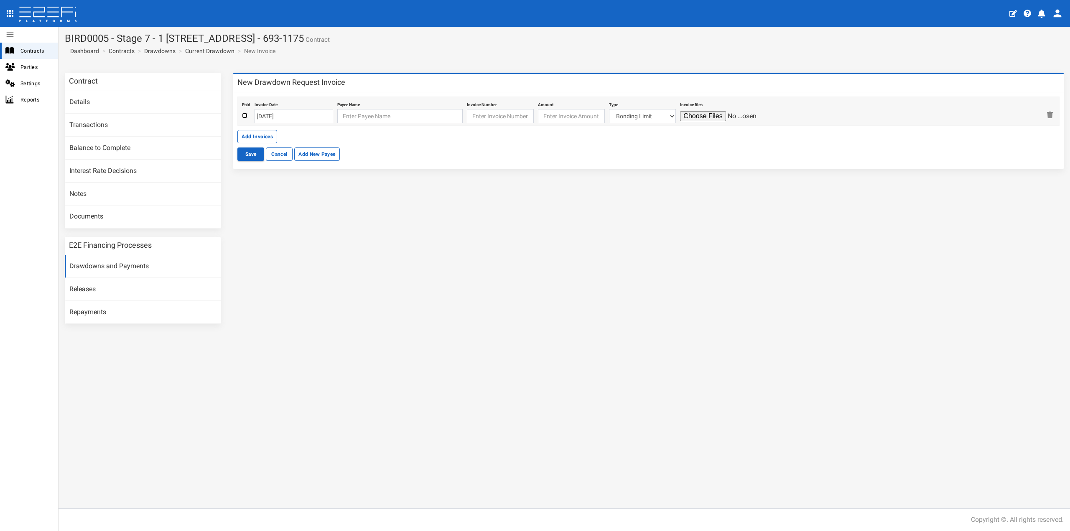
click at [244, 116] on input "checkbox" at bounding box center [244, 115] width 5 height 5
checkbox input "true"
click at [279, 117] on input "[DATE]" at bounding box center [294, 116] width 79 height 14
click at [276, 180] on td "15" at bounding box center [274, 182] width 13 height 13
type input "[DATE]"
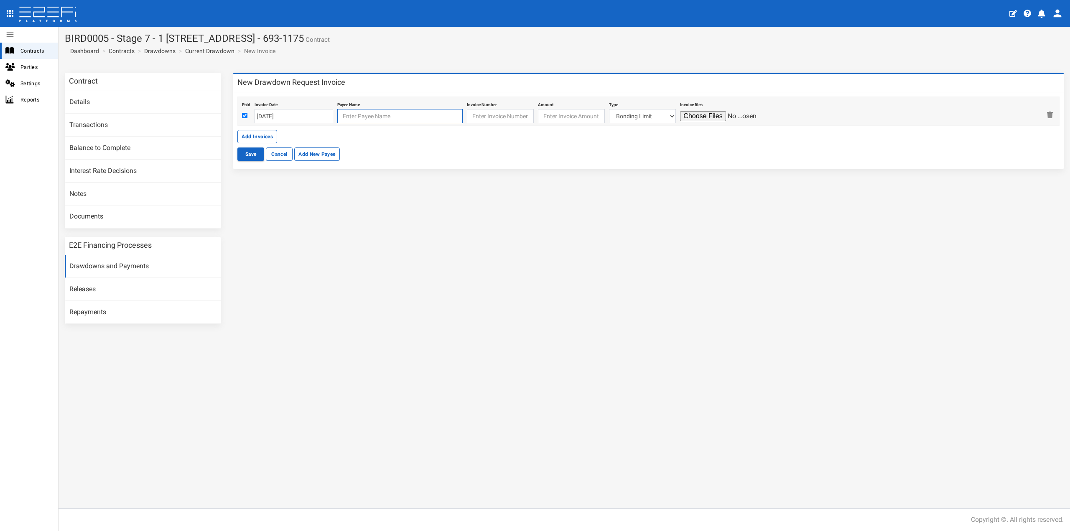
click at [354, 116] on input "text" at bounding box center [399, 116] width 125 height 14
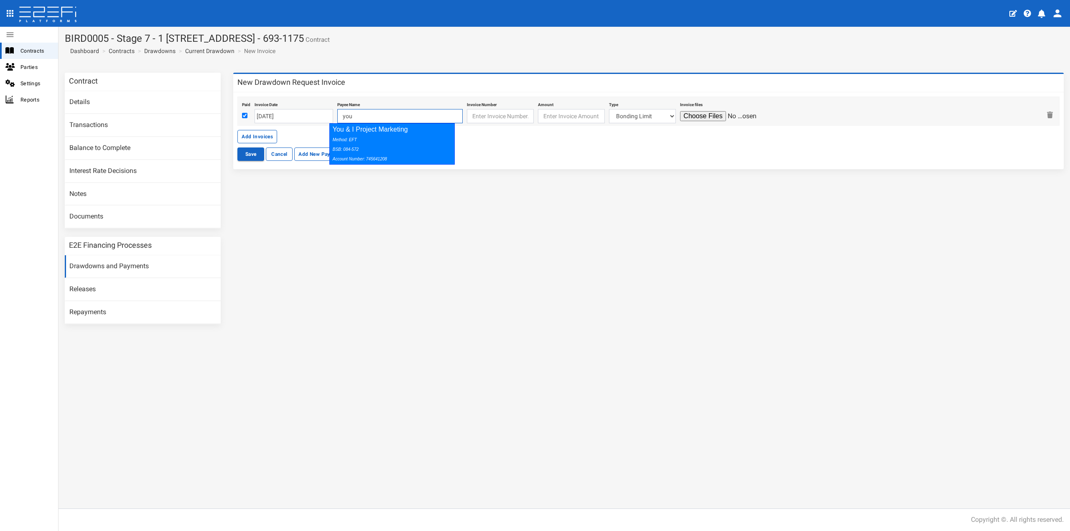
click at [367, 140] on div "Method: EFT BSB: 084-572 Account Number: 745641208" at bounding box center [390, 149] width 115 height 29
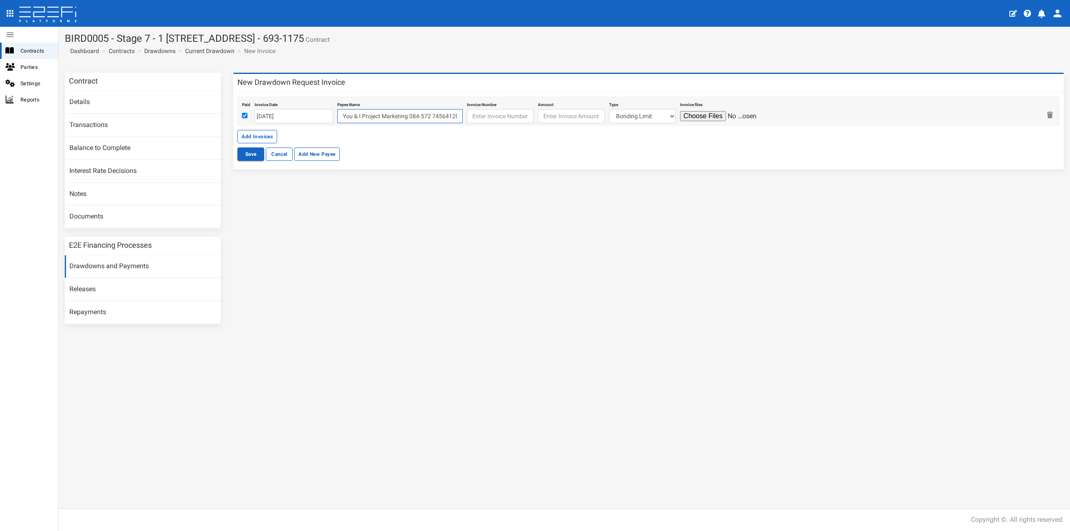
type input "You & I Project Marketing 084-572 745641208"
click at [507, 114] on input "text" at bounding box center [500, 116] width 67 height 14
type input "INV-2715"
click at [562, 120] on input "number" at bounding box center [571, 116] width 67 height 14
type input "2200"
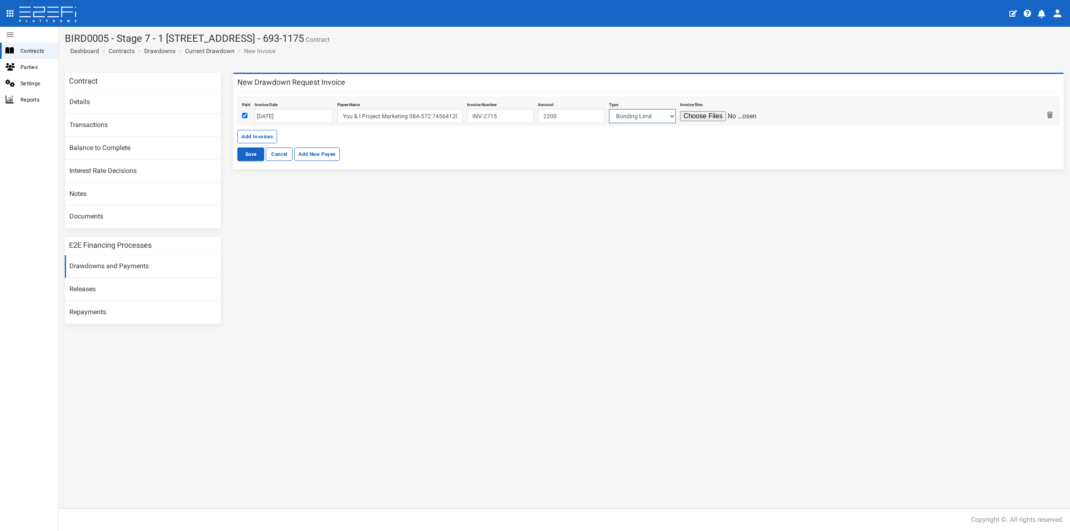
click at [631, 114] on select "Bonding Limit Civil Contract Electricity Telecommunications Landscaping Profess…" at bounding box center [642, 116] width 67 height 14
select select "Marketing Costs~116~CONSULTANT/PROFESSIONAL FEES"
click at [609, 109] on select "Bonding Limit Civil Contract Electricity Telecommunications Landscaping Profess…" at bounding box center [642, 116] width 67 height 14
click at [689, 119] on input "file" at bounding box center [719, 116] width 79 height 10
type input "C:\fakepath\Invoice INV-2715.pdf"
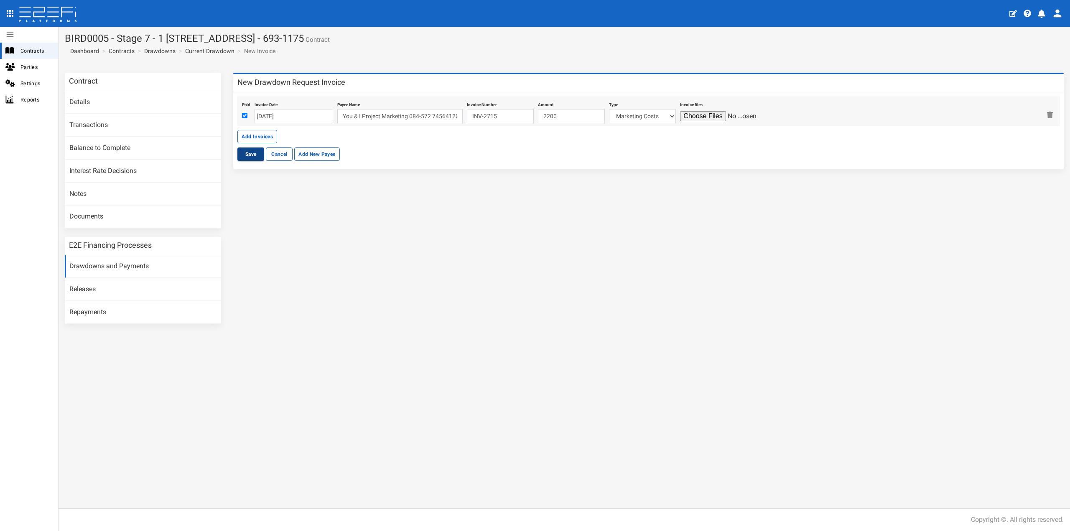
click at [247, 154] on button "Save" at bounding box center [250, 154] width 27 height 13
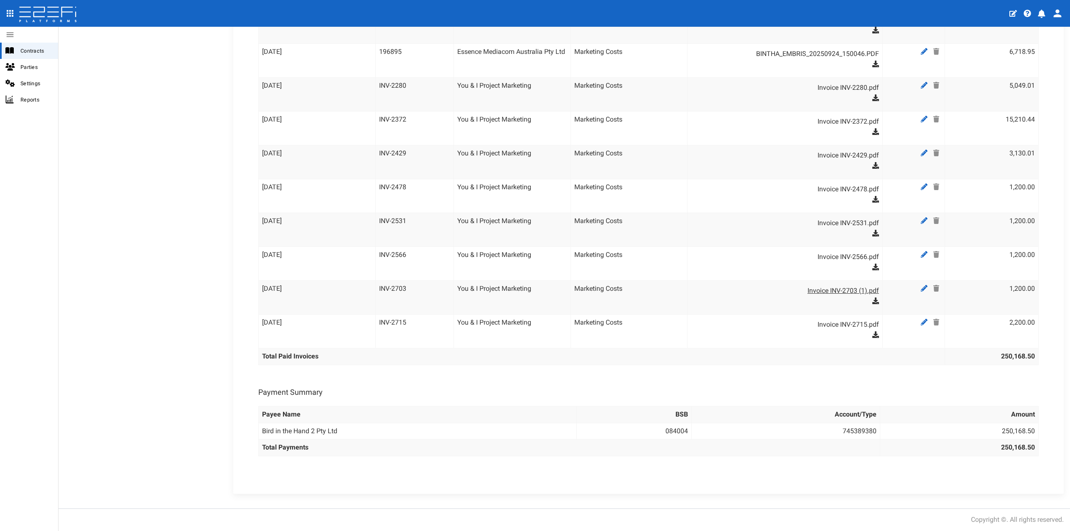
scroll to position [610, 0]
click at [919, 322] on link at bounding box center [925, 322] width 13 height 10
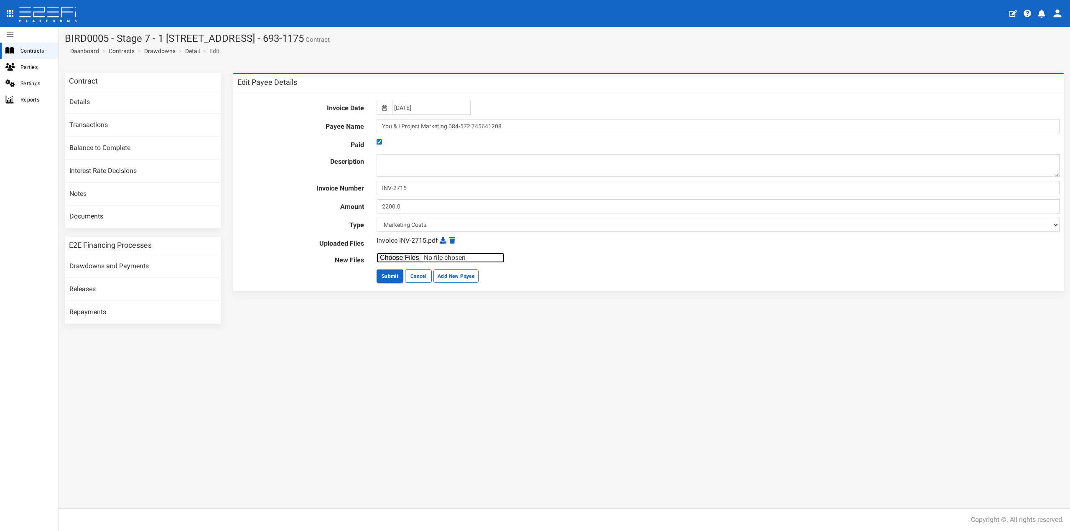
click at [415, 258] on input "file" at bounding box center [441, 258] width 128 height 10
type input "C:\fakepath\Receipt.pdf"
click at [386, 277] on button "Submit" at bounding box center [390, 276] width 27 height 13
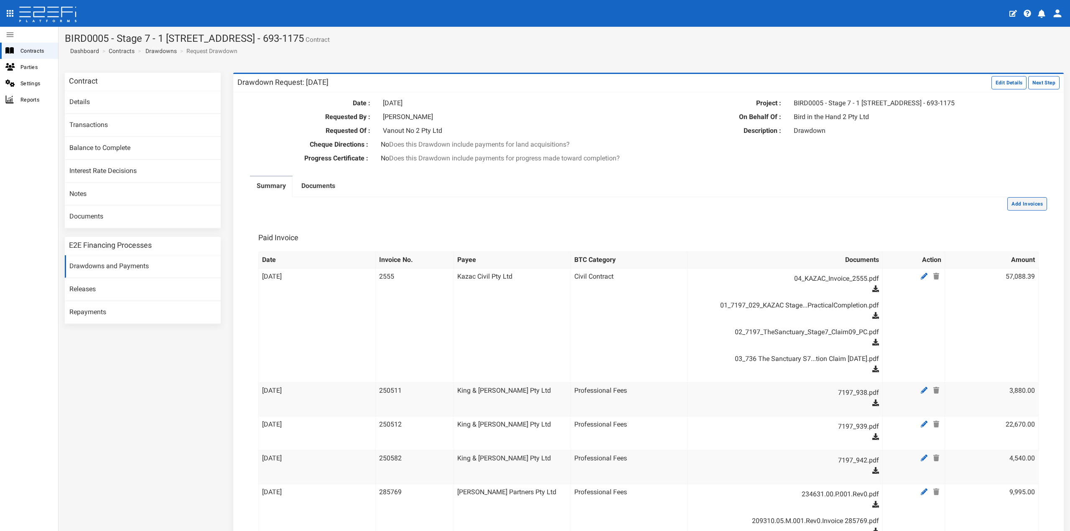
click at [1028, 211] on button "Add Invoices" at bounding box center [1027, 203] width 40 height 13
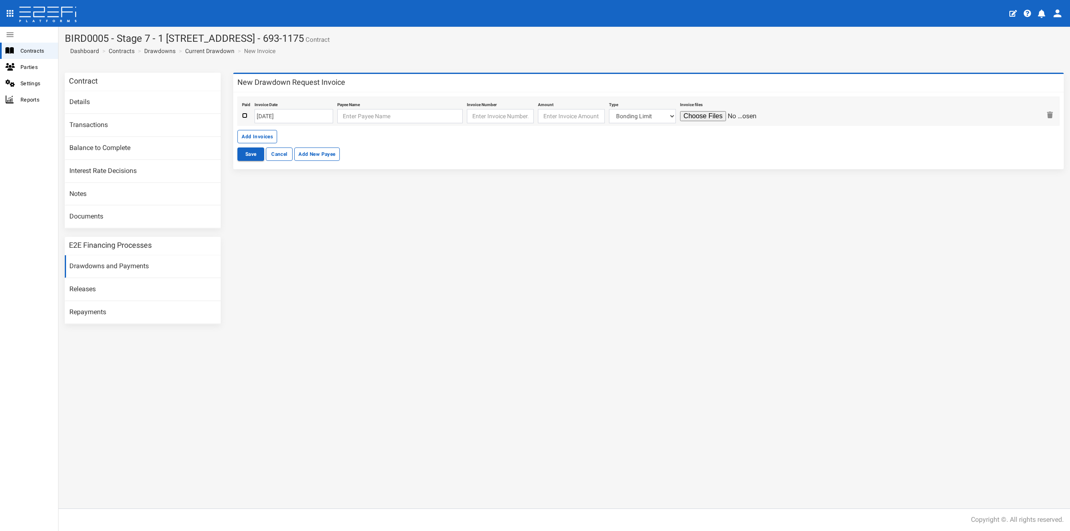
click at [242, 115] on input "checkbox" at bounding box center [244, 115] width 5 height 5
checkbox input "true"
click at [286, 115] on input "[DATE]" at bounding box center [294, 116] width 79 height 14
click at [263, 130] on th "«" at bounding box center [262, 132] width 13 height 13
click at [301, 195] on td "20" at bounding box center [300, 195] width 13 height 13
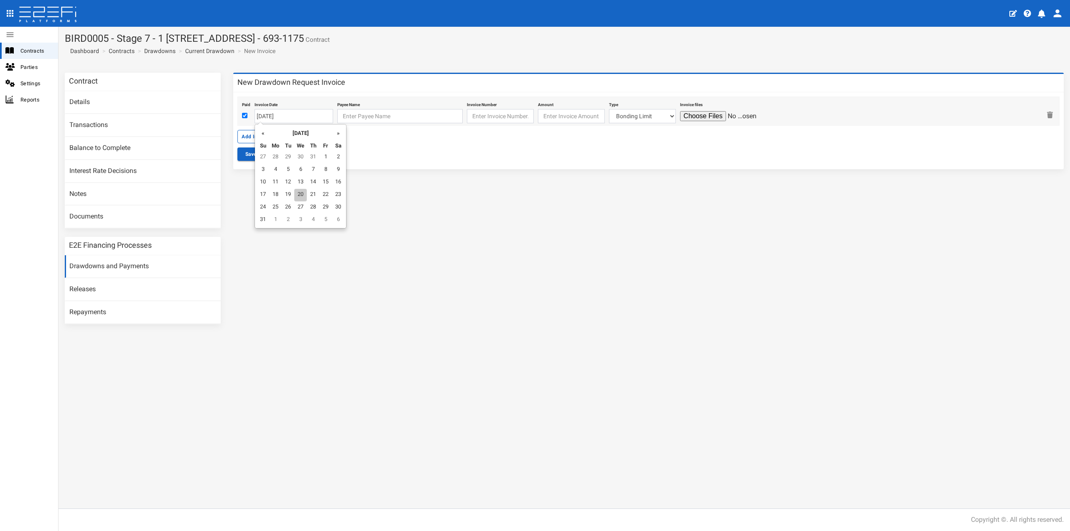
type input "20-08-2025"
click at [353, 118] on input "text" at bounding box center [399, 116] width 125 height 14
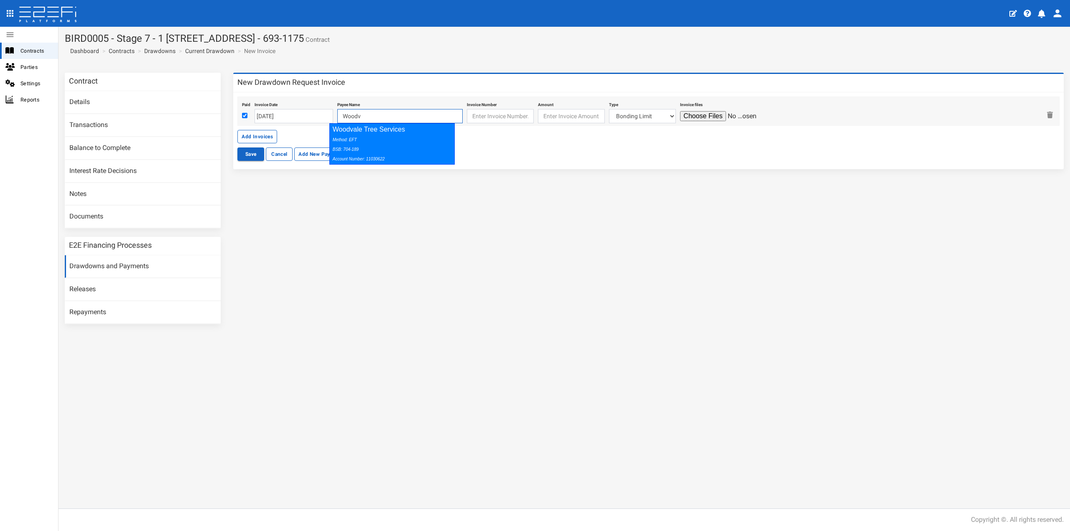
click at [382, 134] on div "Woodvale Tree Services Method: EFT BSB: 704-189 Account Number: 11030622" at bounding box center [391, 143] width 125 height 41
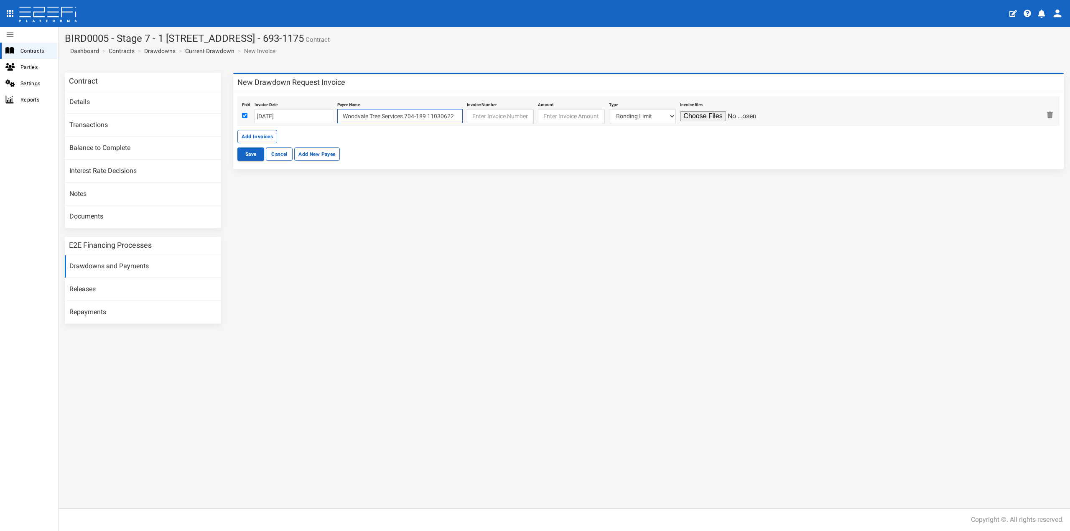
type input "Woodvale Tree Services 704-189 11030622"
click at [489, 115] on input "text" at bounding box center [500, 116] width 67 height 14
type input "INV-4374"
click at [558, 120] on input "number" at bounding box center [571, 116] width 67 height 14
type input "4557"
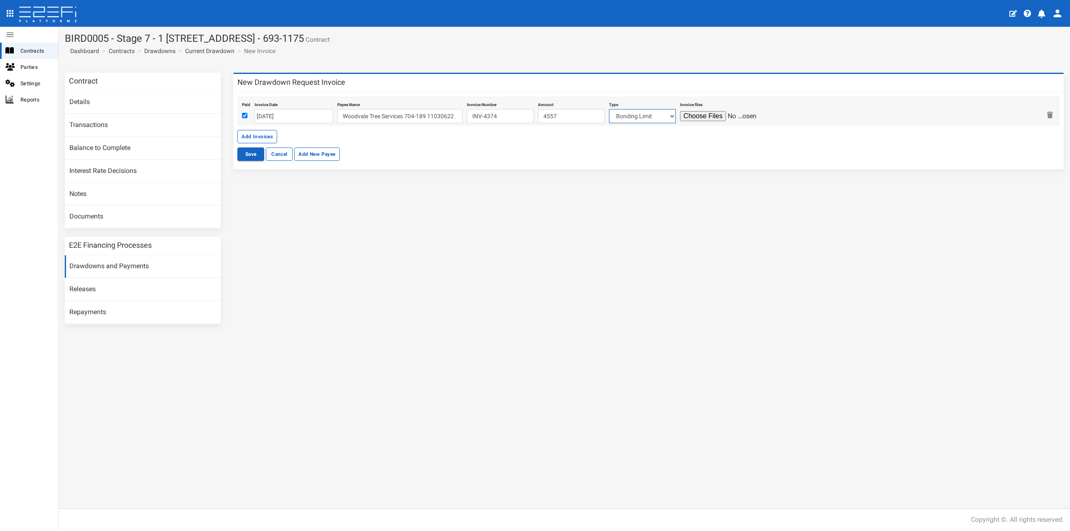
click at [632, 116] on select "Bonding Limit Civil Contract Electricity Telecommunications Landscaping Profess…" at bounding box center [642, 116] width 67 height 14
select select "Professional Fees~115~CONSULTANT/PROFESSIONAL FEES"
click at [609, 109] on select "Bonding Limit Civil Contract Electricity Telecommunications Landscaping Profess…" at bounding box center [642, 116] width 67 height 14
click at [690, 113] on input "file" at bounding box center [719, 116] width 79 height 10
type input "C:\fakepath\Invoice INV-4374.pdf"
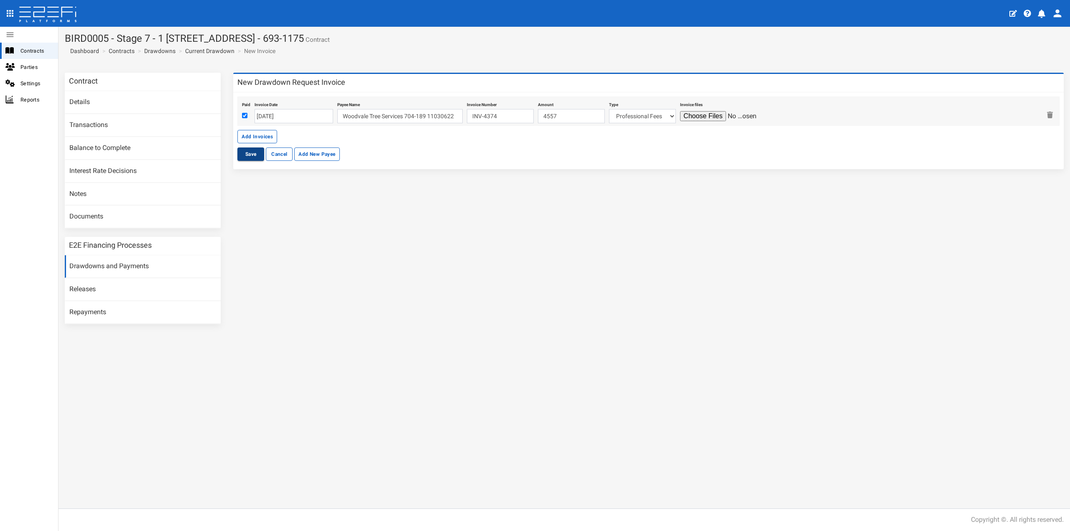
click at [247, 150] on button "Save" at bounding box center [250, 154] width 27 height 13
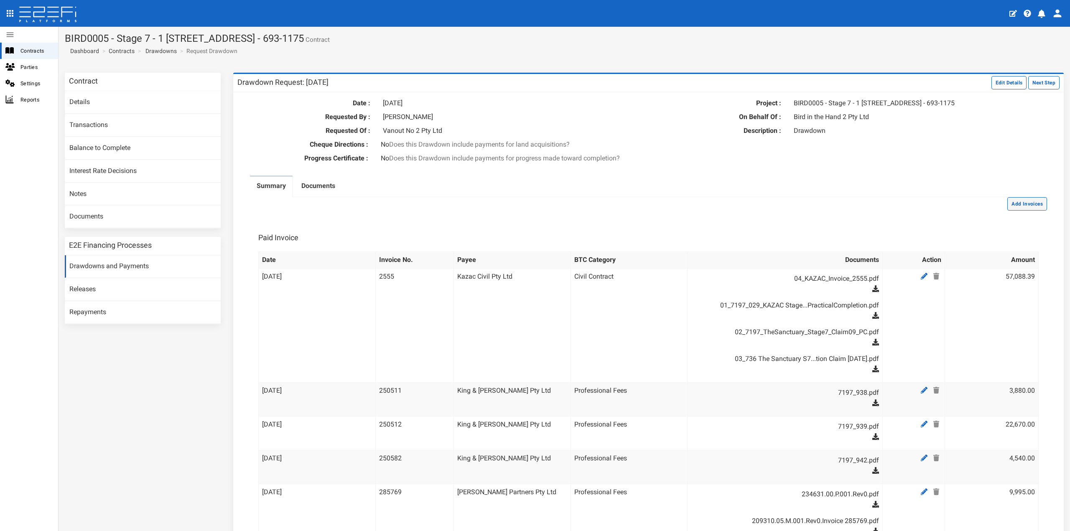
click at [1007, 211] on button "Add Invoices" at bounding box center [1027, 203] width 40 height 13
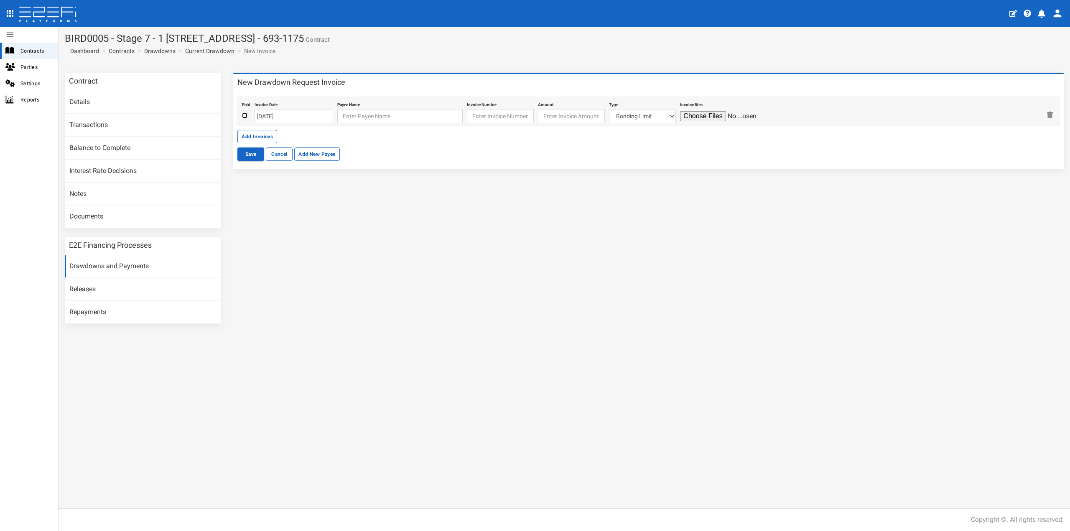
click at [246, 115] on input "checkbox" at bounding box center [244, 115] width 5 height 5
checkbox input "true"
click at [283, 115] on input "[DATE]" at bounding box center [294, 116] width 79 height 14
click at [266, 132] on th "«" at bounding box center [262, 132] width 13 height 13
click at [312, 158] on td "31" at bounding box center [313, 157] width 13 height 13
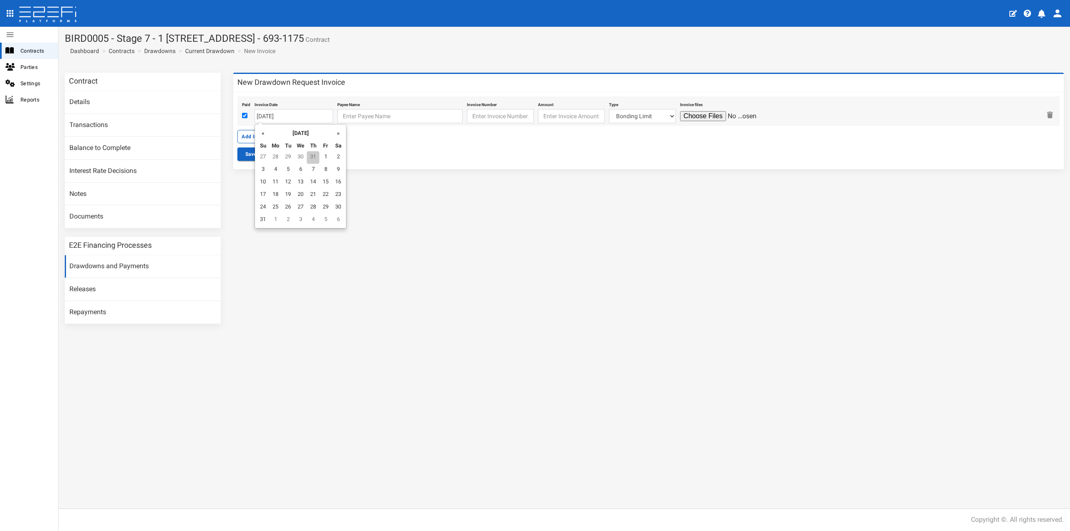
type input "31-07-2025"
click at [351, 117] on input "text" at bounding box center [399, 116] width 125 height 14
type input "Land Dynamics"
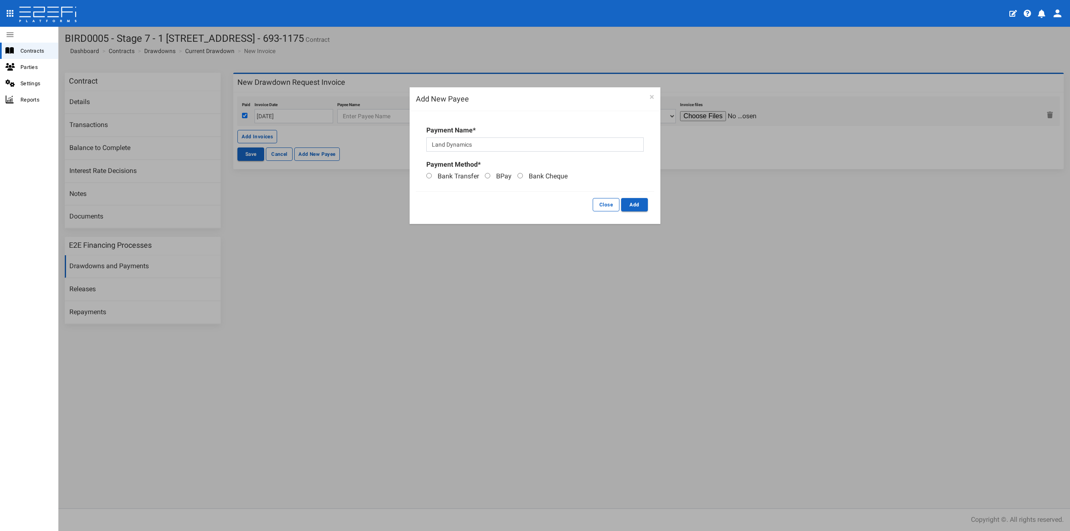
click at [454, 178] on span "Bank Transfer" at bounding box center [458, 176] width 41 height 8
click at [432, 178] on input "Bank Transfer" at bounding box center [428, 175] width 5 height 5
radio input "true"
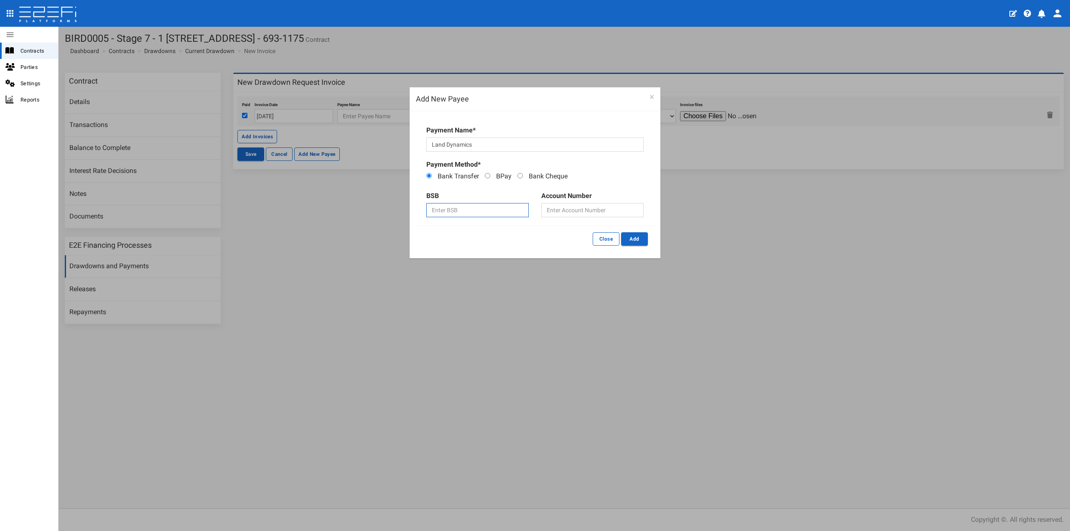
click at [452, 212] on input "text" at bounding box center [477, 210] width 102 height 14
type input "082798"
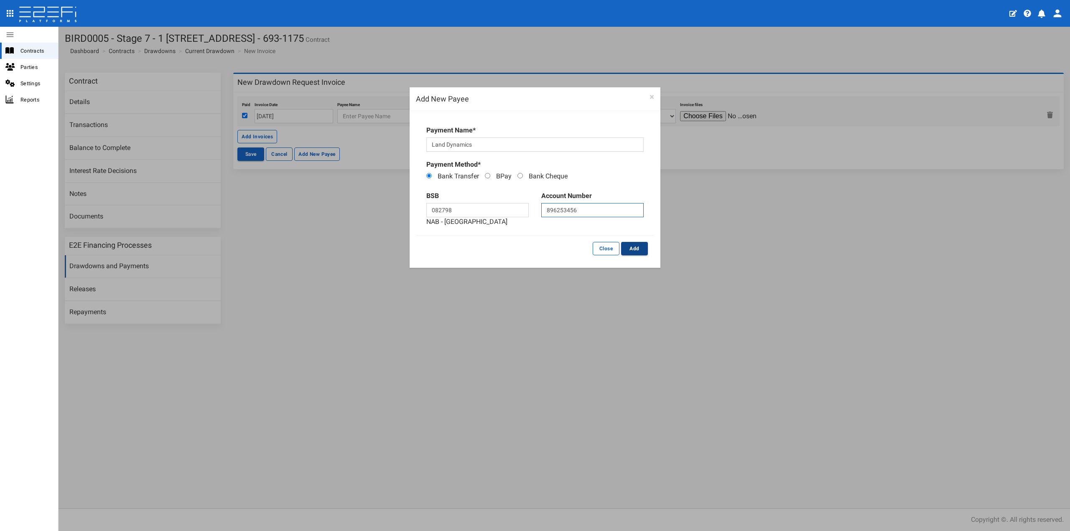
type input "896253456"
click at [638, 249] on button "Add" at bounding box center [634, 248] width 27 height 13
type input "Land Dynamics 082-798 896253456"
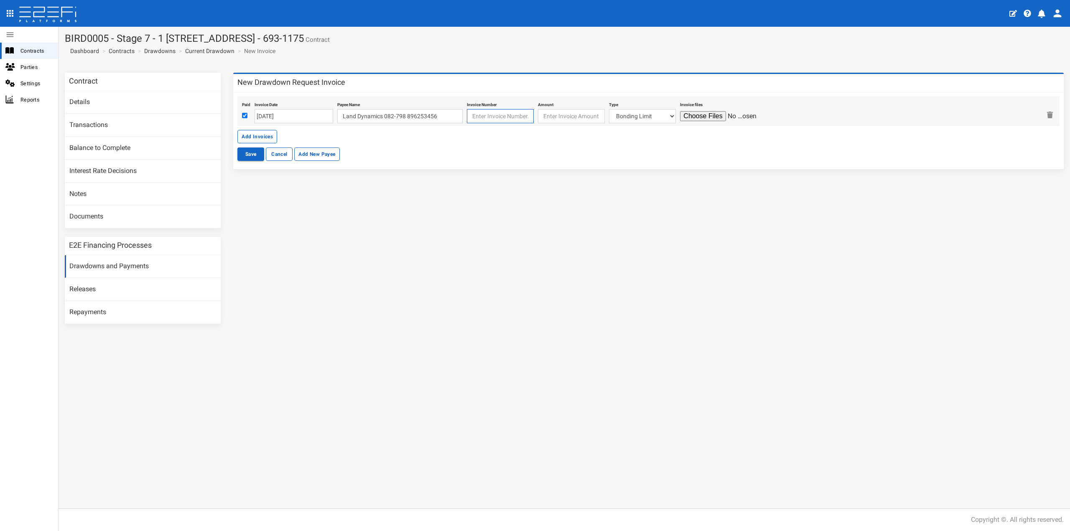
click at [507, 115] on input "text" at bounding box center [500, 116] width 67 height 14
type input "17113"
type input "512.50"
click at [634, 110] on select "Bonding Limit Civil Contract Electricity Telecommunications Landscaping Profess…" at bounding box center [642, 116] width 67 height 14
select select "Professional Fees~115~CONSULTANT/PROFESSIONAL FEES"
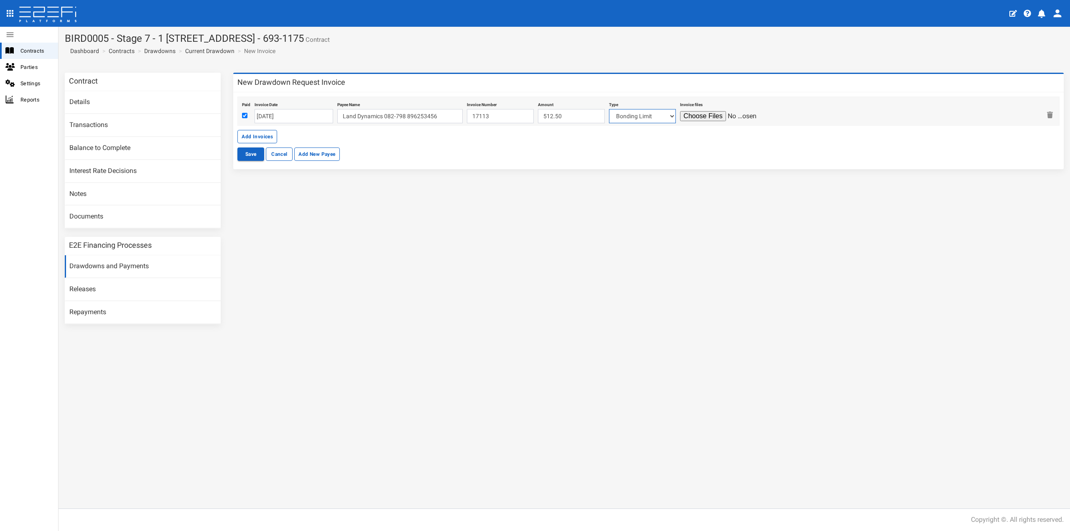
click at [609, 109] on select "Bonding Limit Civil Contract Electricity Telecommunications Landscaping Profess…" at bounding box center [642, 116] width 67 height 14
click at [691, 119] on input "file" at bounding box center [719, 116] width 79 height 10
type input "C:\fakepath\Invoice_17113_from_Land_Dynamics_Australia.pdf"
click at [250, 155] on button "Save" at bounding box center [250, 154] width 27 height 13
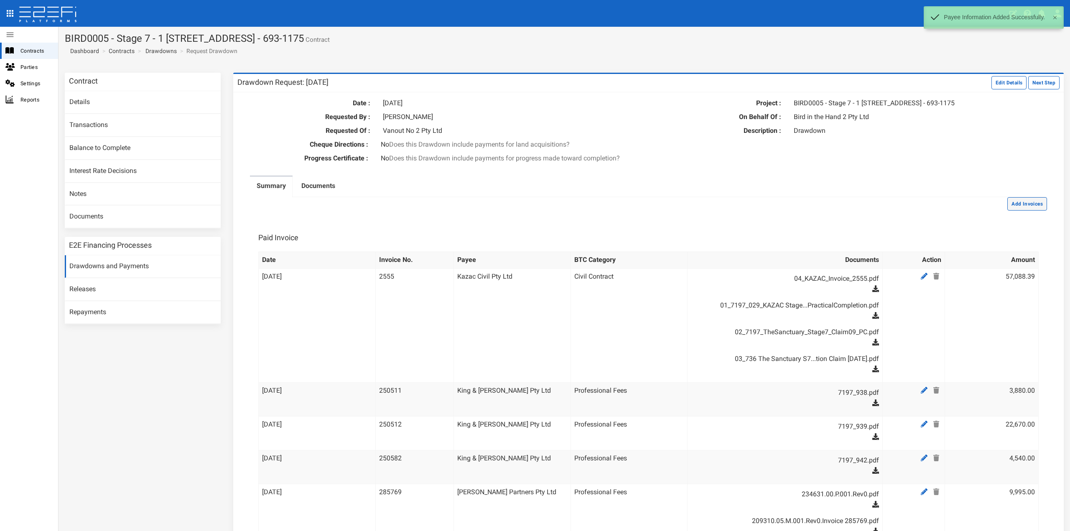
click at [1024, 211] on button "Add Invoices" at bounding box center [1027, 203] width 40 height 13
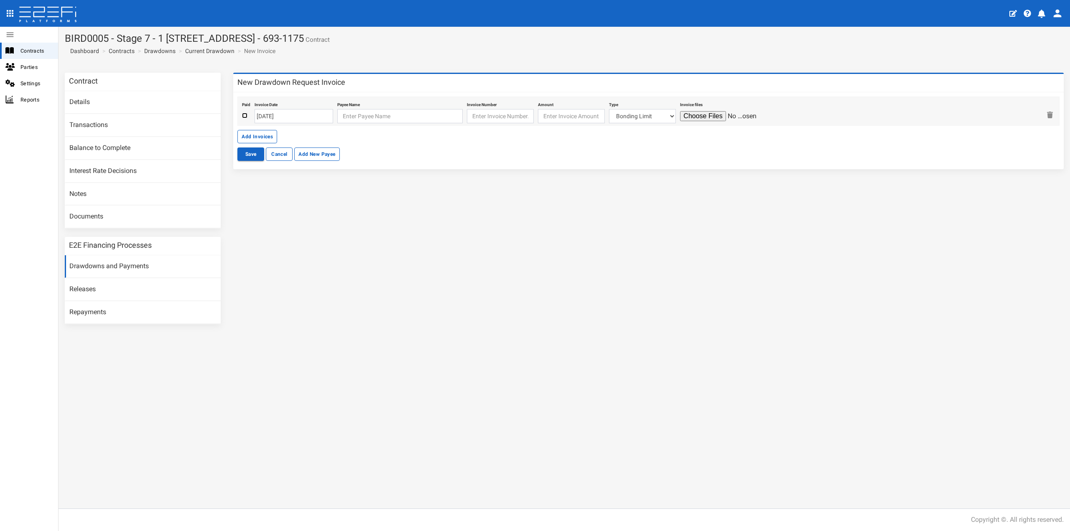
click at [244, 116] on input "checkbox" at bounding box center [244, 115] width 5 height 5
checkbox input "true"
click at [287, 116] on input "[DATE]" at bounding box center [294, 116] width 79 height 14
click at [260, 155] on td "31" at bounding box center [262, 157] width 13 height 13
type input "[DATE]"
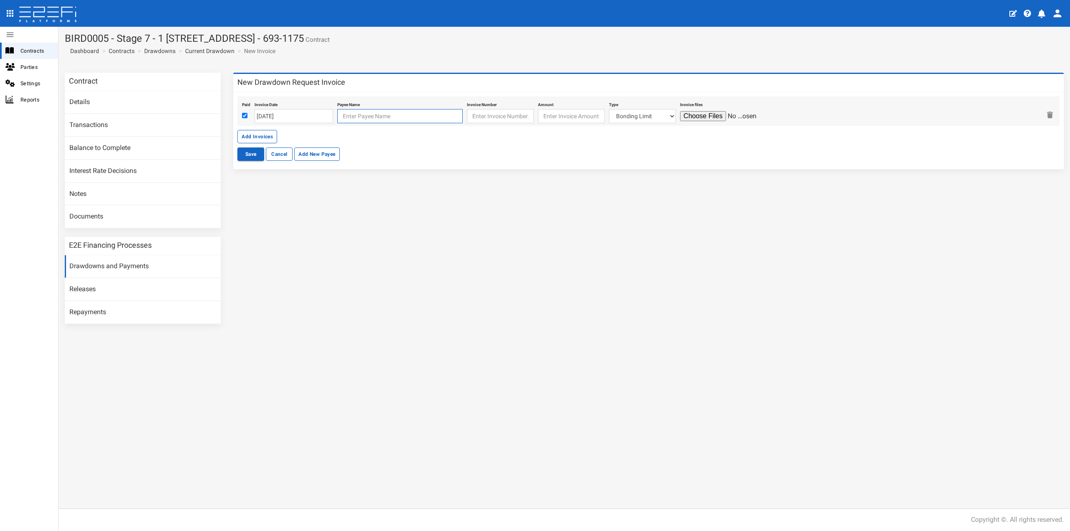
click at [348, 117] on input "text" at bounding box center [399, 116] width 125 height 14
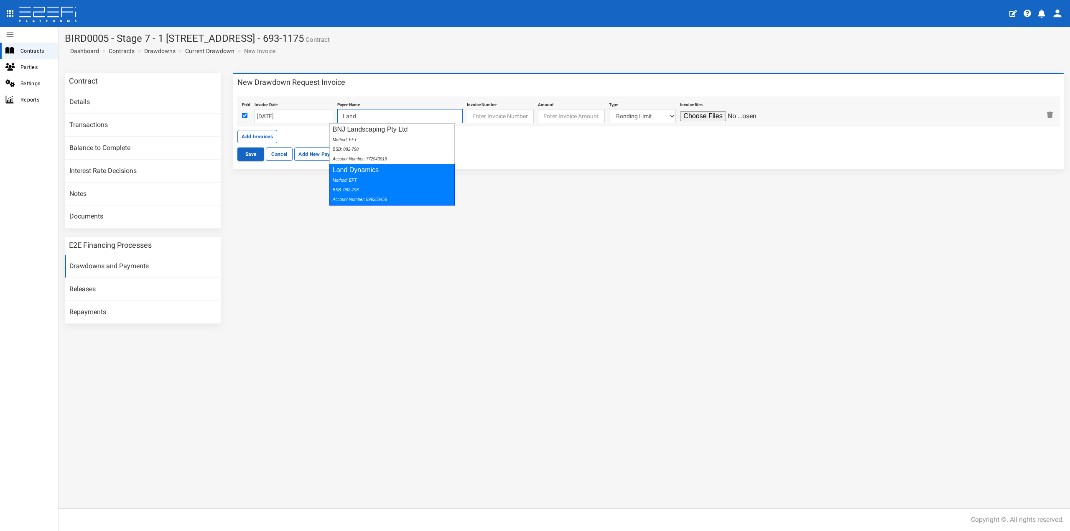
click at [371, 184] on div "Method: EFT BSB: 082-798 Account Number: 896253456" at bounding box center [390, 189] width 115 height 29
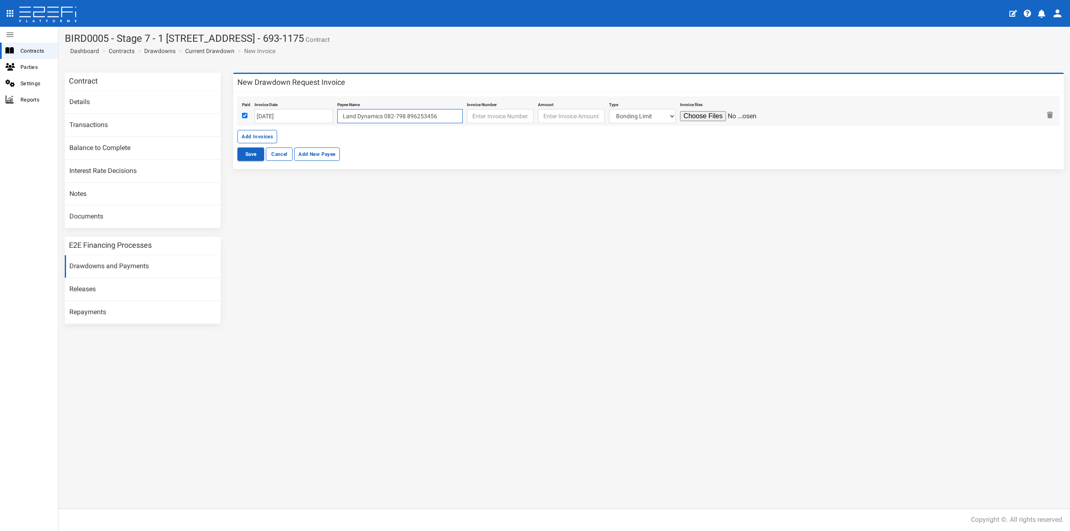
type input "Land Dynamics 082-798 896253456"
click at [478, 118] on input "text" at bounding box center [500, 116] width 67 height 14
type input "17183"
type input "1195"
click at [619, 112] on select "Bonding Limit Civil Contract Electricity Telecommunications Landscaping Profess…" at bounding box center [642, 116] width 67 height 14
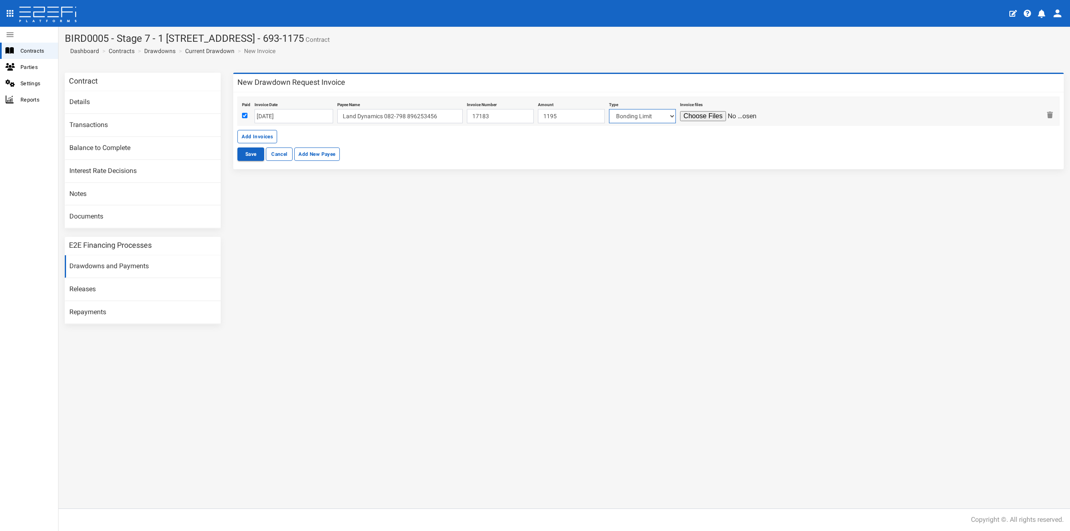
select select "Professional Fees~115~CONSULTANT/PROFESSIONAL FEES"
click at [609, 109] on select "Bonding Limit Civil Contract Electricity Telecommunications Landscaping Profess…" at bounding box center [642, 116] width 67 height 14
click at [694, 117] on input "file" at bounding box center [719, 116] width 79 height 10
type input "C:\fakepath\Invoice_17183_from_Land_Dynamics_Australia.pdf"
click at [254, 155] on button "Save" at bounding box center [250, 154] width 27 height 13
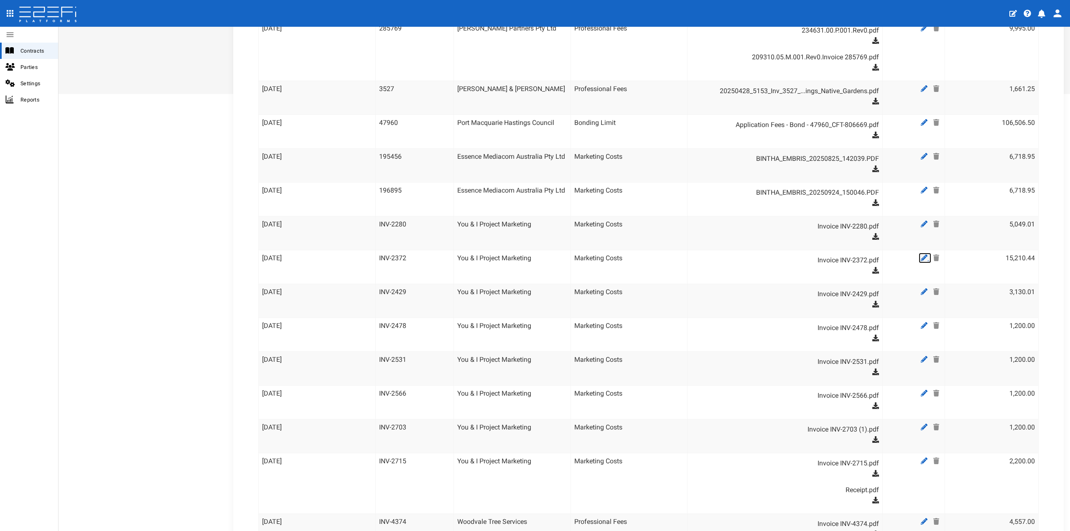
click at [919, 263] on link at bounding box center [925, 258] width 13 height 10
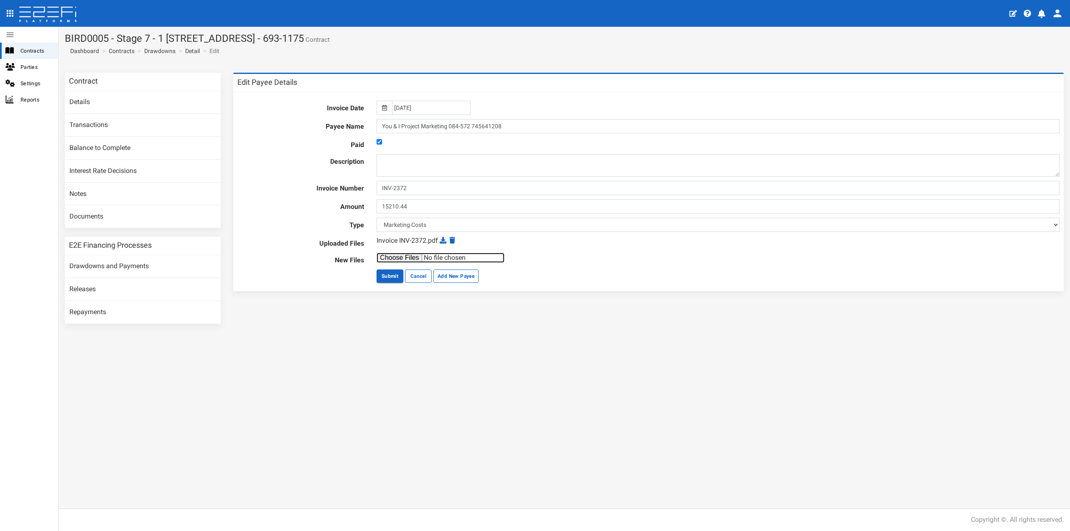
click at [395, 260] on input "file" at bounding box center [441, 258] width 128 height 10
type input "C:\fakepath\Sanctuary - FEB 2025.pdf"
click at [387, 276] on button "Submit" at bounding box center [390, 276] width 27 height 13
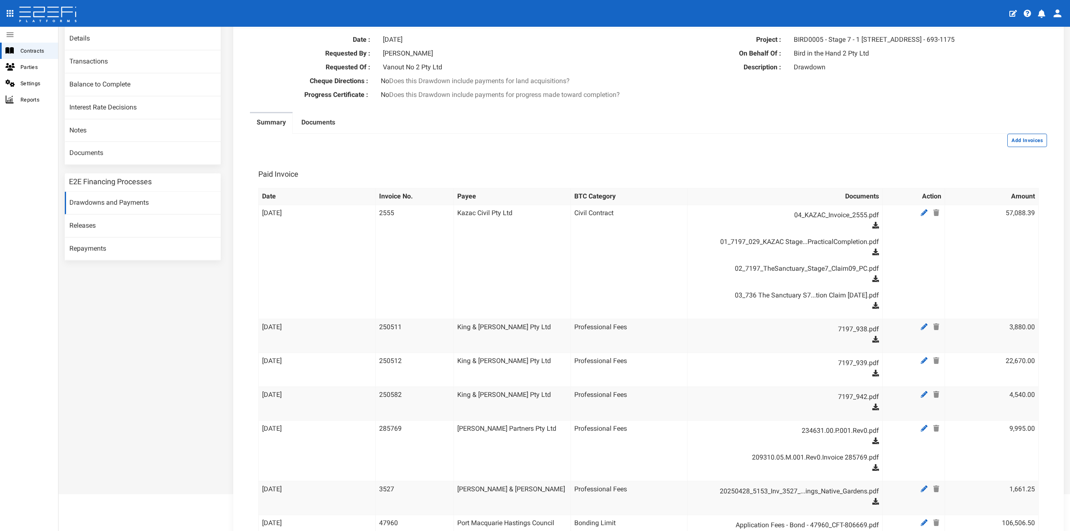
scroll to position [209, 0]
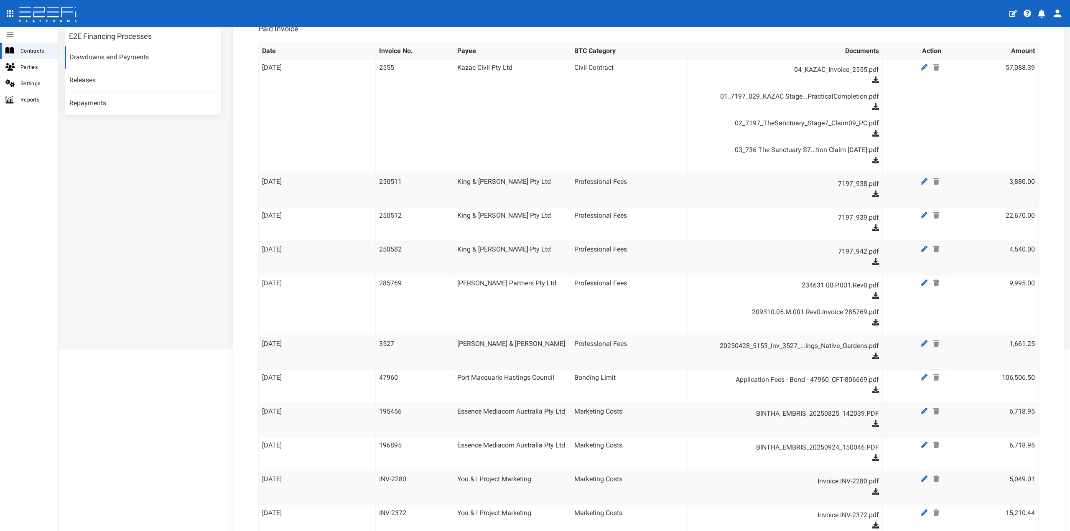
click at [608, 129] on td "Civil Contract" at bounding box center [628, 116] width 117 height 114
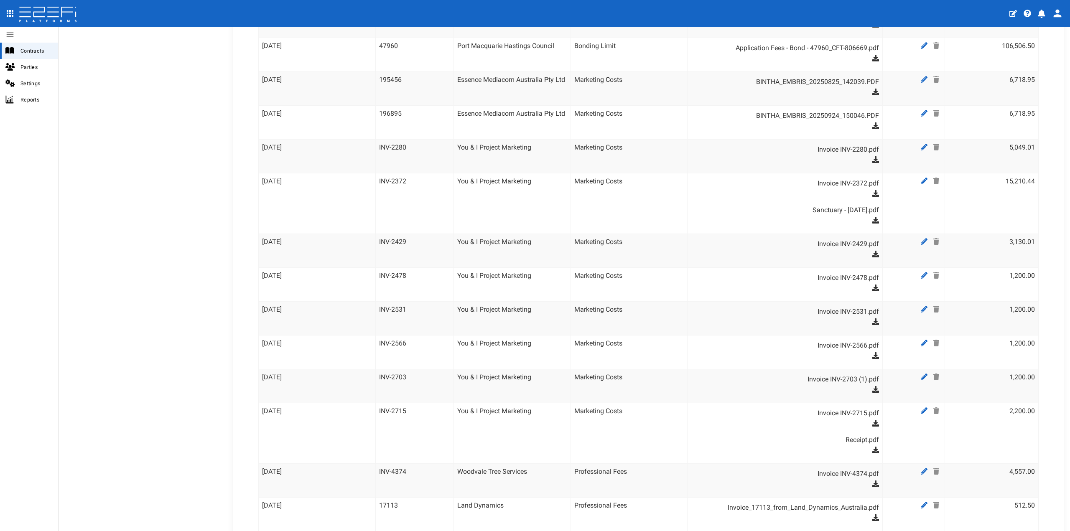
scroll to position [543, 0]
click at [919, 244] on link at bounding box center [925, 239] width 13 height 10
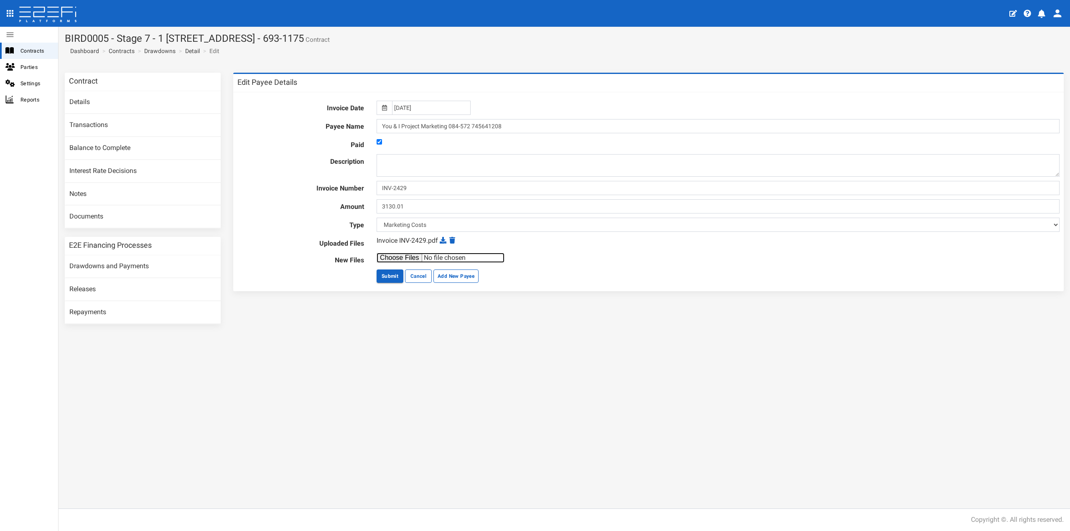
click at [396, 259] on input "file" at bounding box center [441, 258] width 128 height 10
type input "C:\fakepath\The Sanctuary MAR 2025.pdf"
click at [396, 273] on button "Submit" at bounding box center [390, 276] width 27 height 13
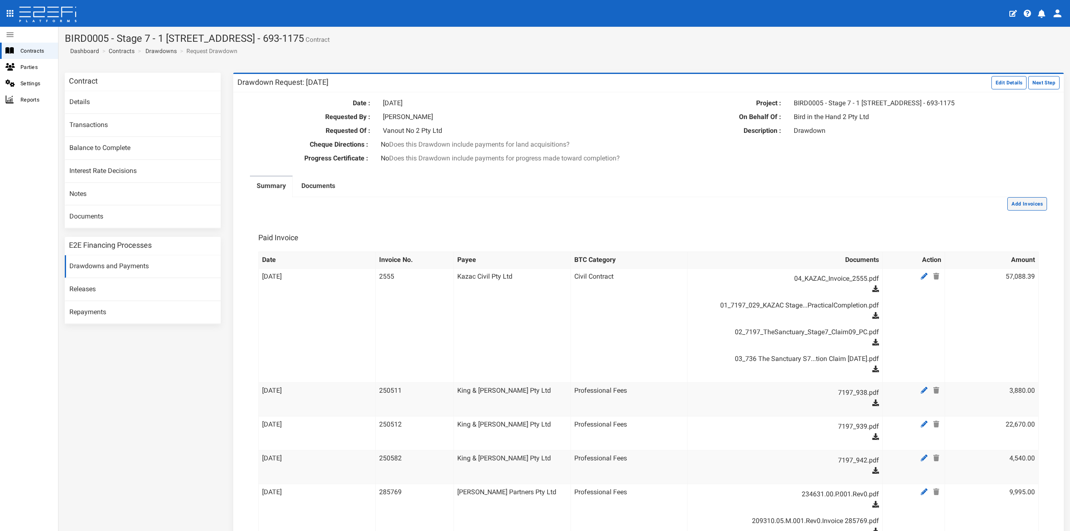
click at [1009, 211] on button "Add Invoices" at bounding box center [1027, 203] width 40 height 13
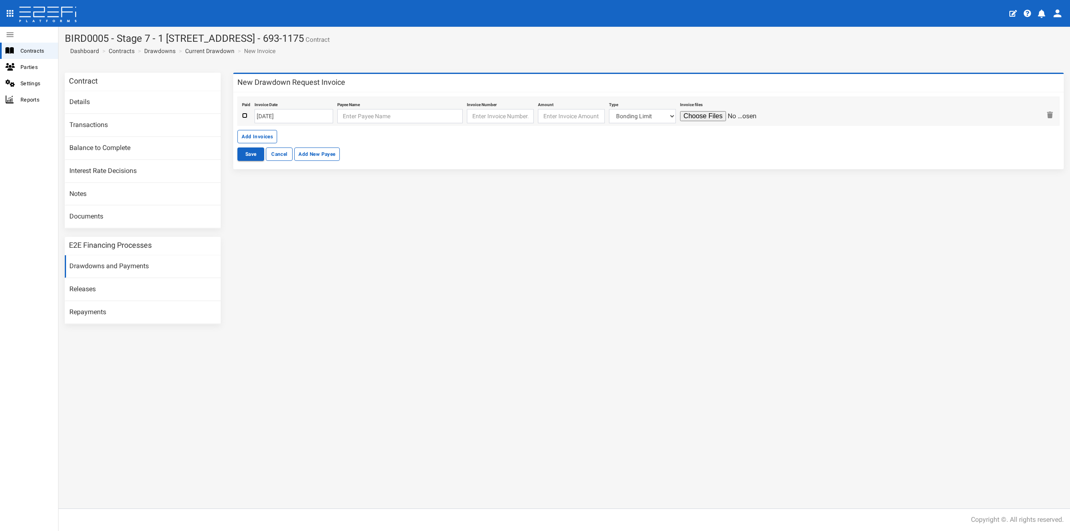
click at [245, 116] on input "checkbox" at bounding box center [244, 115] width 5 height 5
checkbox input "true"
click at [269, 118] on input "[DATE]" at bounding box center [294, 116] width 79 height 14
click at [296, 169] on td "10" at bounding box center [299, 170] width 13 height 13
type input "[DATE]"
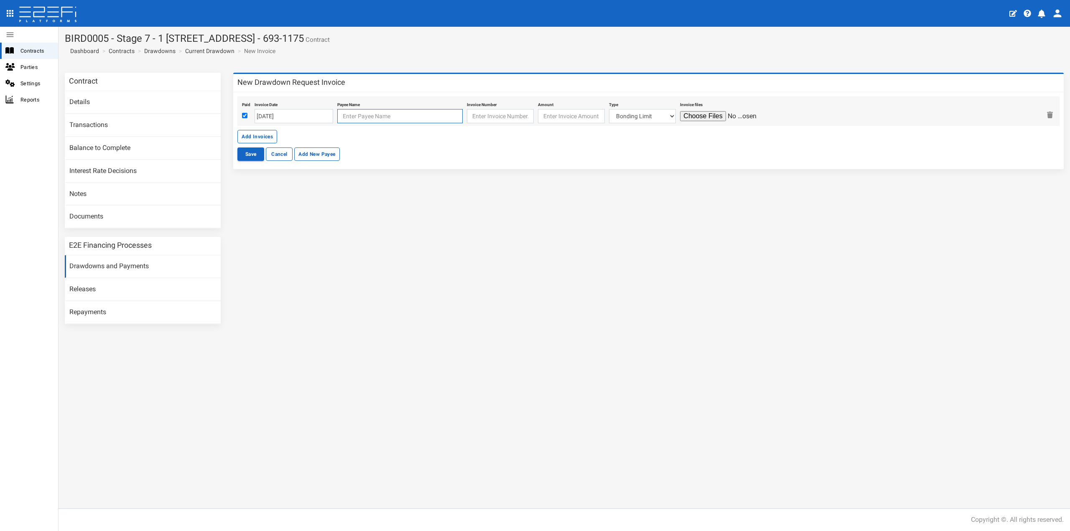
click at [341, 122] on input "text" at bounding box center [399, 116] width 125 height 14
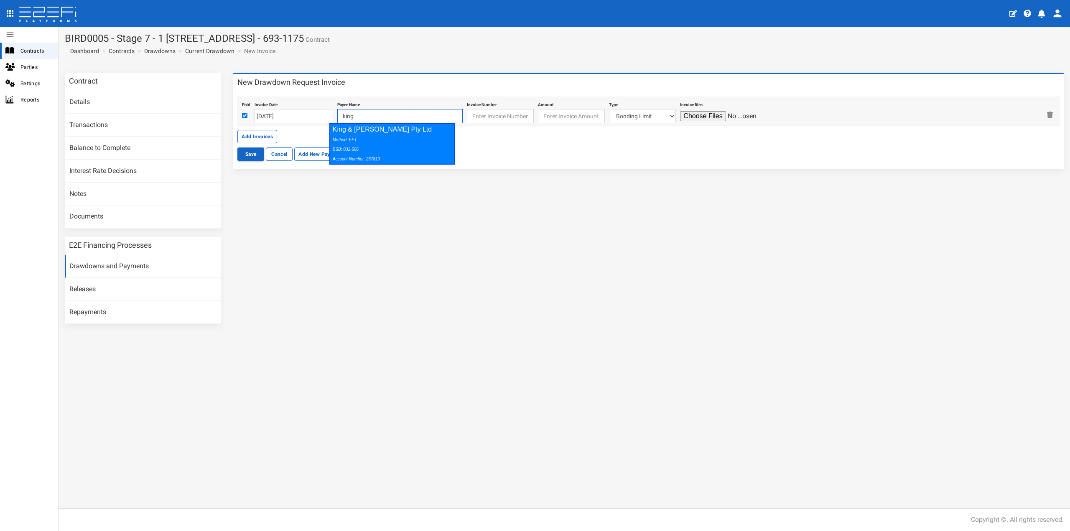
click at [357, 147] on icon "Method: EFT BSB: 032-586 Account Number: 257810" at bounding box center [356, 149] width 47 height 24
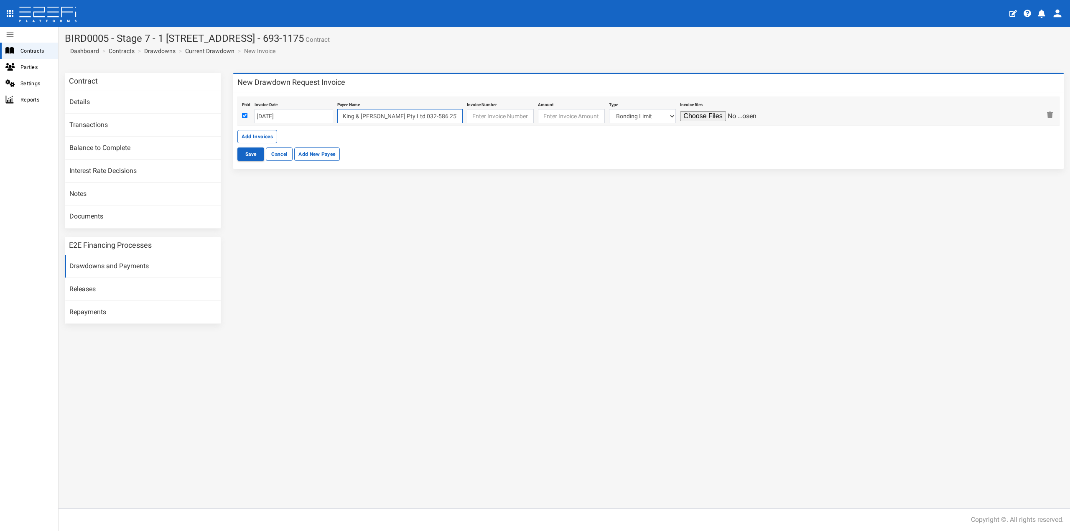
type input "King & Campbell Pty Ltd 032-586 257810"
click at [489, 112] on input "text" at bounding box center [500, 116] width 67 height 14
type input "250583"
click at [554, 119] on input "number" at bounding box center [571, 116] width 67 height 14
type input "41720"
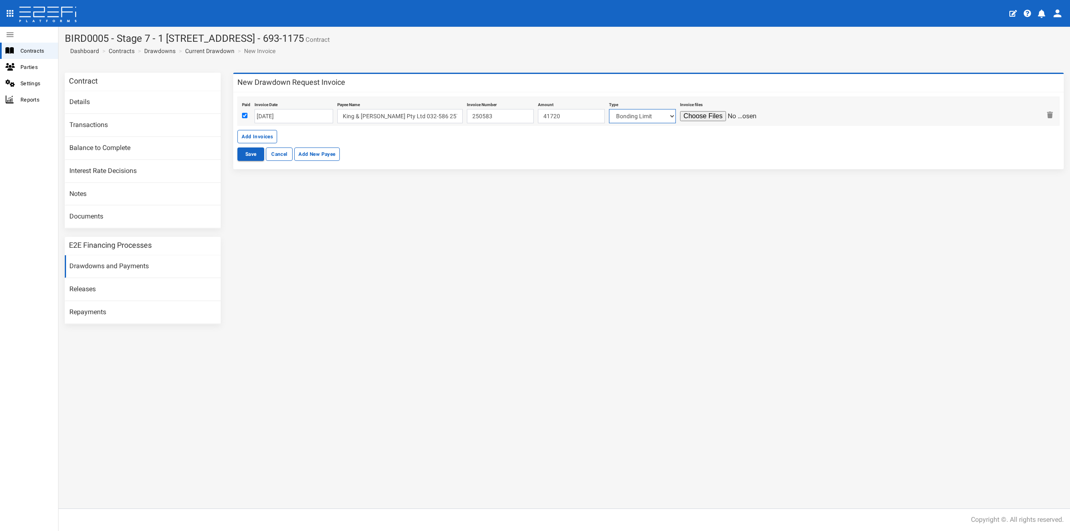
click at [621, 121] on select "Bonding Limit Civil Contract Electricity Telecommunications Landscaping Profess…" at bounding box center [642, 116] width 67 height 14
select select "Professional Fees~115~CONSULTANT/PROFESSIONAL FEES"
click at [609, 109] on select "Bonding Limit Civil Contract Electricity Telecommunications Landscaping Profess…" at bounding box center [642, 116] width 67 height 14
click at [687, 119] on input "file" at bounding box center [719, 116] width 79 height 10
type input "C:\fakepath\7197_943.pdf"
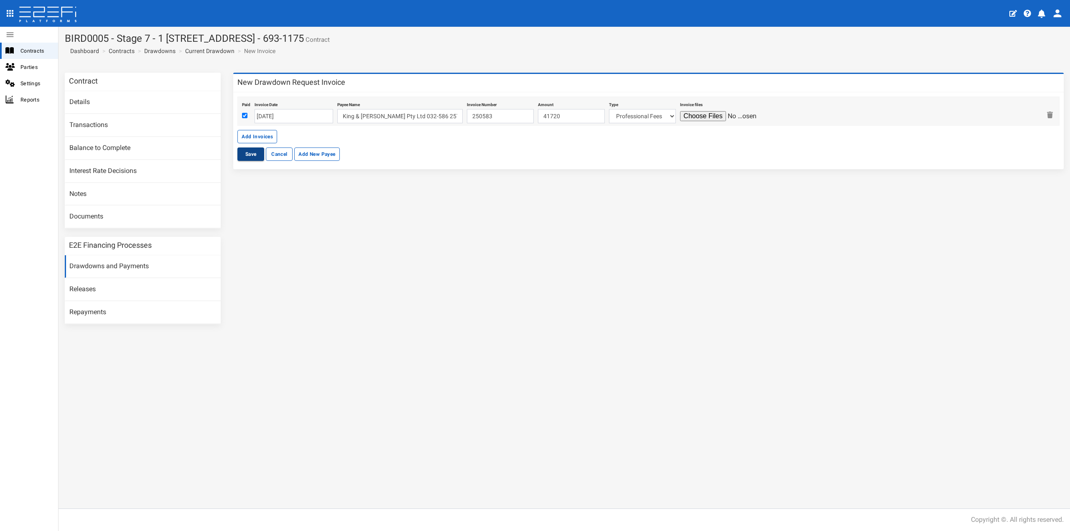
click at [253, 155] on button "Save" at bounding box center [250, 154] width 27 height 13
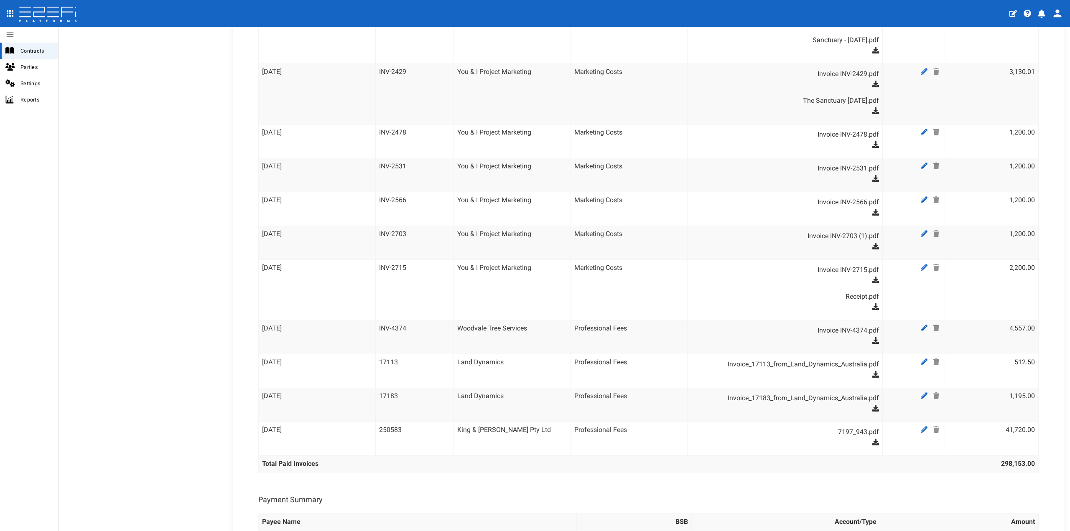
scroll to position [826, 0]
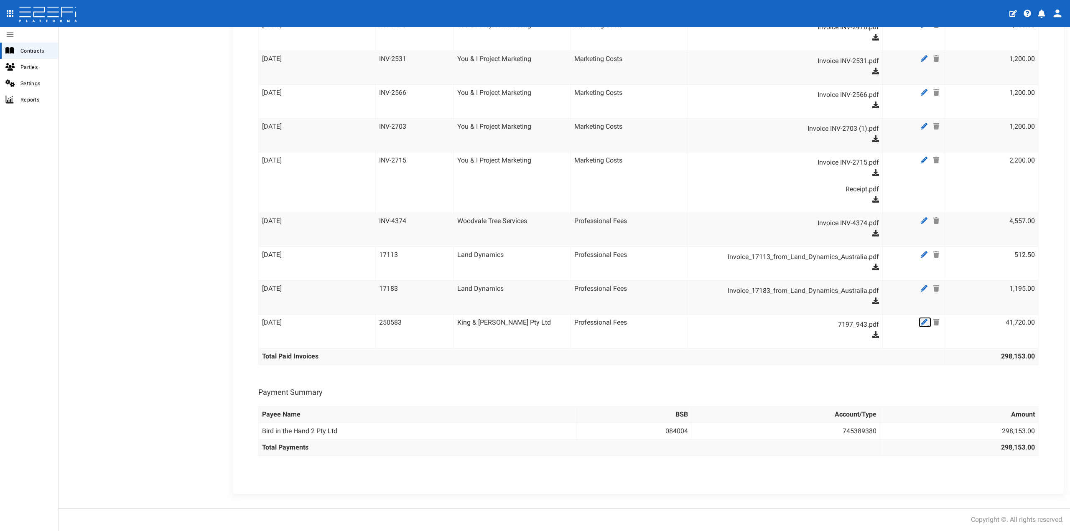
click at [921, 324] on icon at bounding box center [924, 322] width 7 height 7
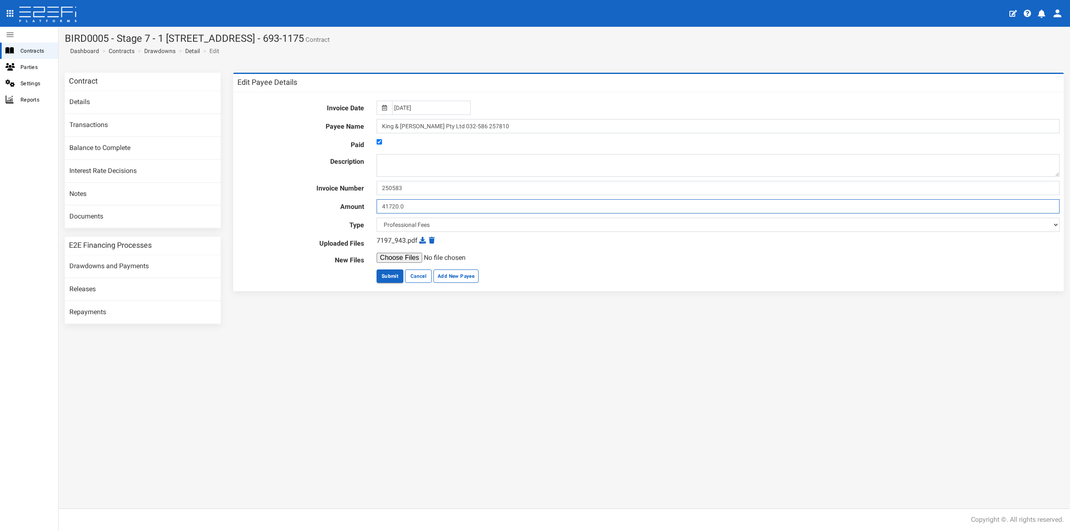
click at [392, 209] on input "41720.0" at bounding box center [718, 206] width 683 height 14
click at [398, 207] on input "41720.0" at bounding box center [718, 206] width 683 height 14
click at [398, 205] on input "41720.0" at bounding box center [718, 206] width 683 height 14
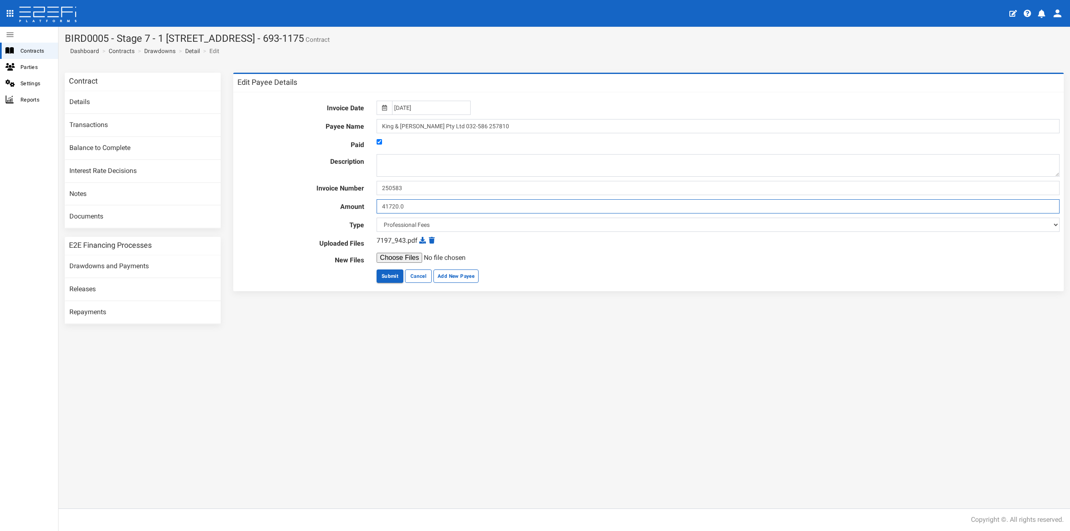
click at [398, 205] on input "41720.0" at bounding box center [718, 206] width 683 height 14
type input "44116.22"
click at [393, 277] on button "Submit" at bounding box center [390, 276] width 27 height 13
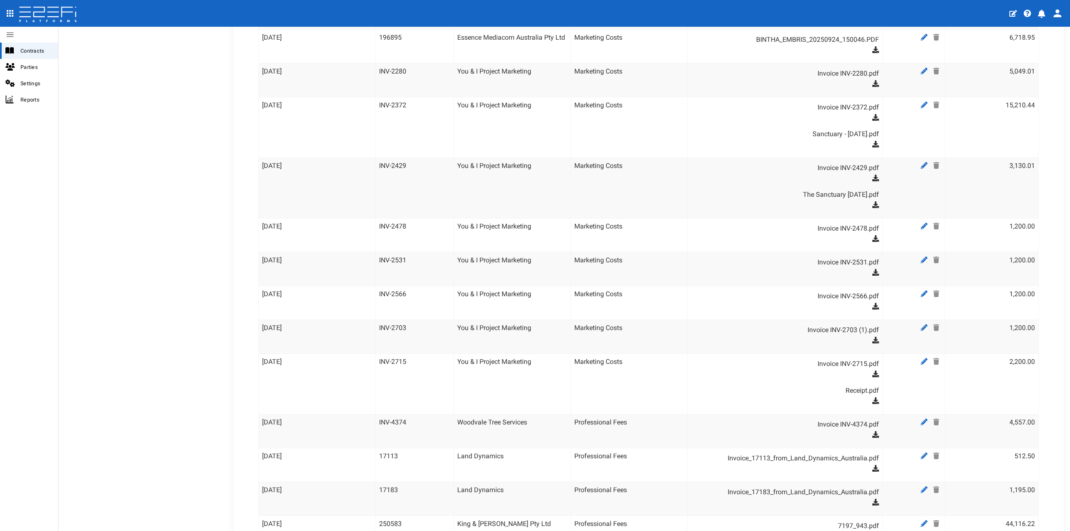
scroll to position [659, 0]
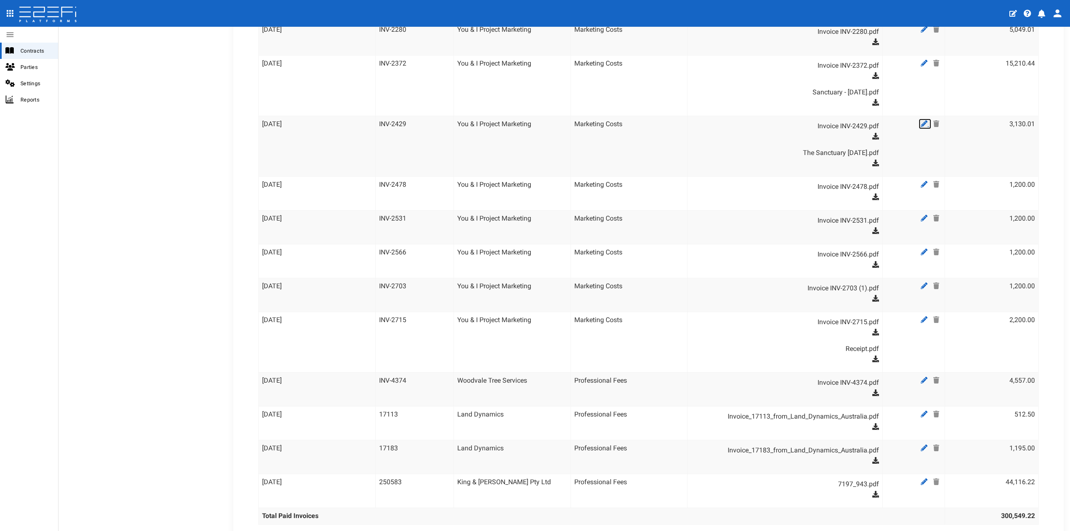
click at [919, 129] on link at bounding box center [925, 124] width 13 height 10
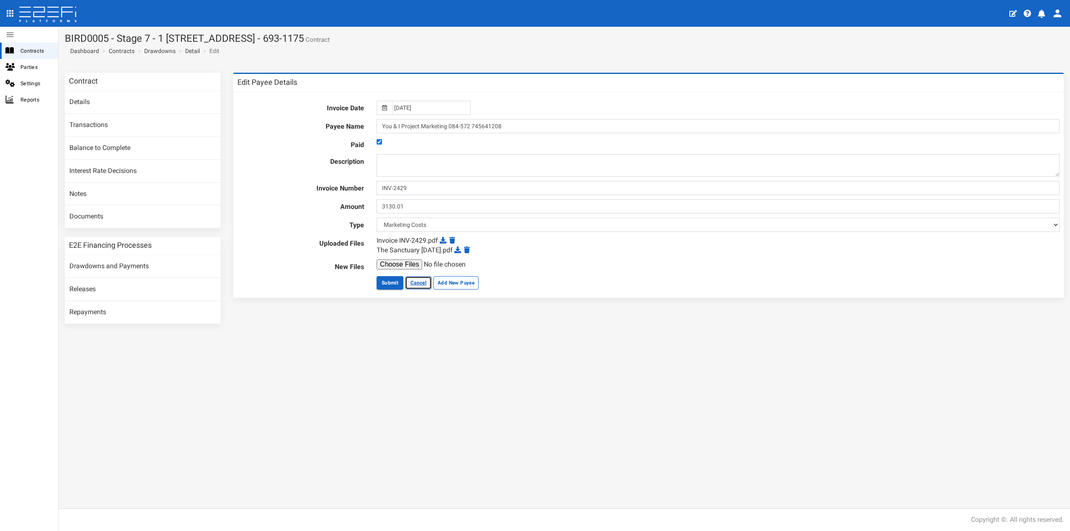
click at [415, 282] on link "Cancel" at bounding box center [418, 282] width 27 height 13
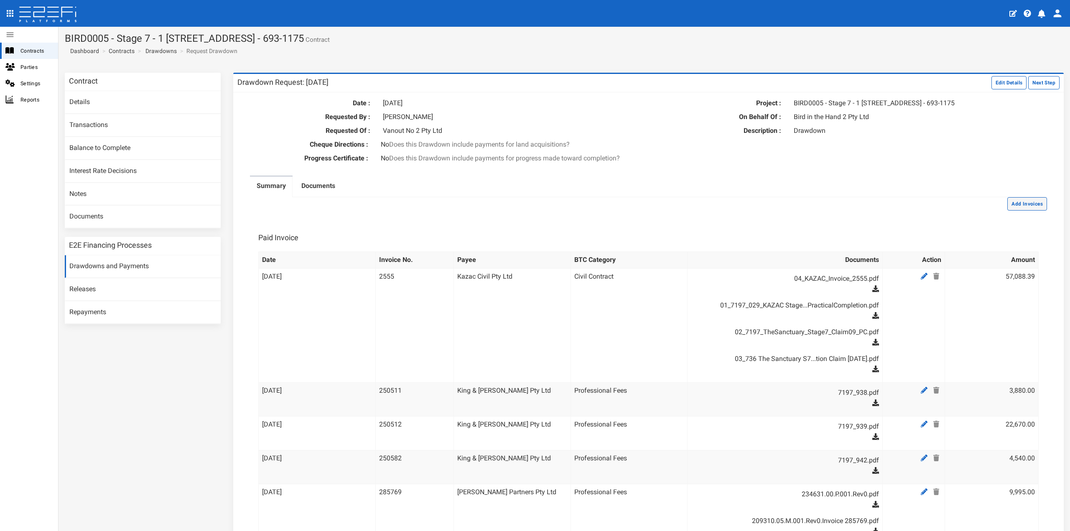
click at [1026, 211] on button "Add Invoices" at bounding box center [1027, 203] width 40 height 13
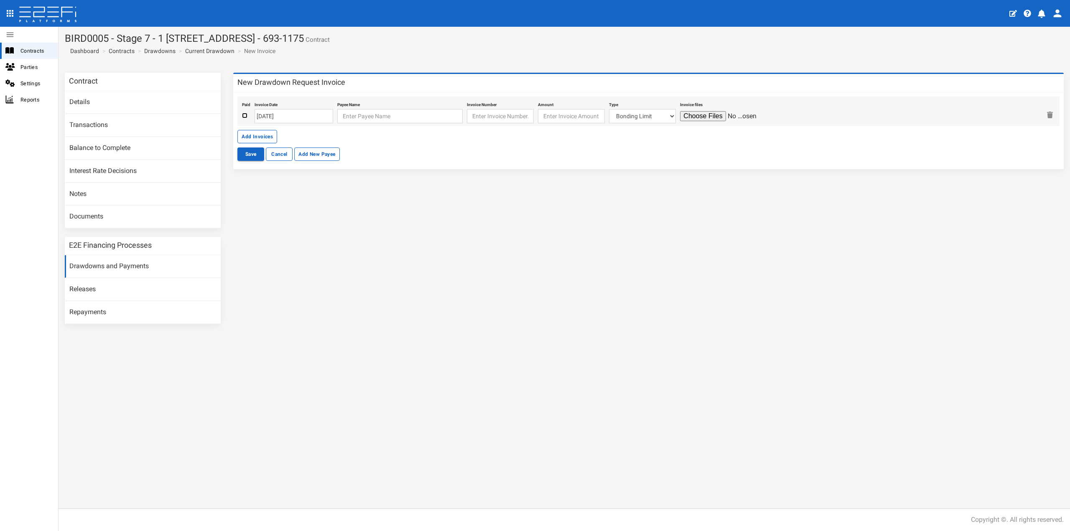
click at [246, 113] on input "checkbox" at bounding box center [244, 115] width 5 height 5
checkbox input "true"
click at [299, 117] on input "[DATE]" at bounding box center [294, 116] width 79 height 14
click at [260, 133] on th "«" at bounding box center [262, 132] width 13 height 13
click at [260, 133] on th "«" at bounding box center [263, 132] width 13 height 13
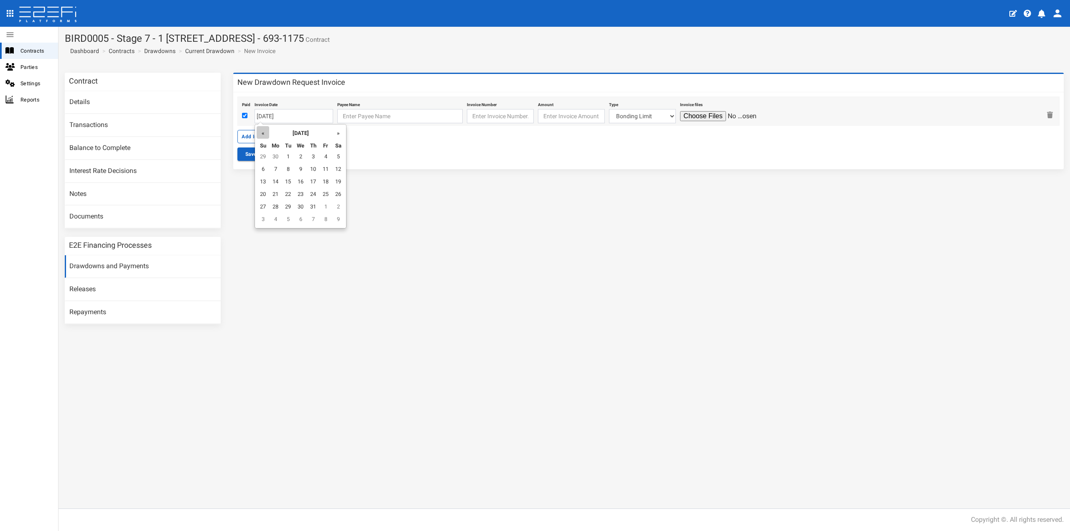
click at [260, 133] on th "«" at bounding box center [263, 132] width 13 height 13
click at [314, 193] on td "24" at bounding box center [313, 195] width 13 height 13
type input "24-04-2025"
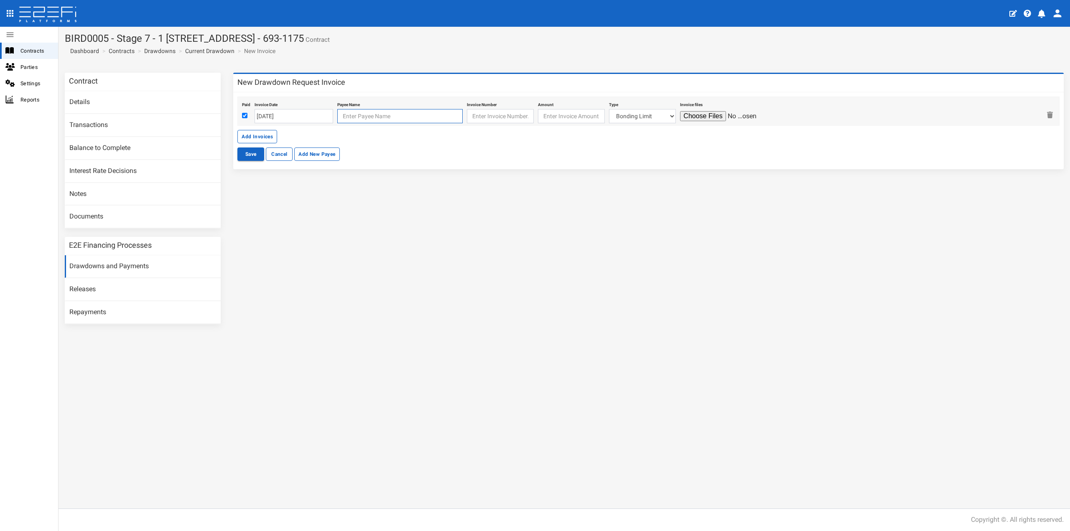
click at [360, 116] on input "text" at bounding box center [399, 116] width 125 height 14
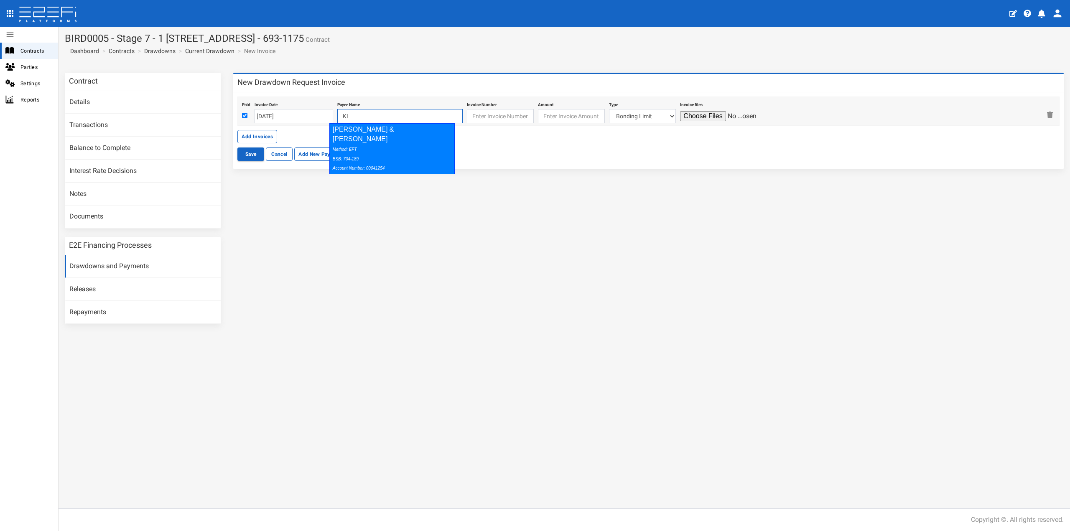
click at [364, 144] on div "Method: EFT BSB: 704-189 Account Number: 00041254" at bounding box center [390, 158] width 115 height 29
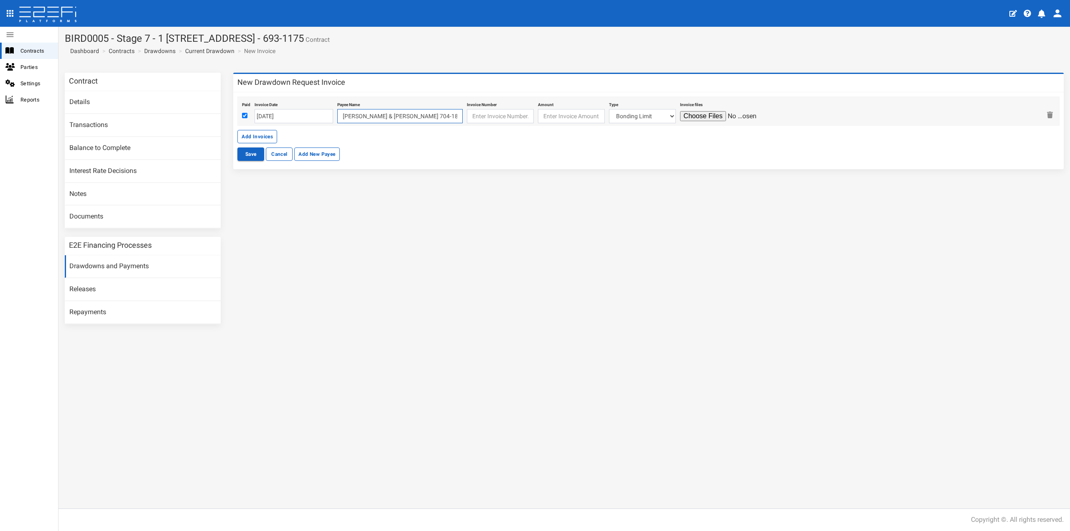
type input "KL Benson & JD McGahey 704-189 00041254"
click at [490, 118] on input "text" at bounding box center [500, 116] width 67 height 14
type input "3527"
click at [563, 118] on input "number" at bounding box center [571, 116] width 67 height 14
type input "1631.25"
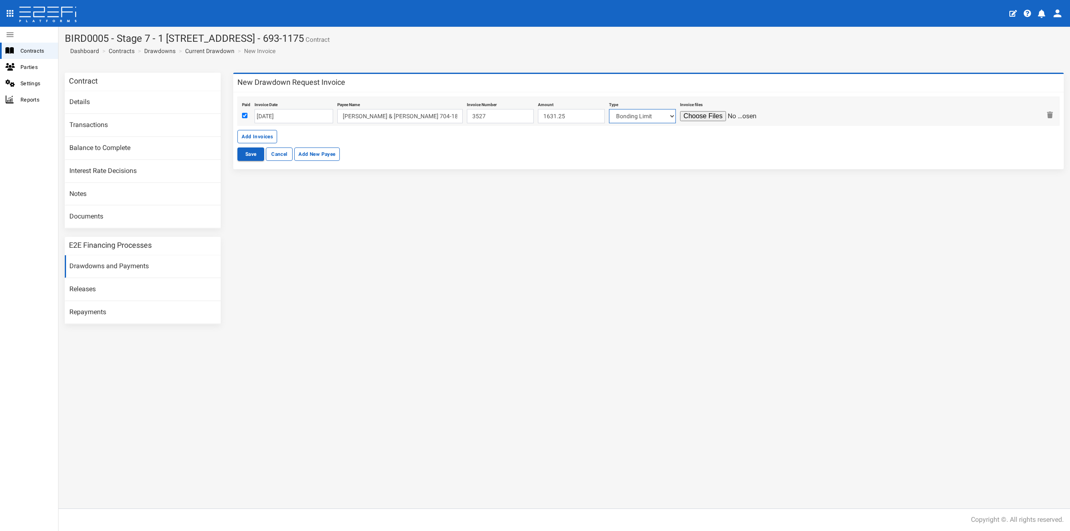
click at [635, 114] on select "Bonding Limit Civil Contract Electricity Telecommunications Landscaping Profess…" at bounding box center [642, 116] width 67 height 14
select select "Professional Fees~115~CONSULTANT/PROFESSIONAL FEES"
click at [609, 109] on select "Bonding Limit Civil Contract Electricity Telecommunications Landscaping Profess…" at bounding box center [642, 116] width 67 height 14
click at [693, 115] on input "file" at bounding box center [719, 116] width 79 height 10
type input "C:\fakepath\20250428_5153_Inv_3527_from_Wild_Things_Native_Gardens.pdf"
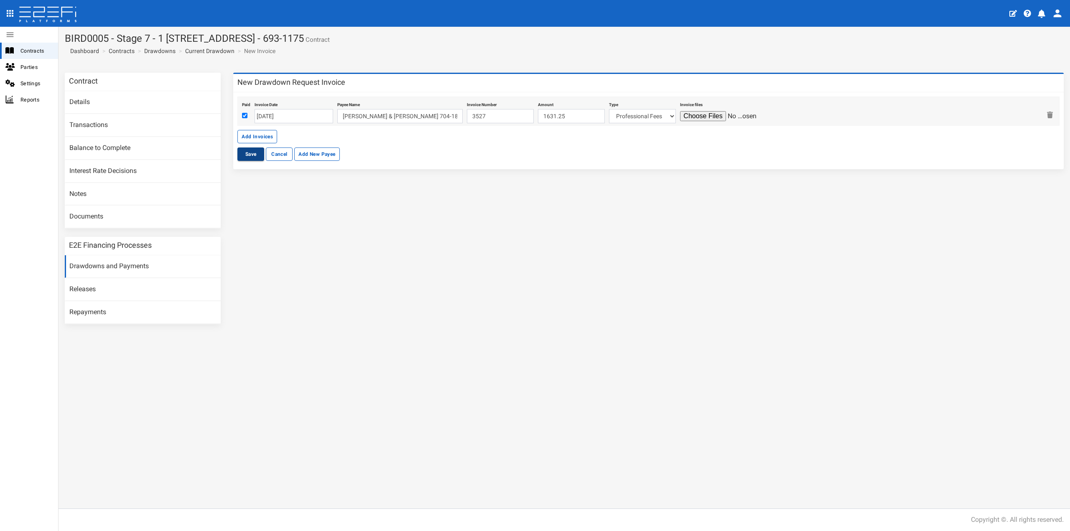
click at [248, 156] on button "Save" at bounding box center [250, 154] width 27 height 13
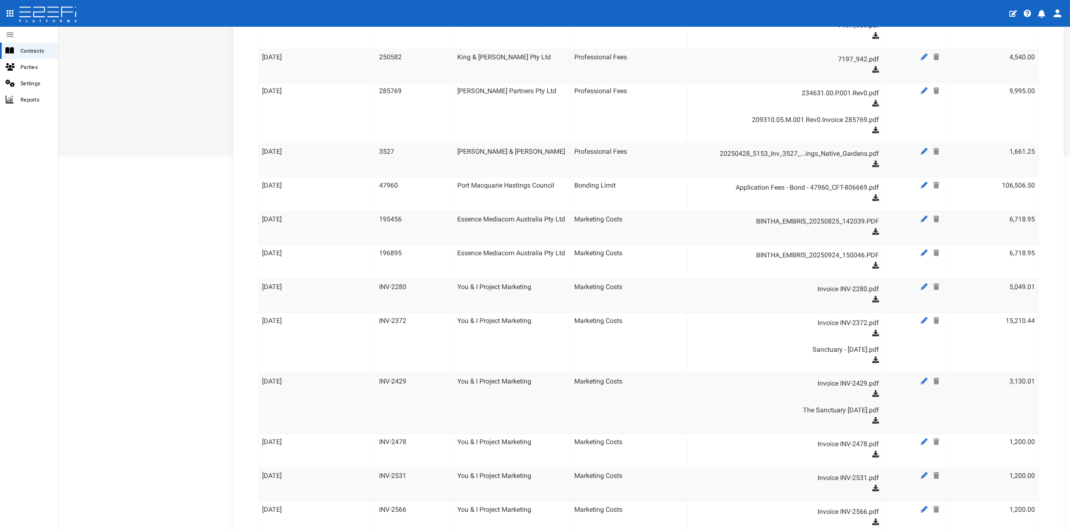
scroll to position [400, 0]
click at [815, 162] on link "20250428_5153_Inv_3527_...ings_Native_Gardens.pdf" at bounding box center [788, 154] width 179 height 13
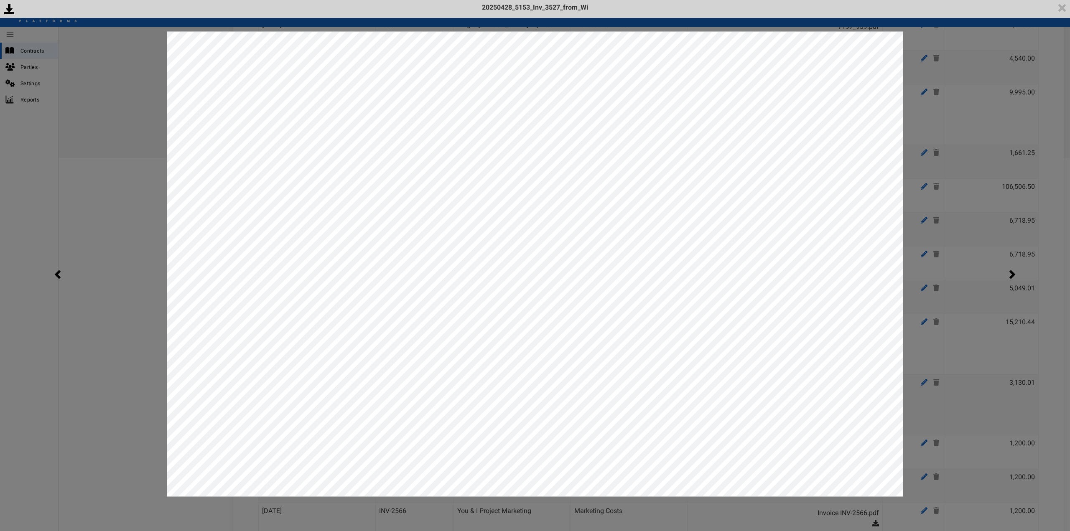
scroll to position [0, 0]
click at [937, 77] on div "<p>Your browser does not support iframes.</p><script type="text/javascript">ale…" at bounding box center [535, 265] width 1070 height 531
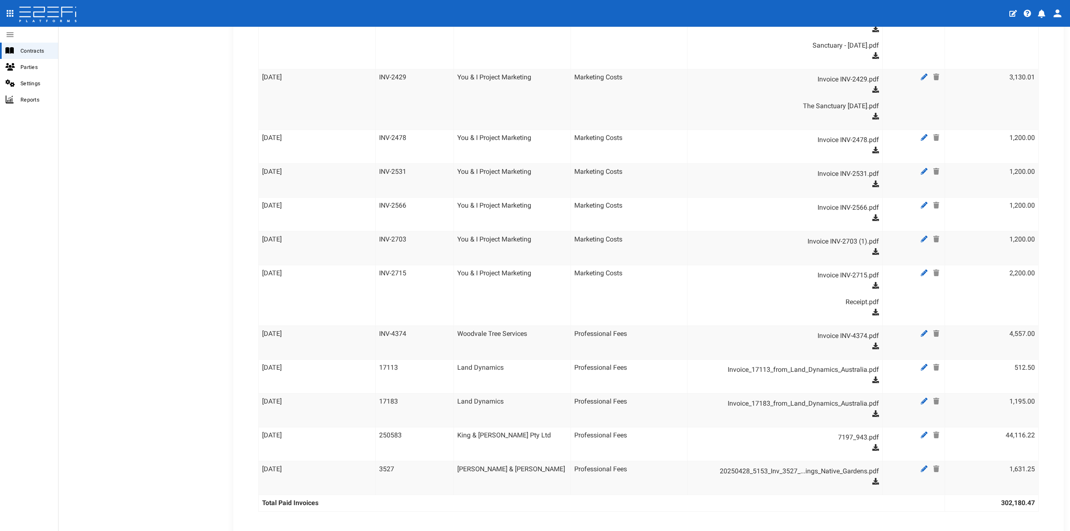
scroll to position [860, 0]
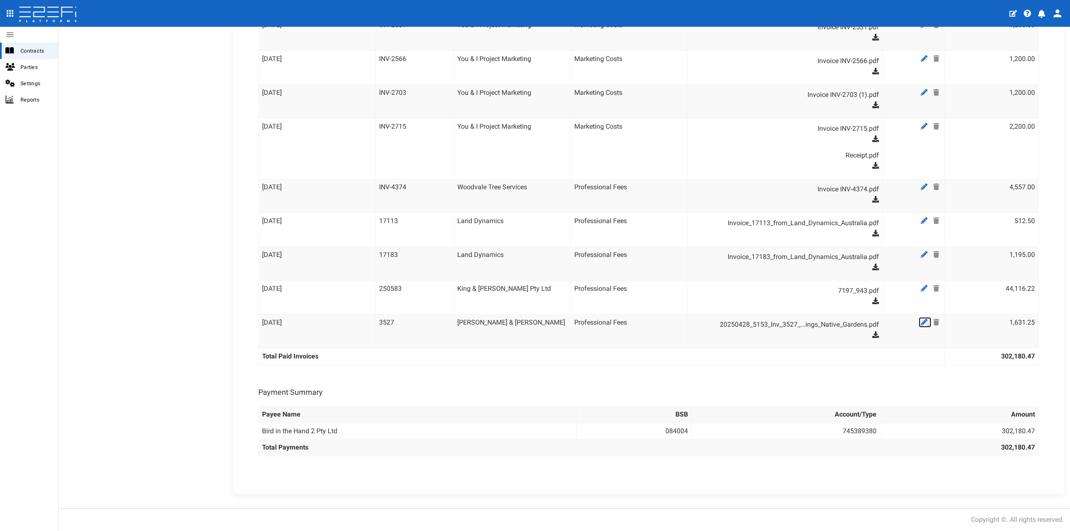
click at [921, 321] on icon at bounding box center [924, 322] width 7 height 7
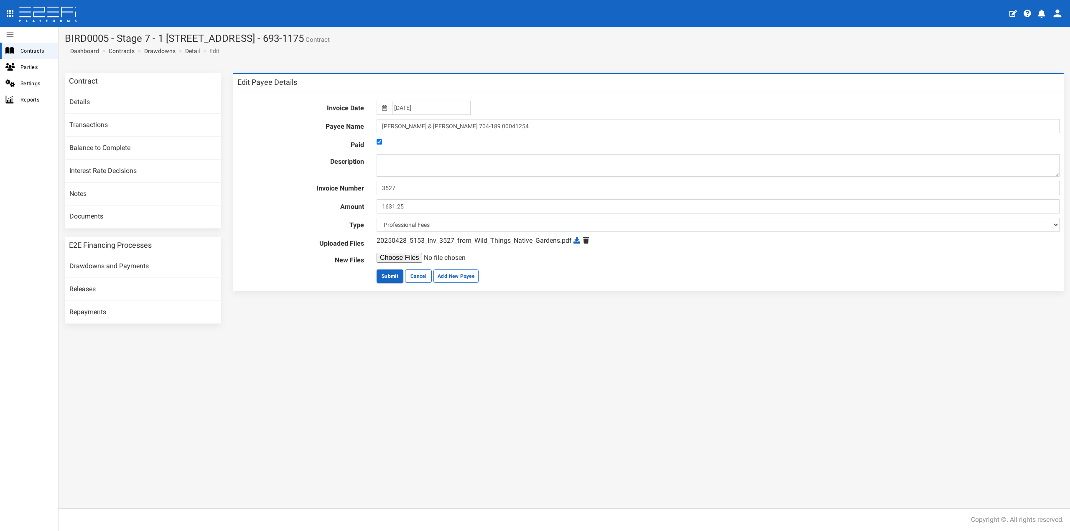
click at [586, 239] on icon at bounding box center [586, 240] width 6 height 7
click at [412, 255] on input "file" at bounding box center [441, 258] width 128 height 10
type input "C:\fakepath\20250522_5153_Inv_3535_from_Wild_Things_Native_Gardens (002).pdf"
click at [395, 276] on button "Submit" at bounding box center [390, 276] width 27 height 13
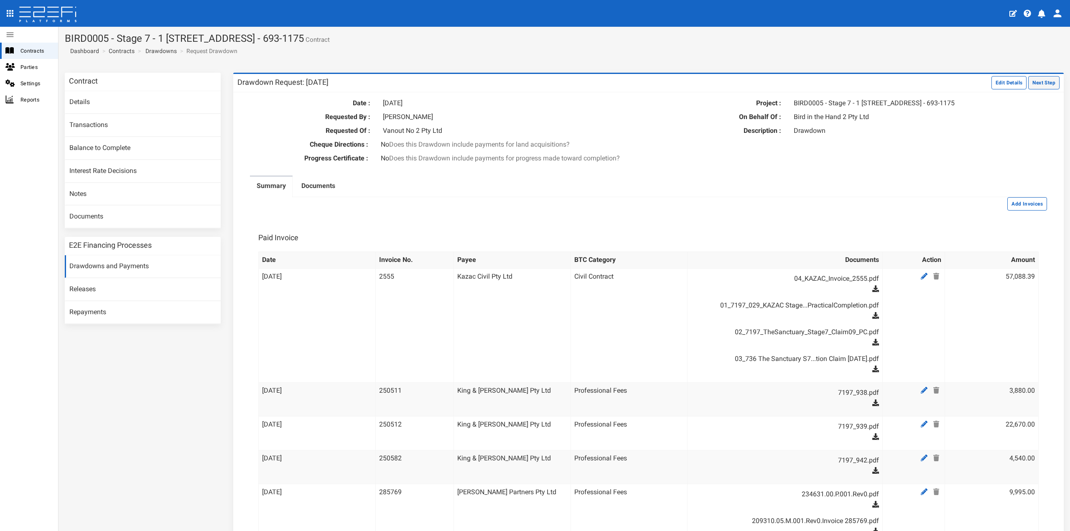
click at [1031, 85] on button "Next Step" at bounding box center [1043, 82] width 31 height 13
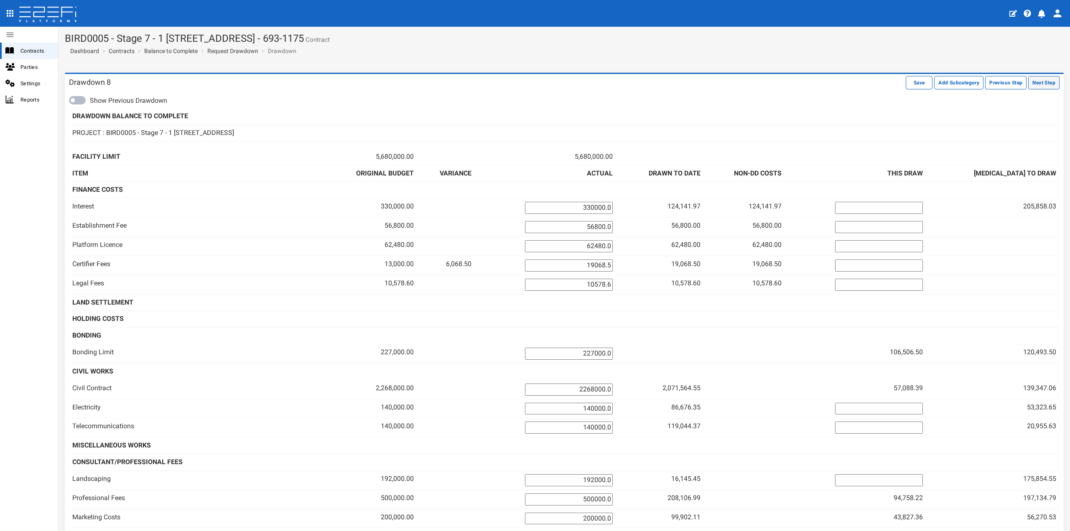
click at [1034, 78] on button "Next Step" at bounding box center [1043, 82] width 31 height 13
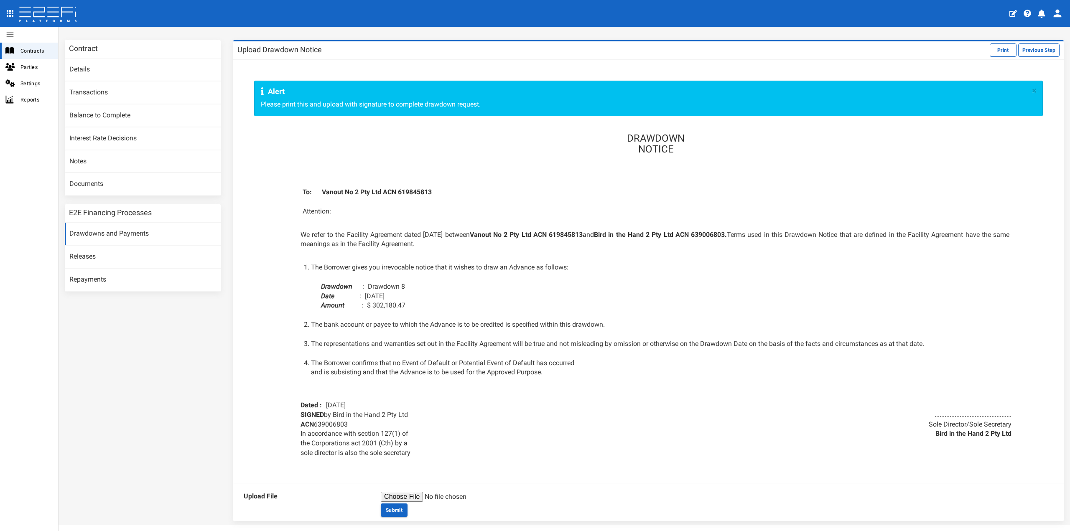
scroll to position [18, 0]
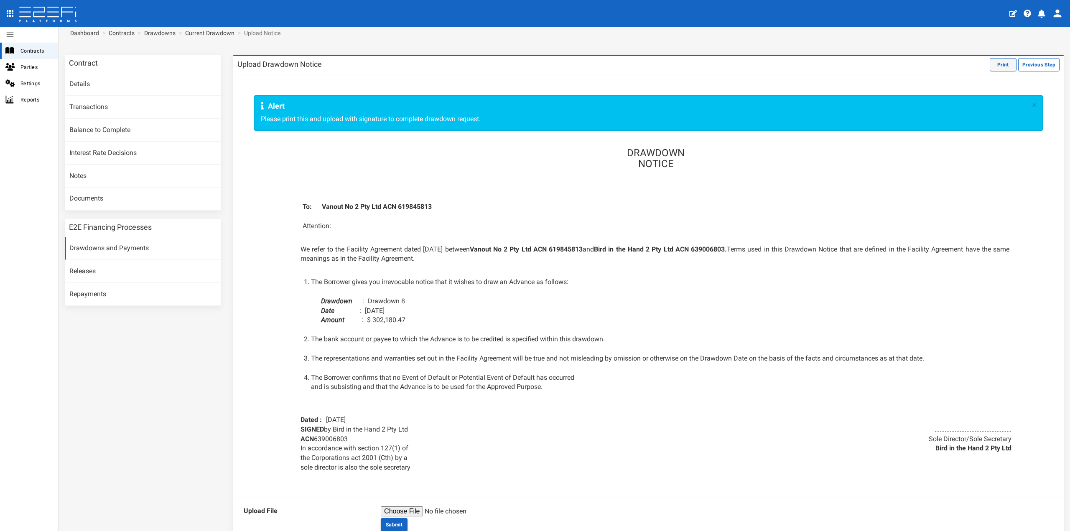
click at [990, 61] on button "Print" at bounding box center [1003, 64] width 27 height 13
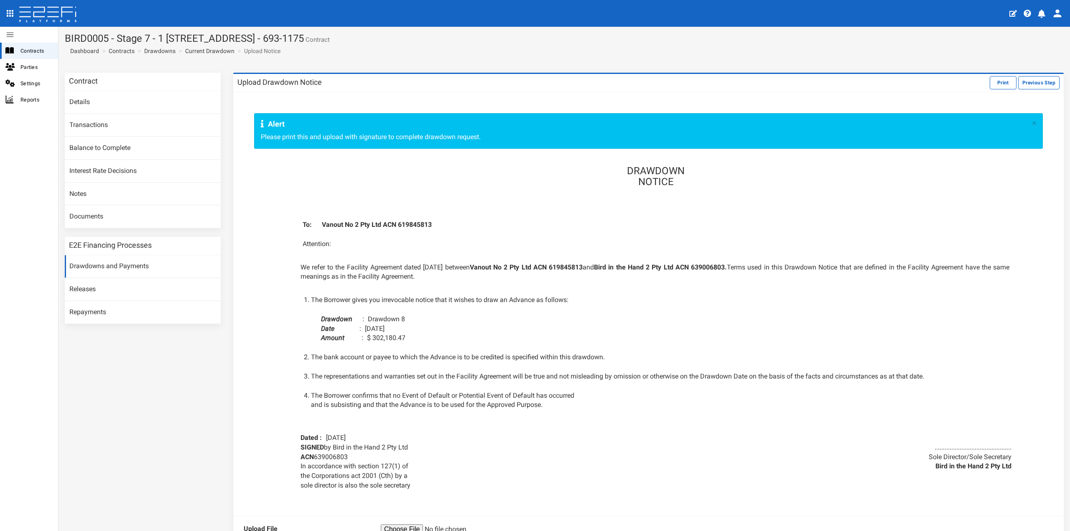
click at [873, 346] on ol "The Borrower gives you irrevocable notice that it wishes to draw an Advance as …" at bounding box center [655, 362] width 723 height 134
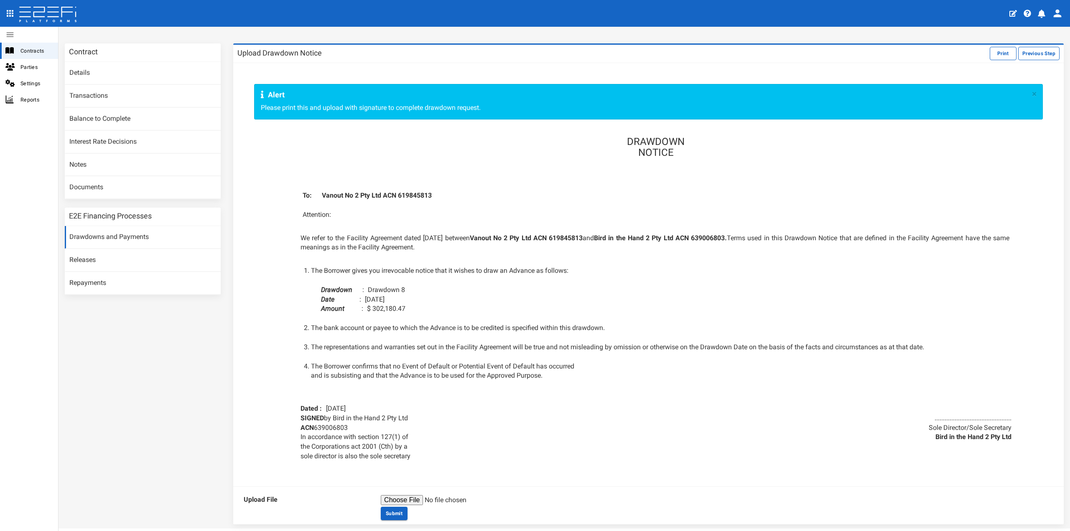
scroll to position [0, 0]
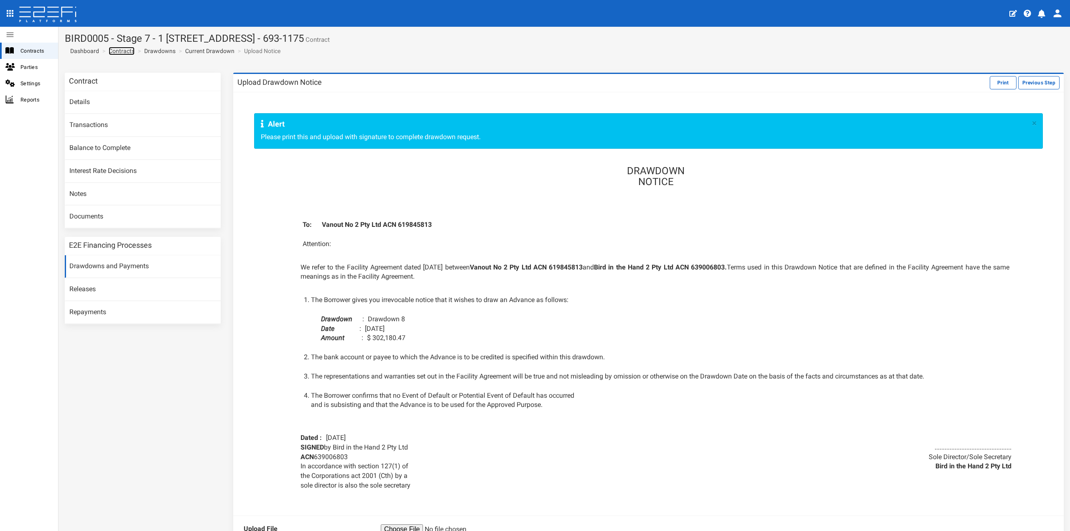
click at [122, 51] on link "Contracts" at bounding box center [122, 51] width 26 height 8
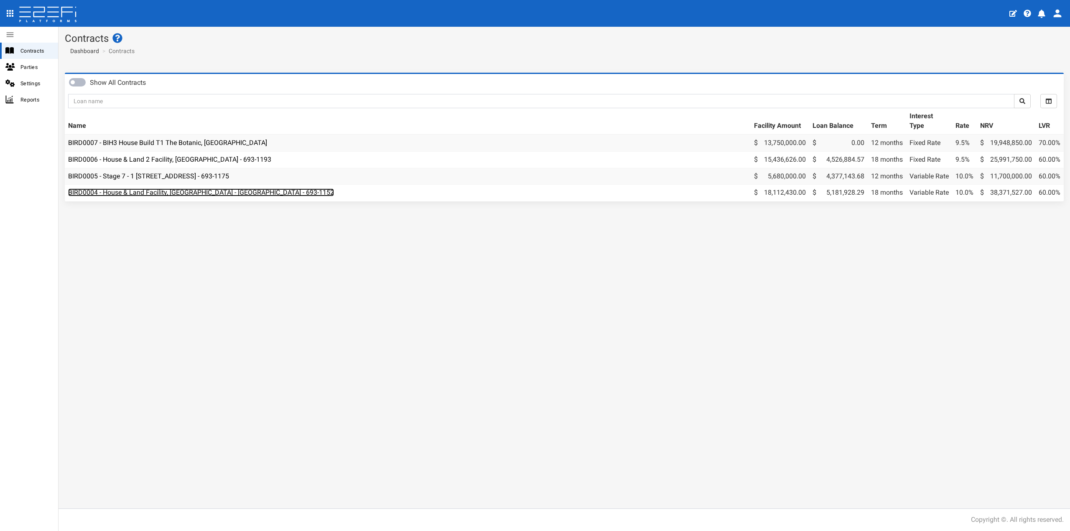
click at [232, 196] on link "BIRD0004 - House & Land Facility, [GEOGRAPHIC_DATA] - [GEOGRAPHIC_DATA] - 693-1…" at bounding box center [201, 192] width 266 height 8
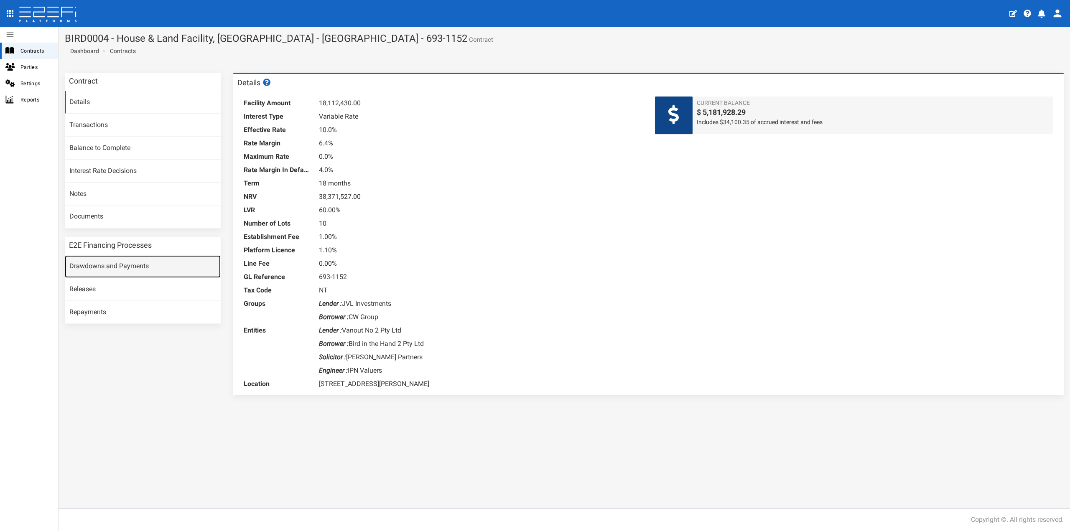
click at [110, 261] on link "Drawdowns and Payments" at bounding box center [143, 266] width 156 height 23
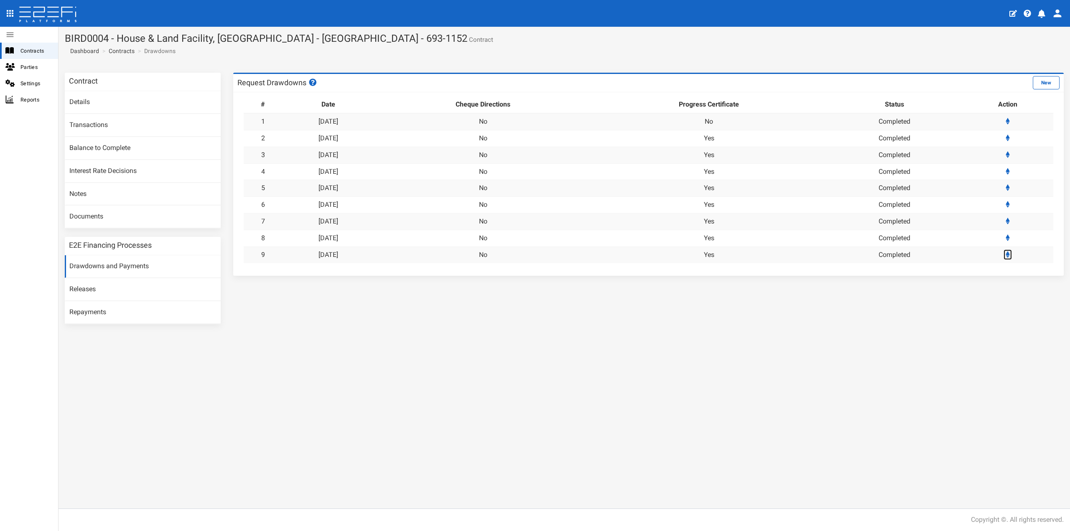
click at [1010, 256] on icon at bounding box center [1008, 254] width 4 height 7
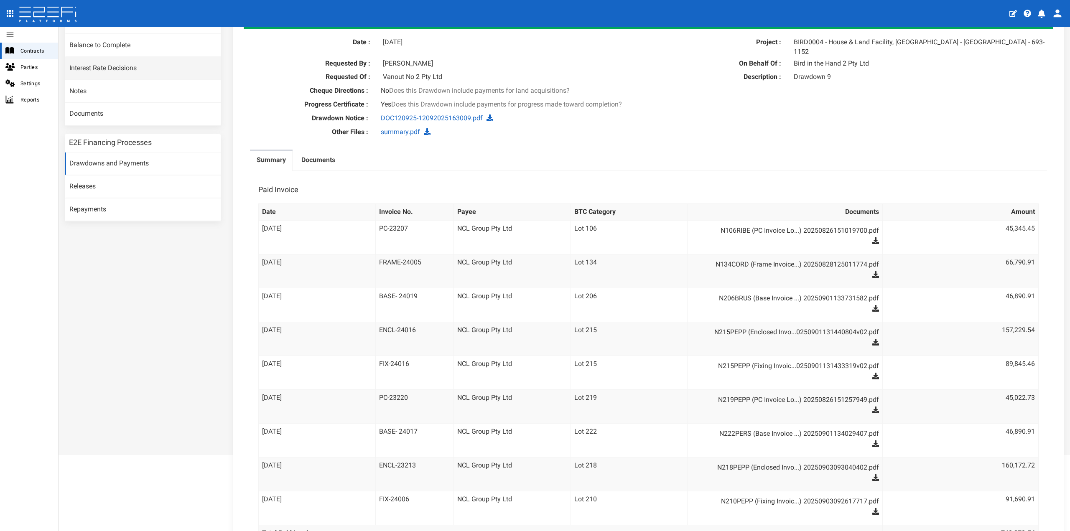
scroll to position [24, 0]
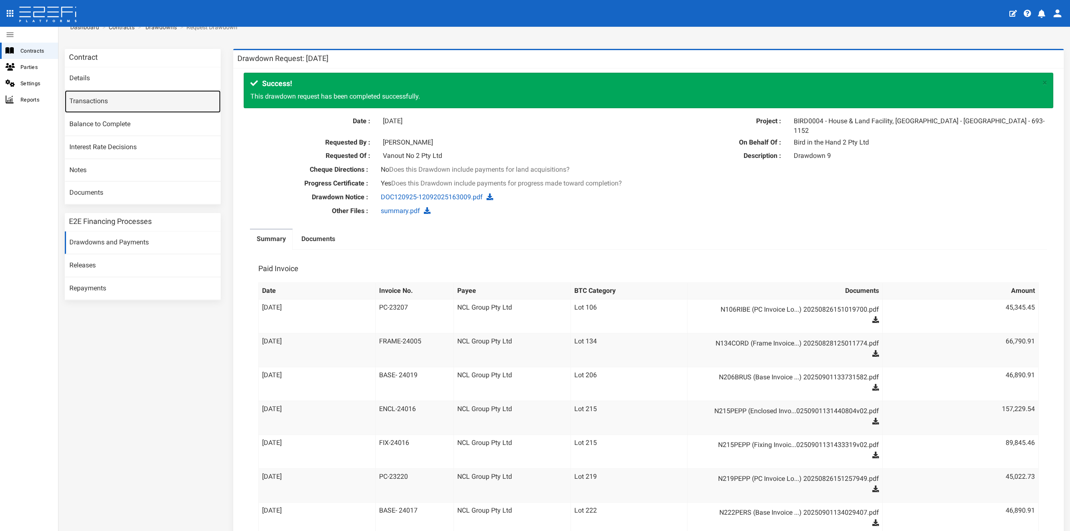
click at [129, 100] on link "Transactions" at bounding box center [143, 101] width 156 height 23
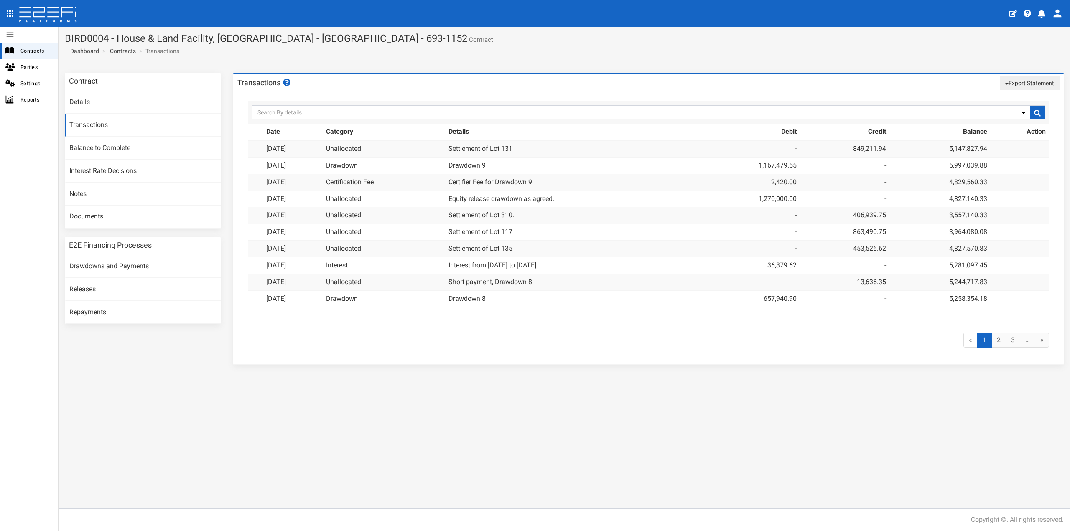
click at [791, 198] on td "1,270,000.00" at bounding box center [749, 199] width 101 height 17
click at [122, 217] on link "Documents" at bounding box center [143, 217] width 156 height 23
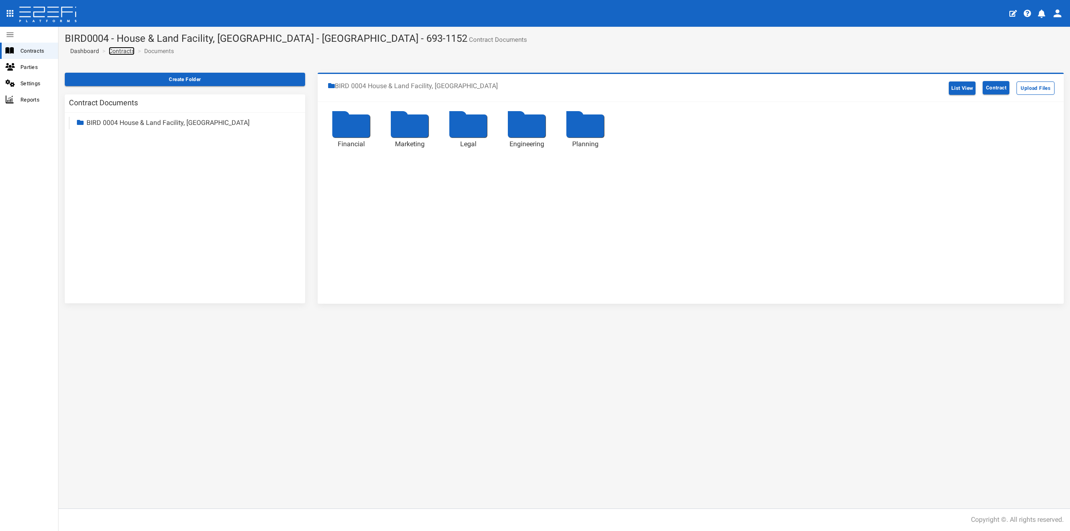
click at [121, 50] on link "Contracts" at bounding box center [122, 51] width 26 height 8
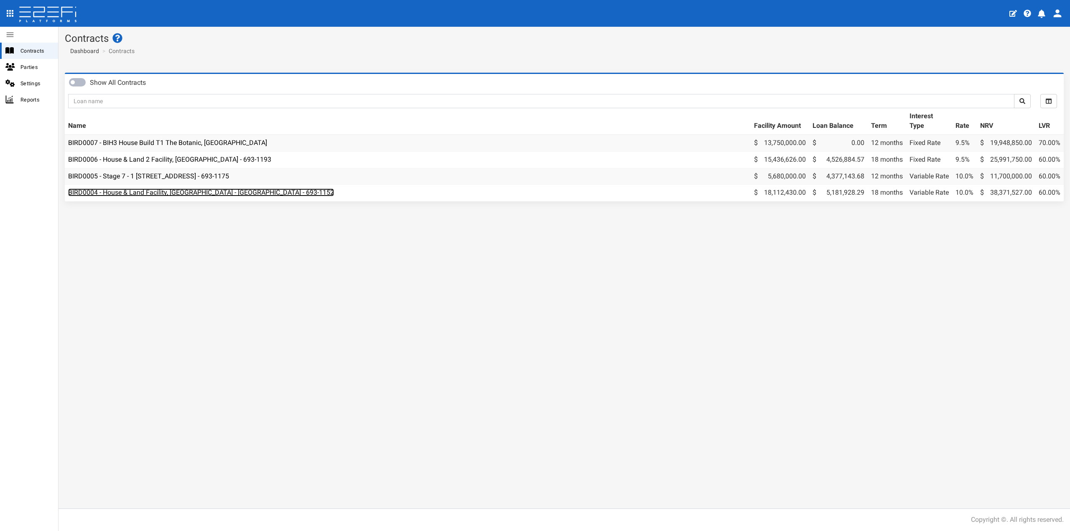
click at [139, 189] on link "BIRD0004 - House & Land Facility, [GEOGRAPHIC_DATA] - [GEOGRAPHIC_DATA] - 693-1…" at bounding box center [201, 192] width 266 height 8
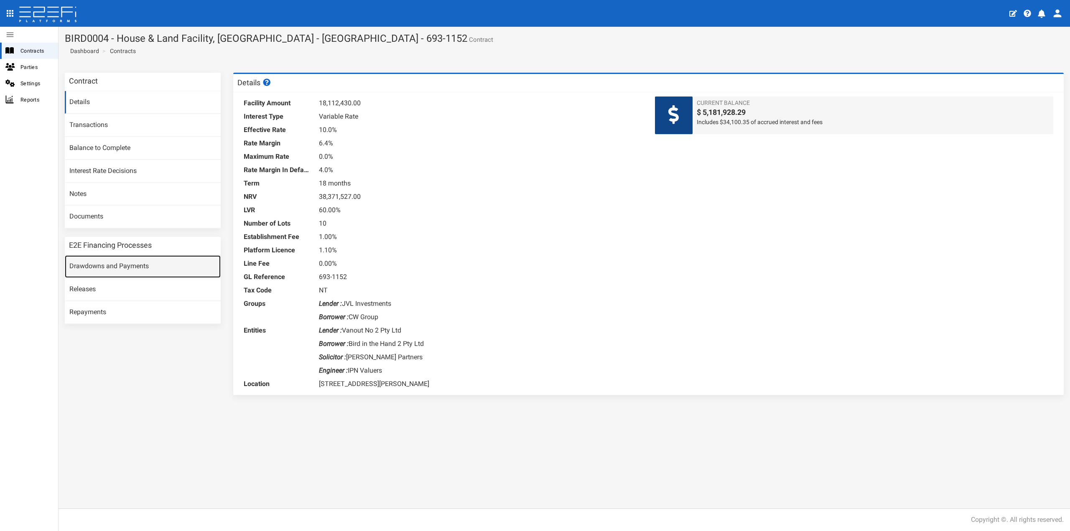
click at [122, 270] on link "Drawdowns and Payments" at bounding box center [143, 266] width 156 height 23
